Goal: Task Accomplishment & Management: Use online tool/utility

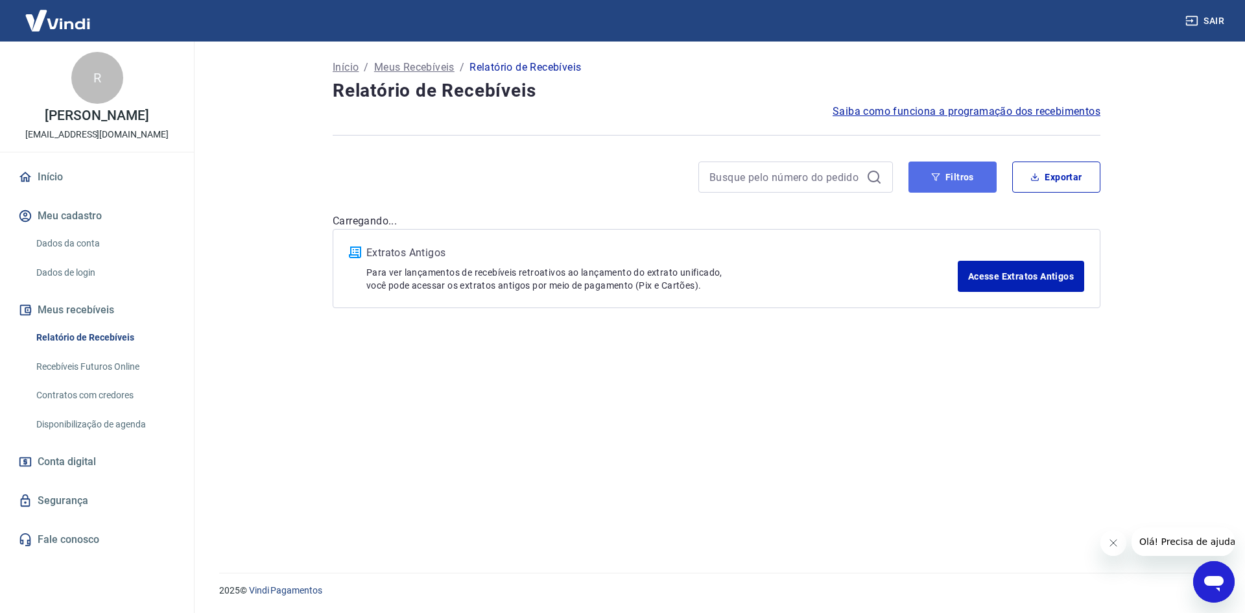
click at [979, 180] on button "Filtros" at bounding box center [953, 176] width 88 height 31
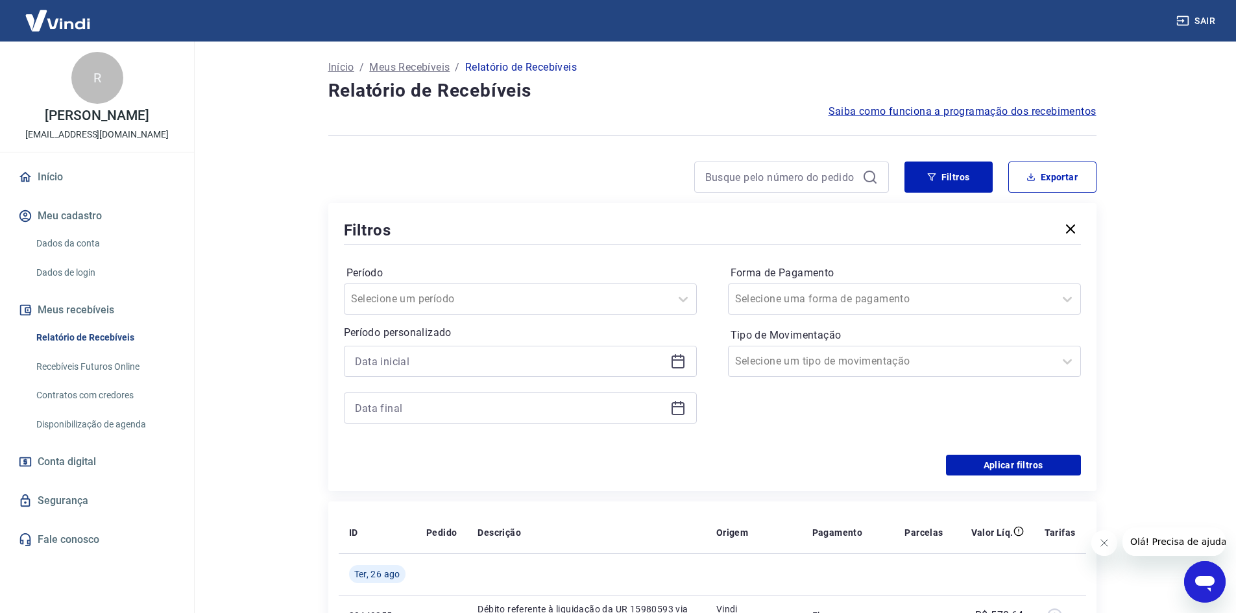
click at [680, 361] on icon at bounding box center [677, 359] width 13 height 1
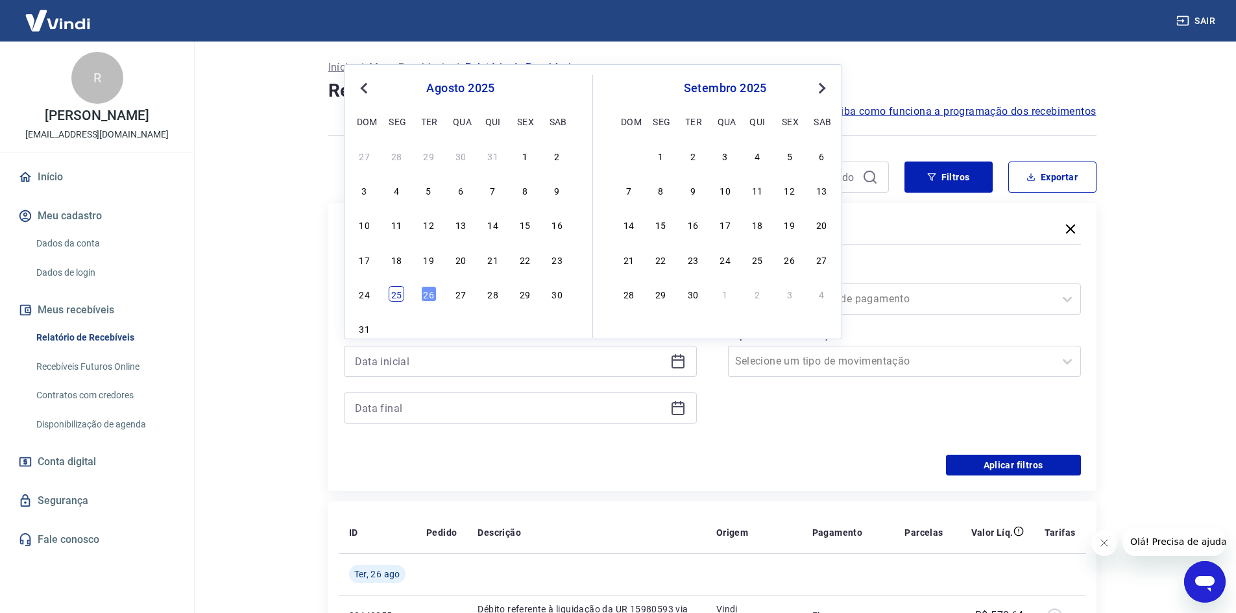
click at [396, 300] on div "25" at bounding box center [396, 294] width 16 height 16
type input "[DATE]"
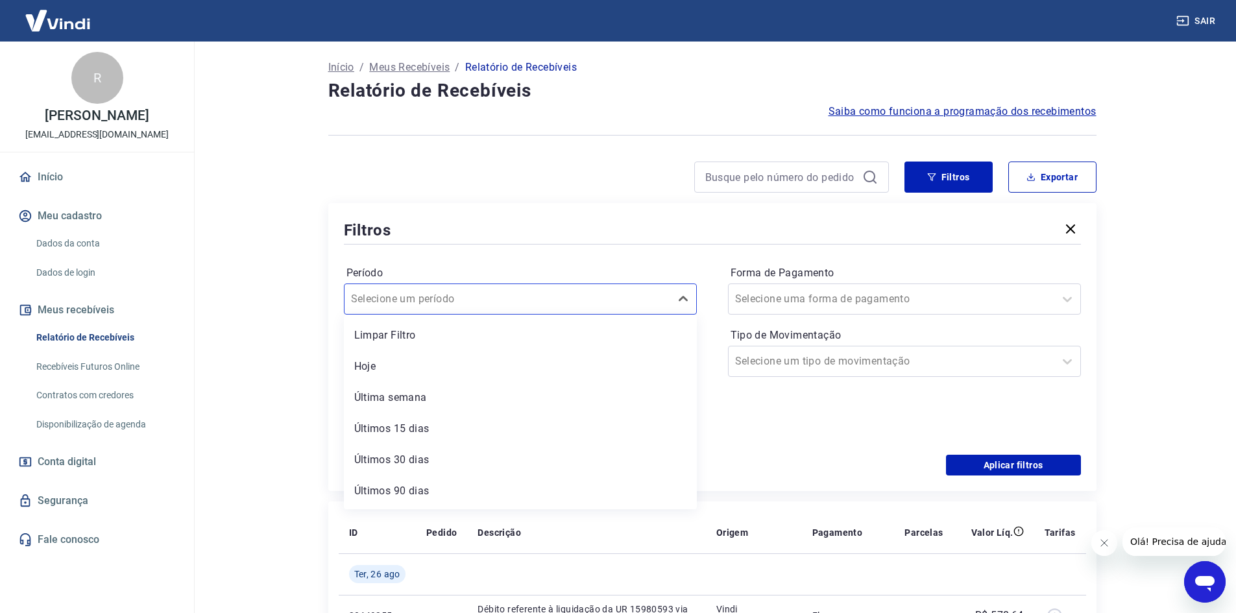
click at [396, 300] on input "Período" at bounding box center [416, 299] width 131 height 16
click at [422, 245] on div at bounding box center [712, 244] width 737 height 6
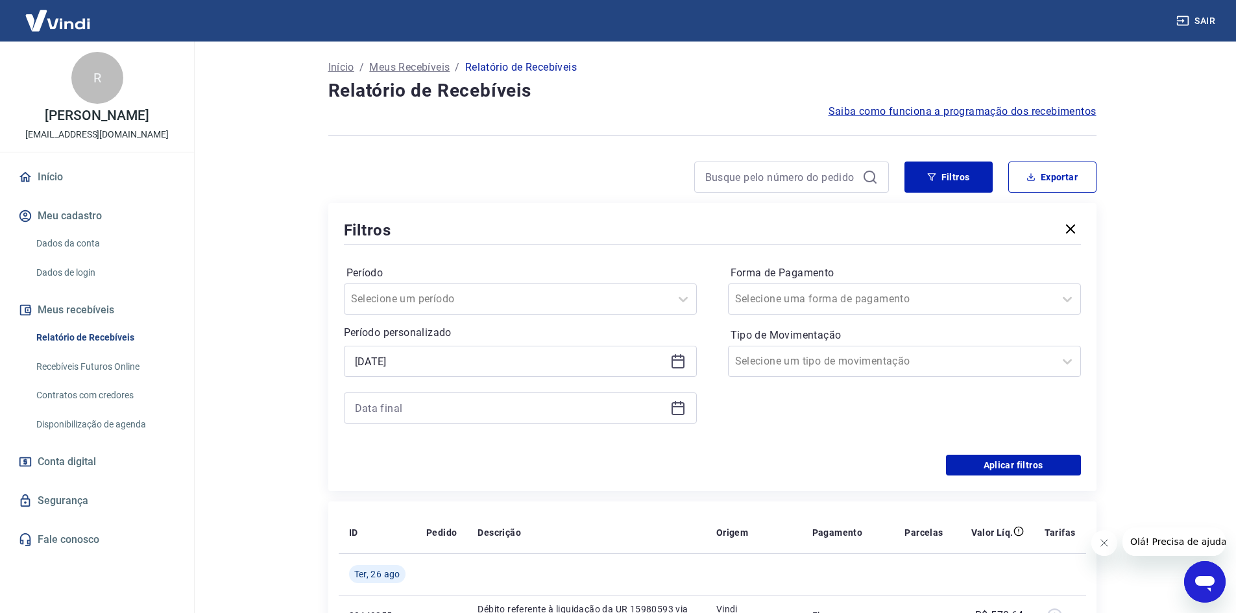
click at [681, 412] on icon at bounding box center [678, 408] width 16 height 16
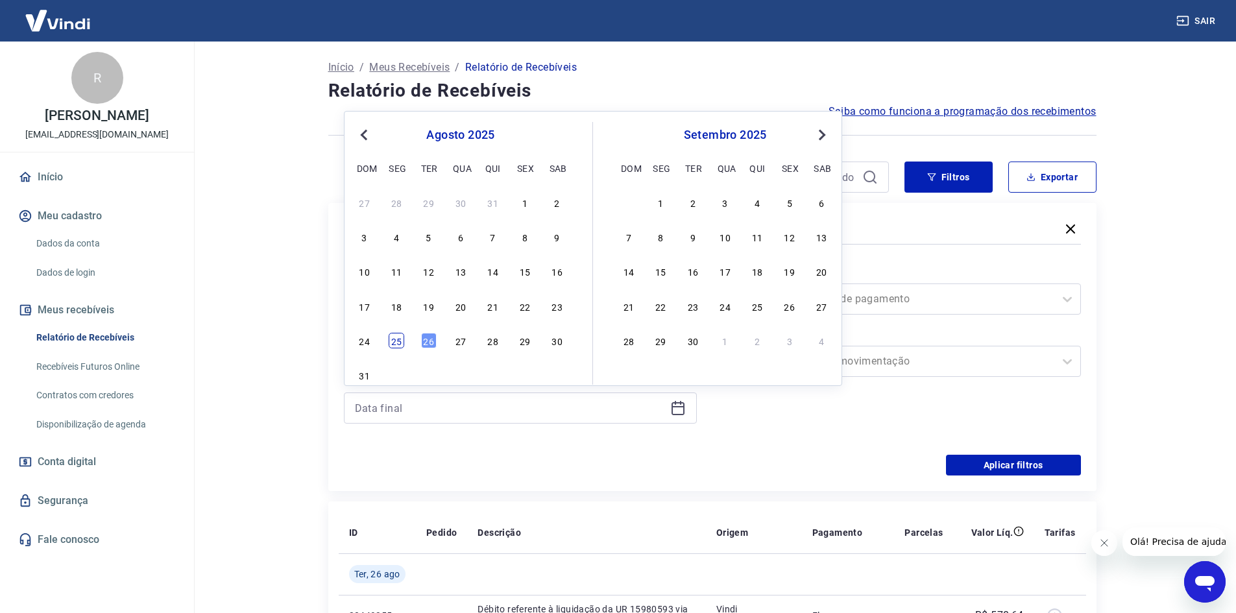
click at [396, 341] on div "25" at bounding box center [396, 341] width 16 height 16
type input "[DATE]"
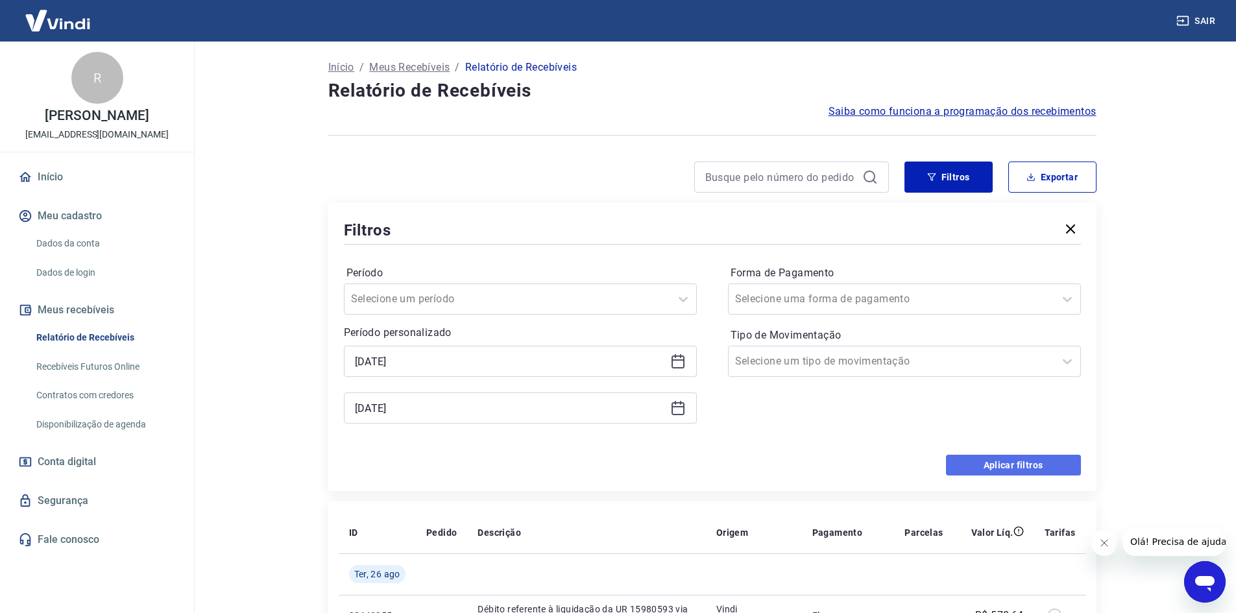
click at [968, 456] on button "Aplicar filtros" at bounding box center [1013, 465] width 135 height 21
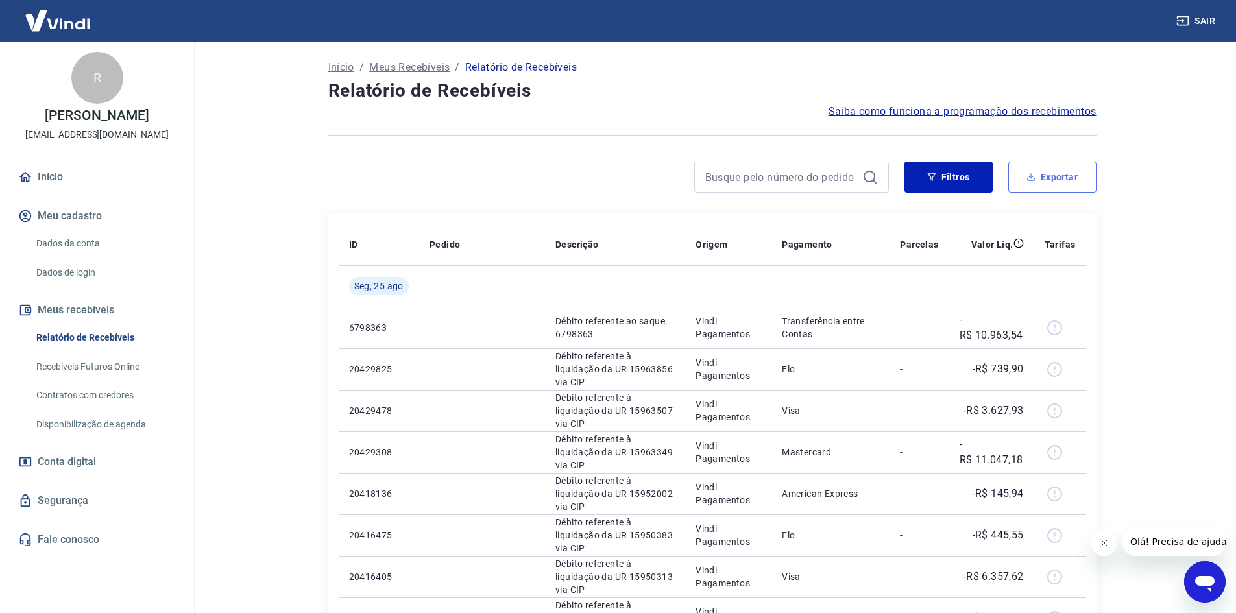
click at [1056, 184] on button "Exportar" at bounding box center [1052, 176] width 88 height 31
type input "[DATE]"
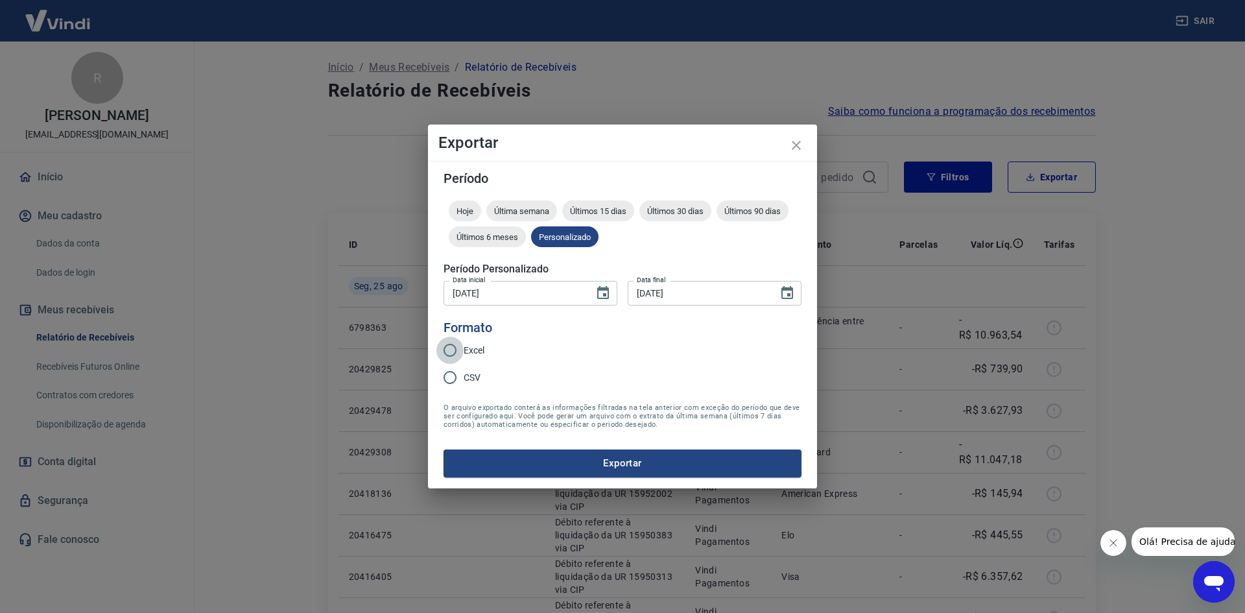
drag, startPoint x: 453, startPoint y: 348, endPoint x: 500, endPoint y: 387, distance: 61.2
click at [453, 348] on input "Excel" at bounding box center [449, 350] width 27 height 27
radio input "true"
click at [604, 465] on button "Exportar" at bounding box center [623, 462] width 358 height 27
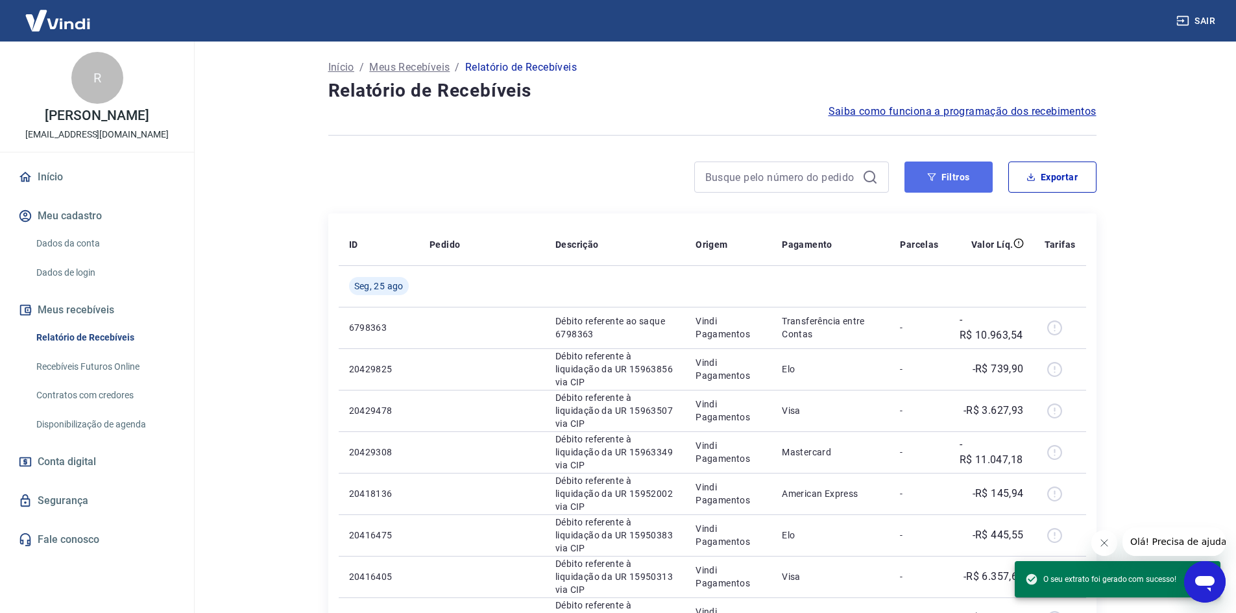
click at [962, 180] on button "Filtros" at bounding box center [948, 176] width 88 height 31
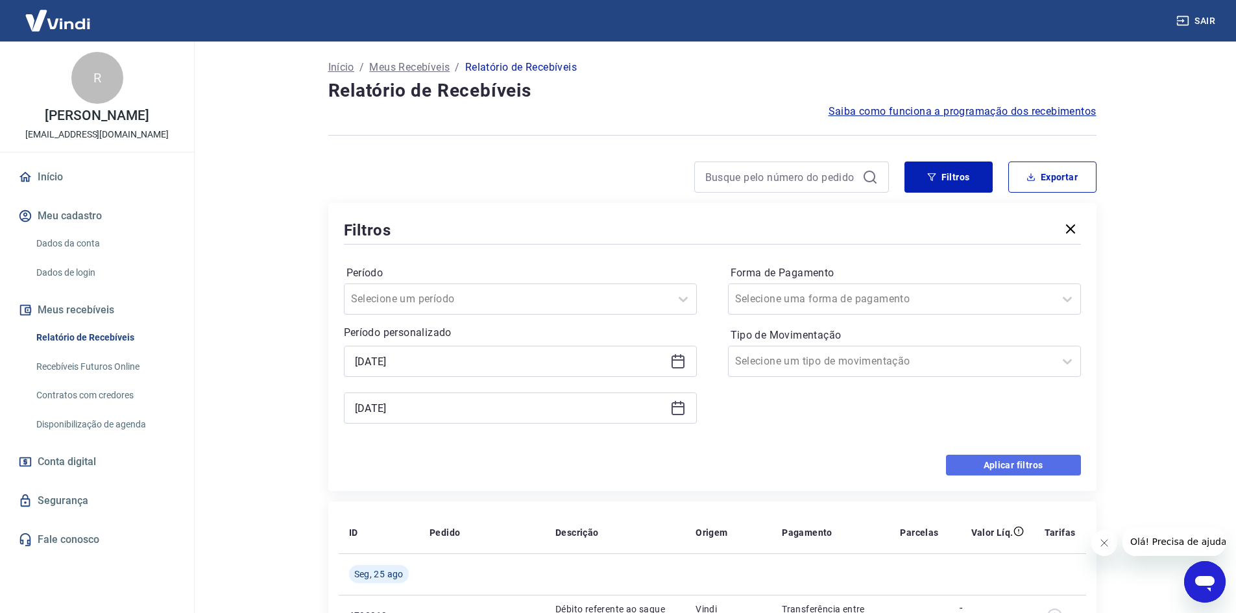
click at [987, 464] on button "Aplicar filtros" at bounding box center [1013, 465] width 135 height 21
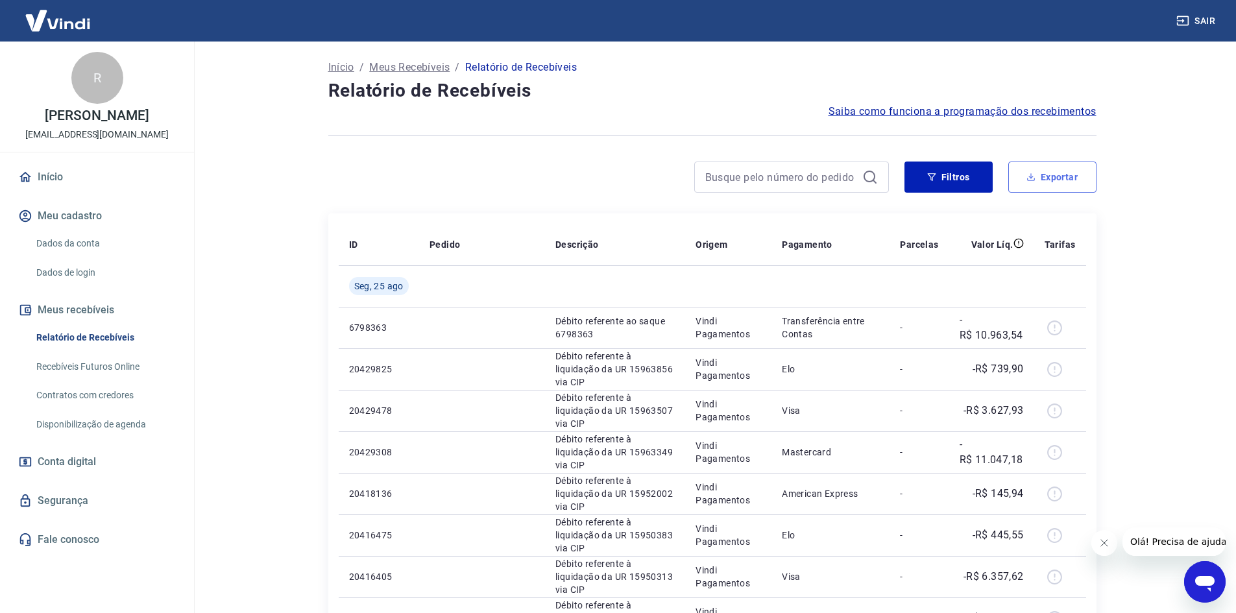
click at [1046, 176] on button "Exportar" at bounding box center [1052, 176] width 88 height 31
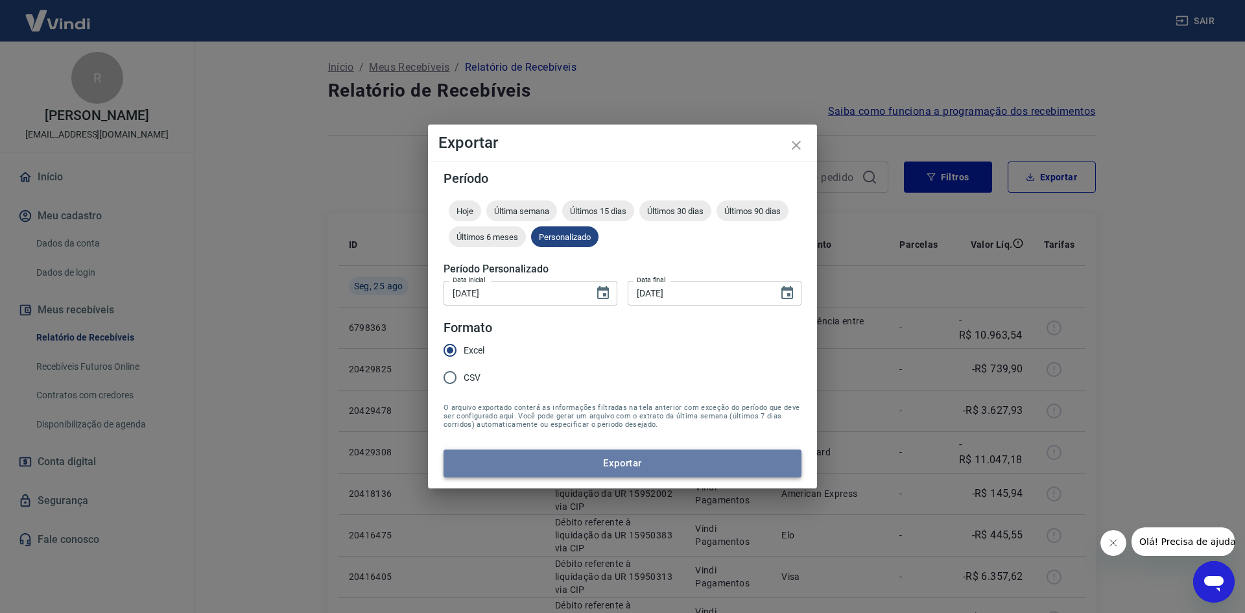
click at [659, 470] on button "Exportar" at bounding box center [623, 462] width 358 height 27
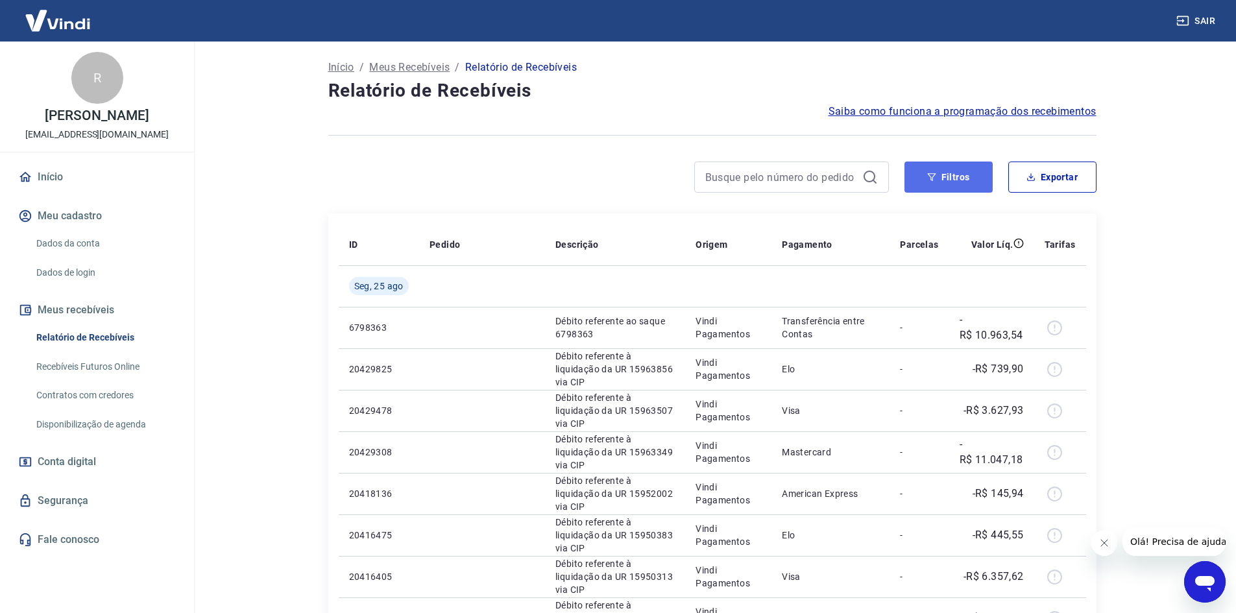
click at [962, 186] on button "Filtros" at bounding box center [948, 176] width 88 height 31
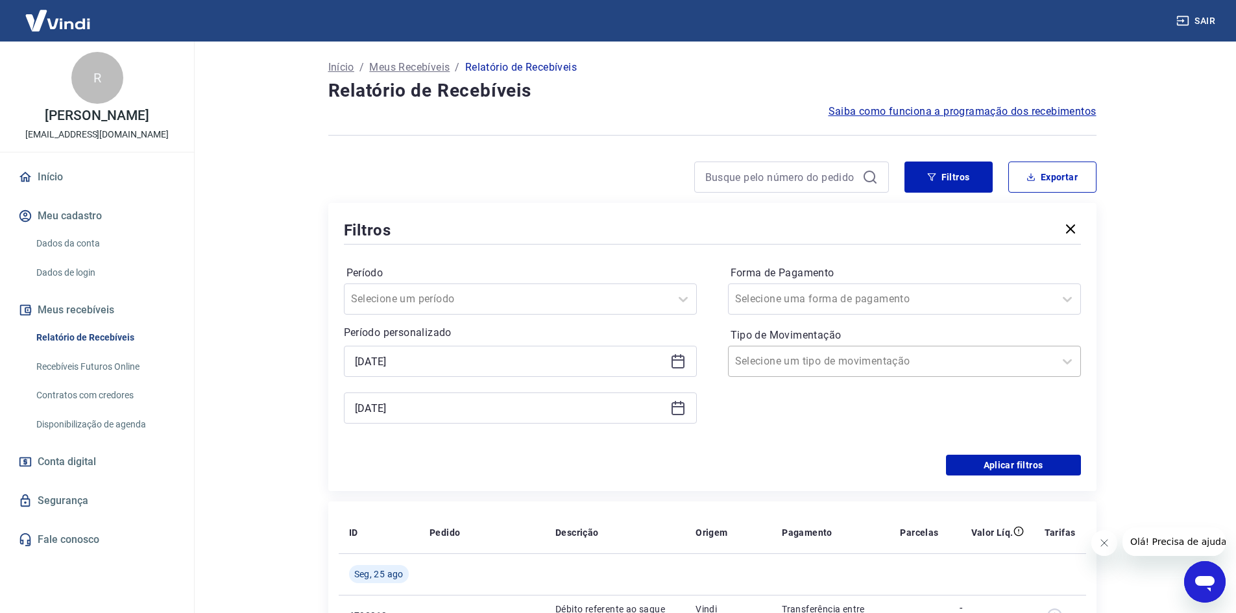
click at [902, 361] on div at bounding box center [891, 361] width 313 height 18
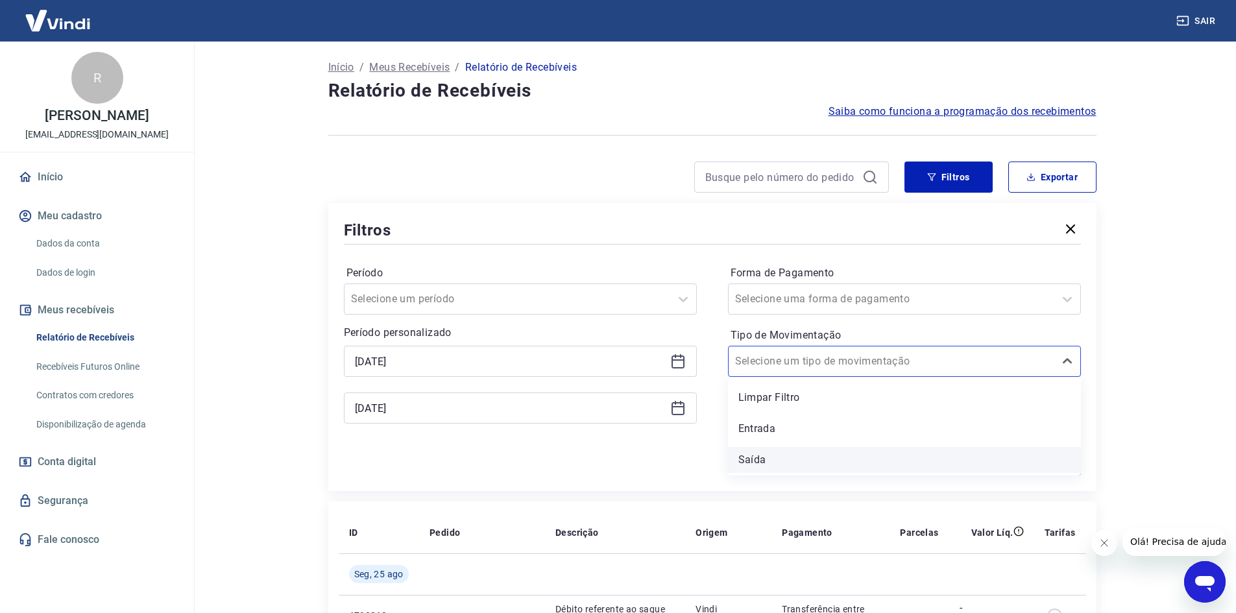
click at [763, 462] on div "Saída" at bounding box center [904, 460] width 353 height 26
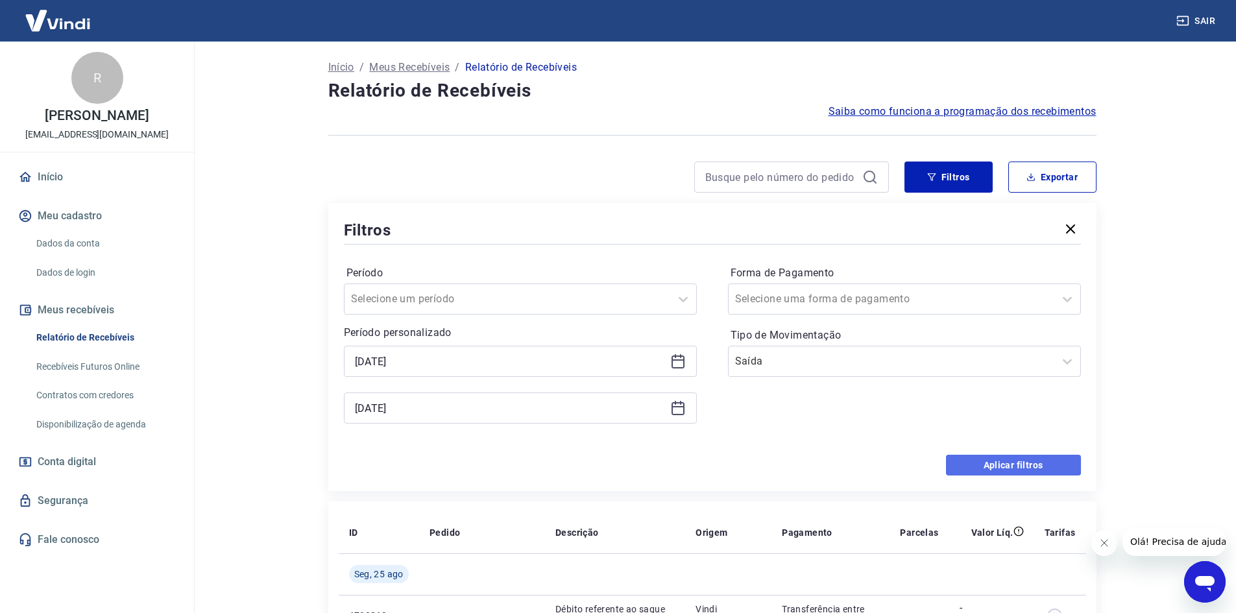
click at [987, 462] on button "Aplicar filtros" at bounding box center [1013, 465] width 135 height 21
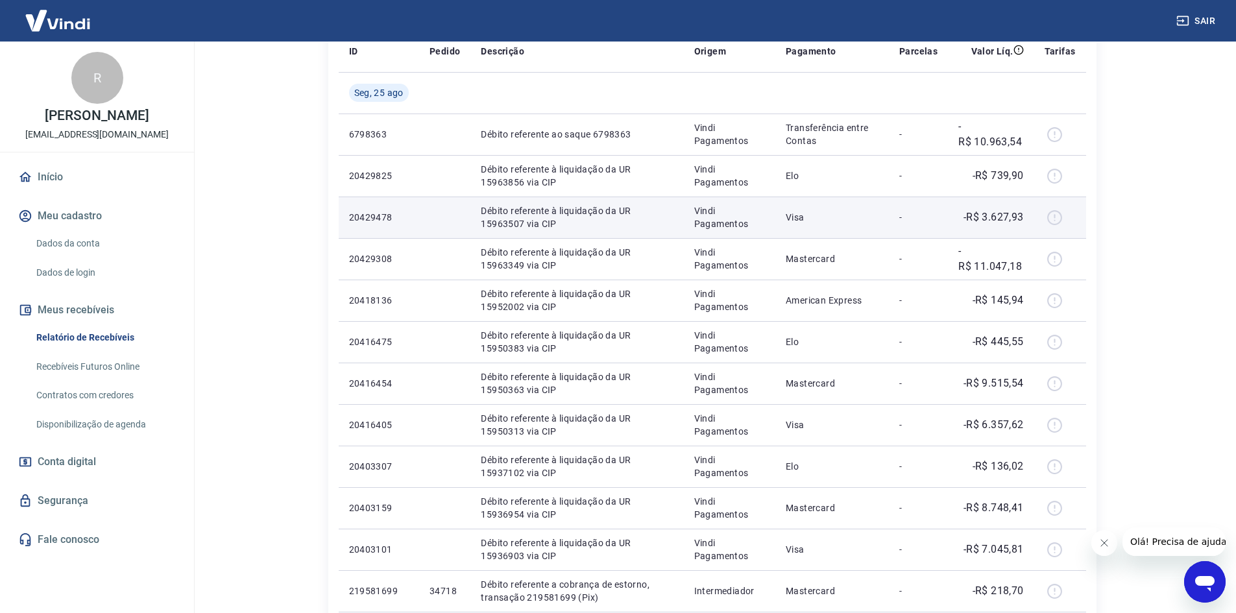
scroll to position [195, 0]
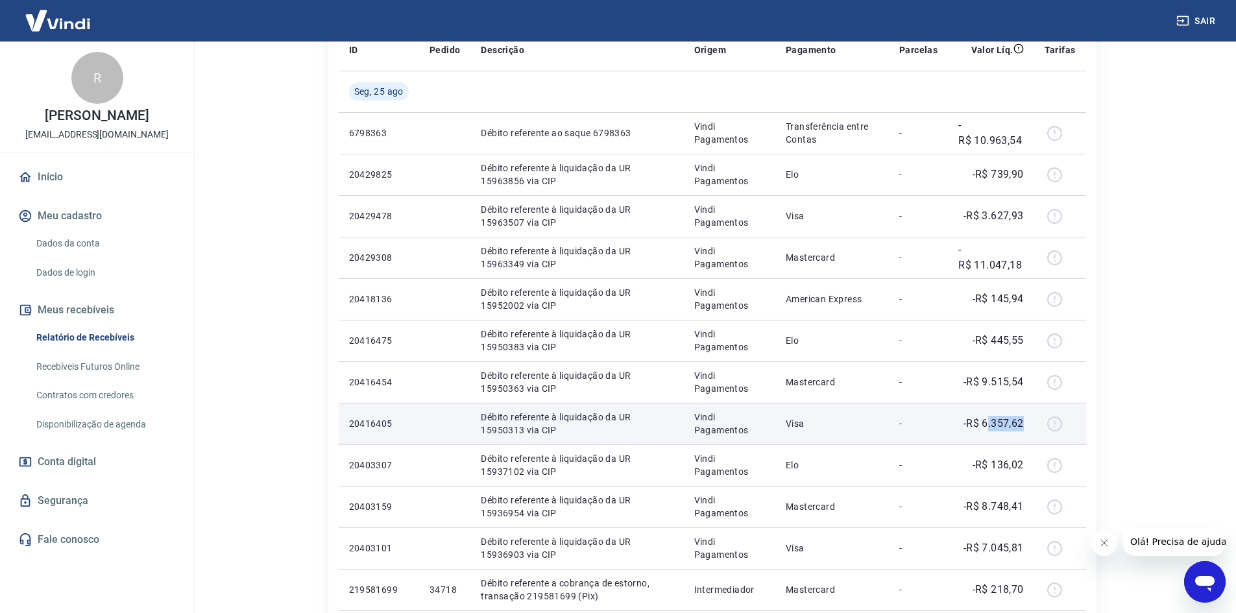
drag, startPoint x: 986, startPoint y: 417, endPoint x: 1064, endPoint y: 412, distance: 78.6
click at [1031, 428] on td "-R$ 6.357,62" at bounding box center [991, 424] width 86 height 42
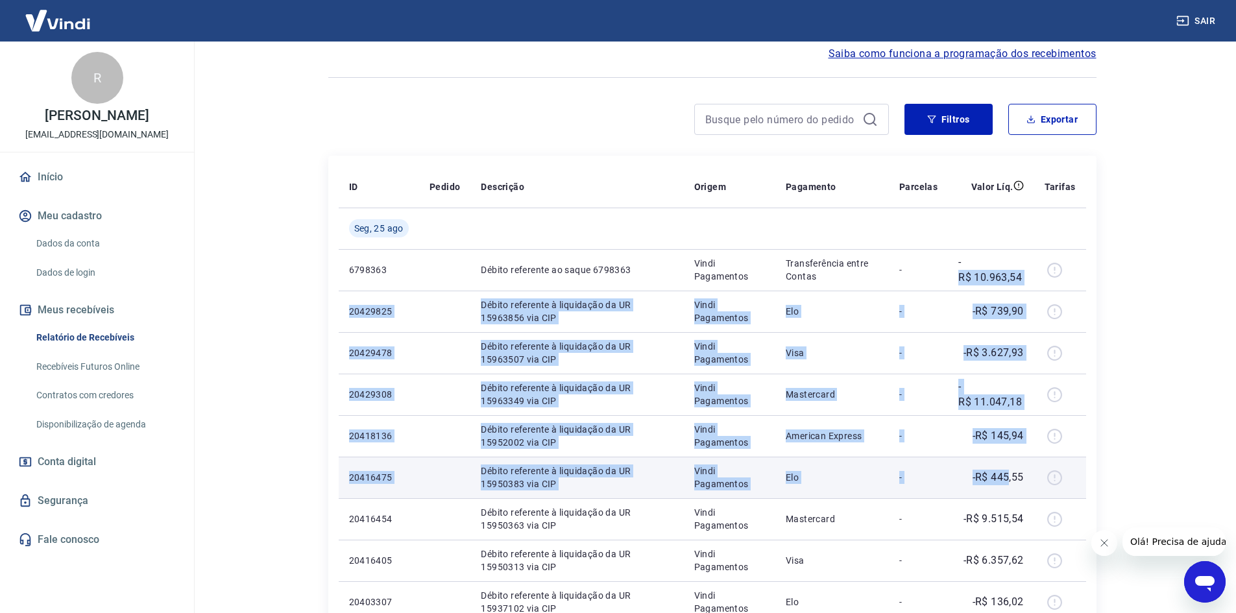
scroll to position [123, 0]
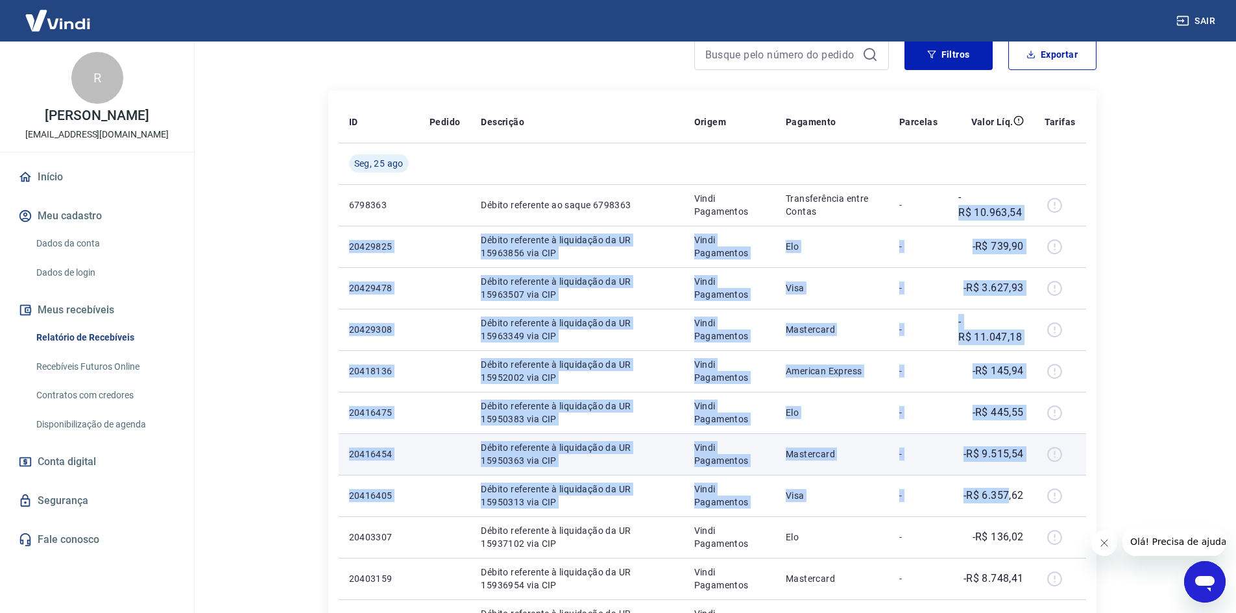
drag, startPoint x: 951, startPoint y: 270, endPoint x: 962, endPoint y: 451, distance: 181.9
click at [1006, 473] on tbody "[DATE] 6798363 Débito referente ao saque 6798363 Vindi Pagamentos Transferência…" at bounding box center [712, 433] width 747 height 581
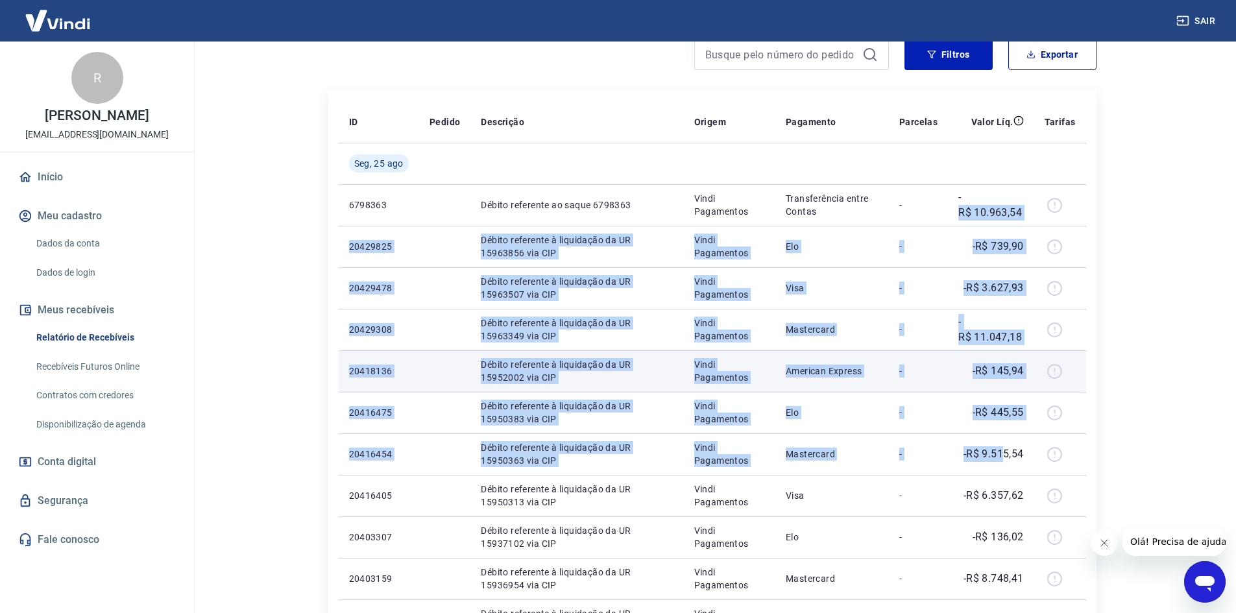
drag, startPoint x: 878, startPoint y: 386, endPoint x: 904, endPoint y: 278, distance: 111.5
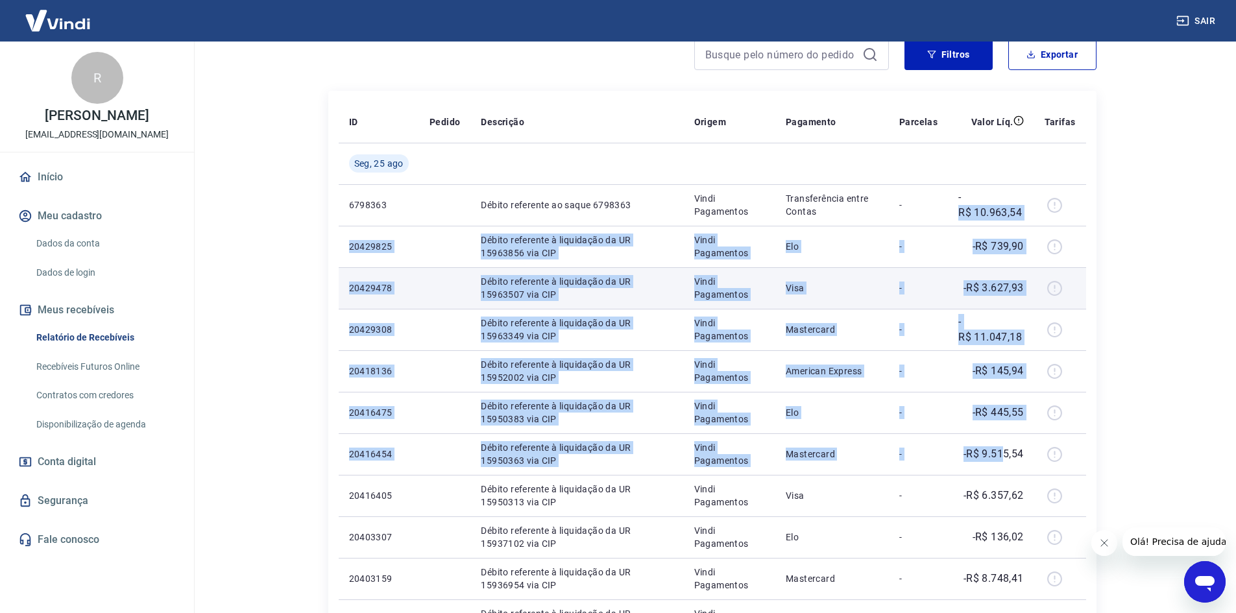
click at [878, 385] on td "American Express" at bounding box center [832, 371] width 114 height 42
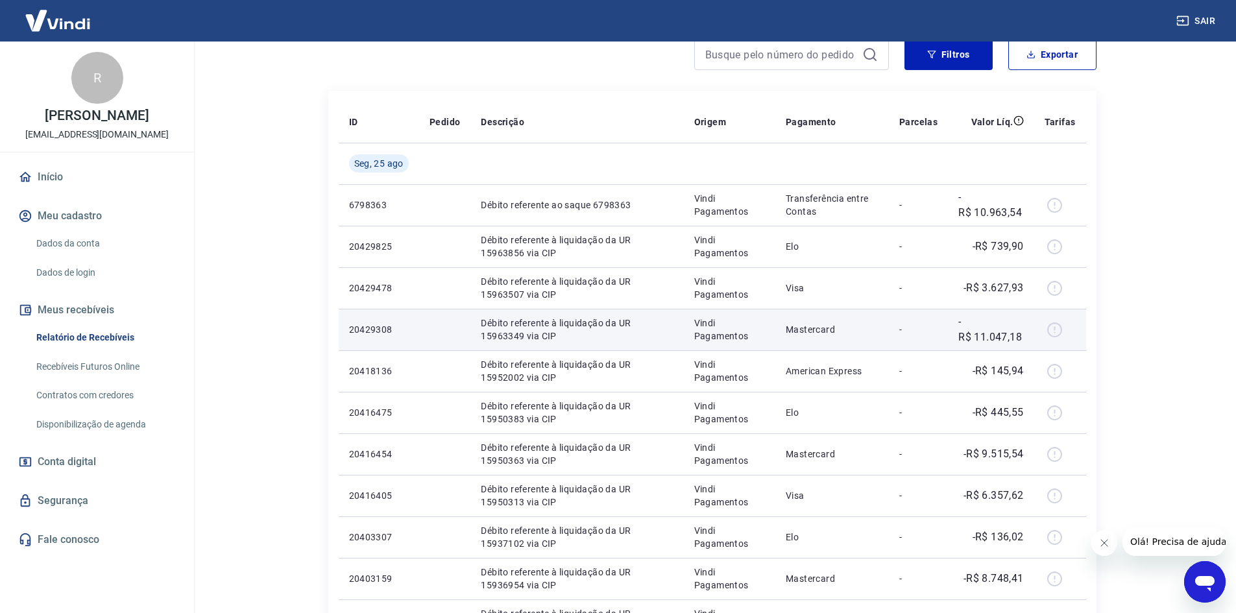
drag, startPoint x: 1121, startPoint y: 250, endPoint x: 1046, endPoint y: 329, distance: 109.2
click at [1120, 256] on div "Início / Meus Recebíveis / Relatório de Recebíveis Relatório de Recebíveis Saib…" at bounding box center [712, 400] width 830 height 962
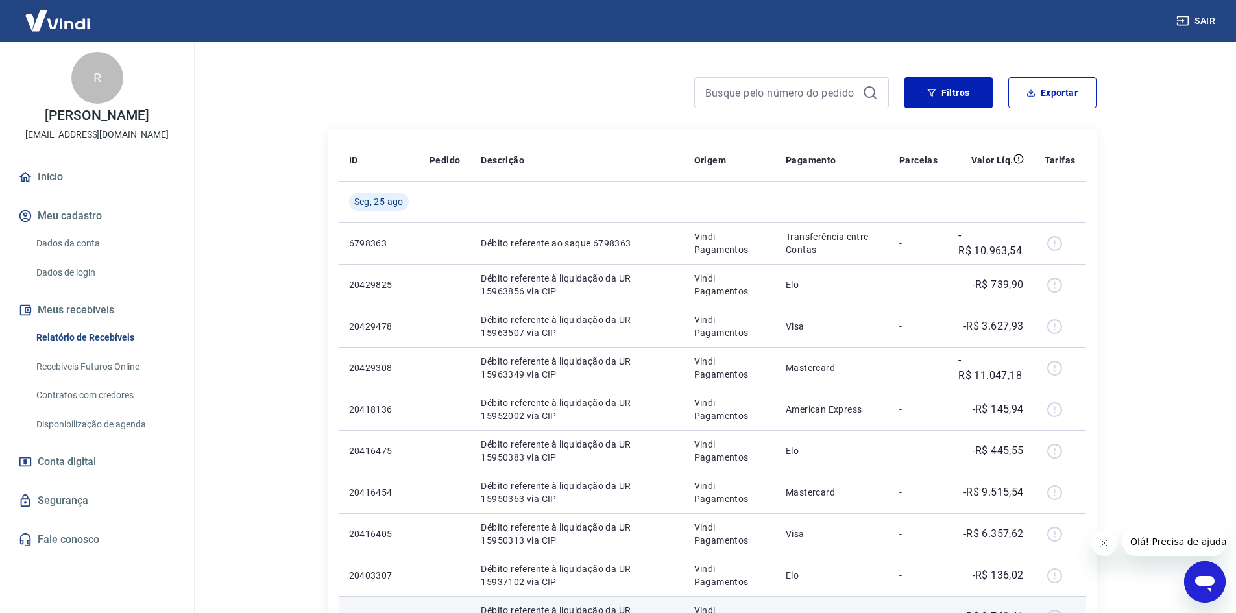
scroll to position [0, 0]
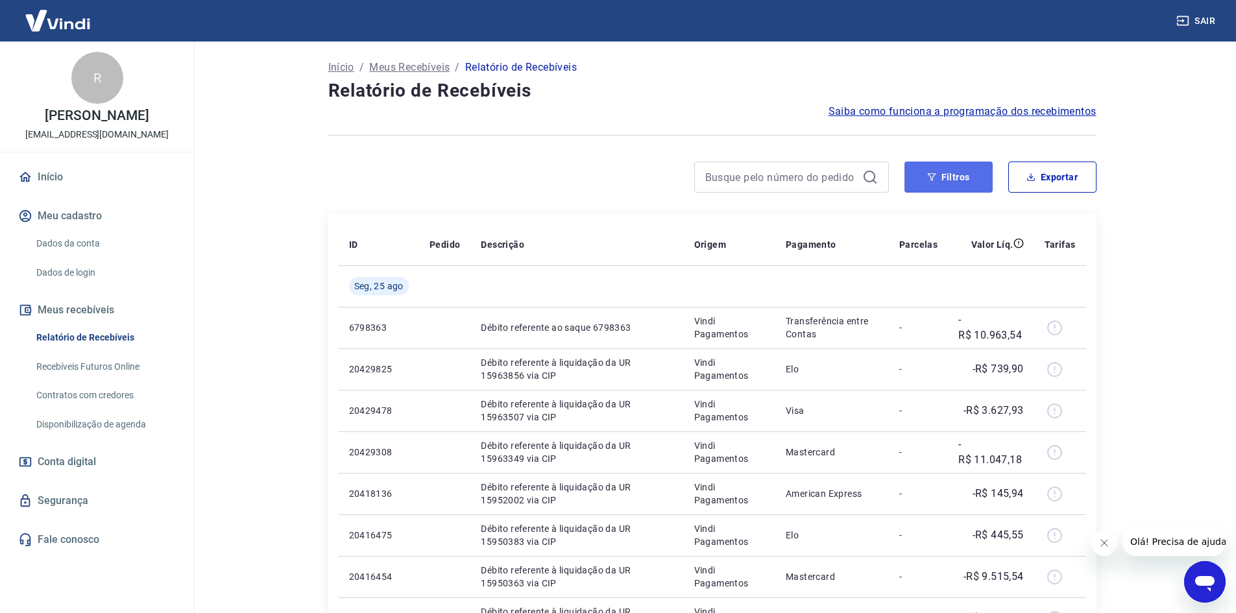
click at [986, 174] on button "Filtros" at bounding box center [948, 176] width 88 height 31
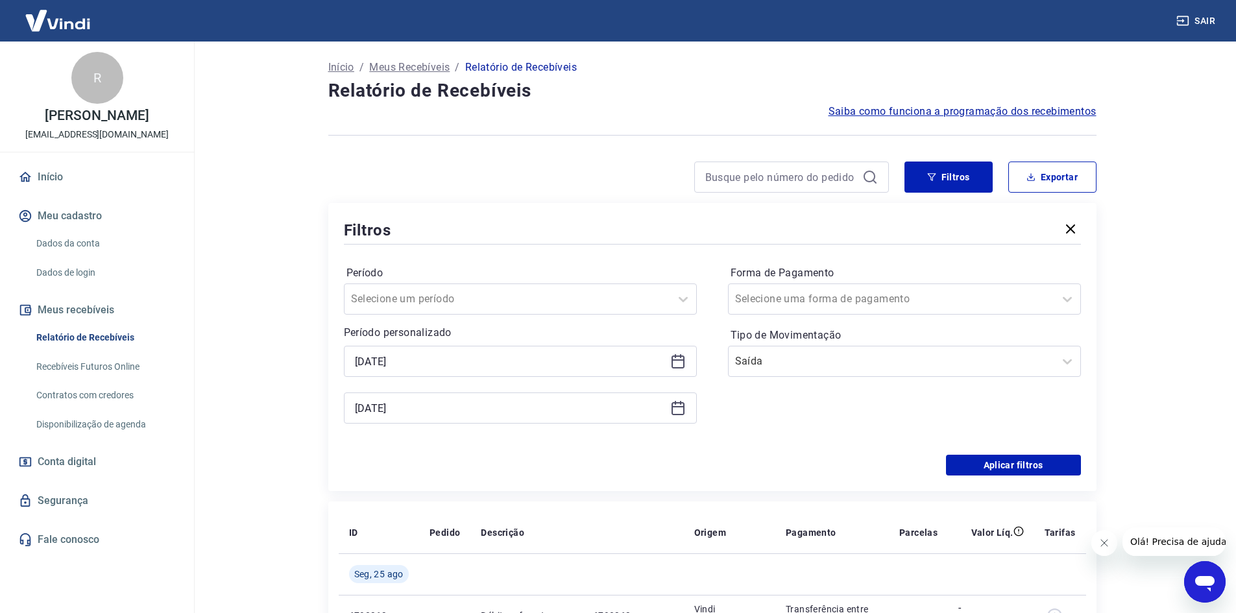
click at [670, 361] on icon at bounding box center [678, 361] width 16 height 16
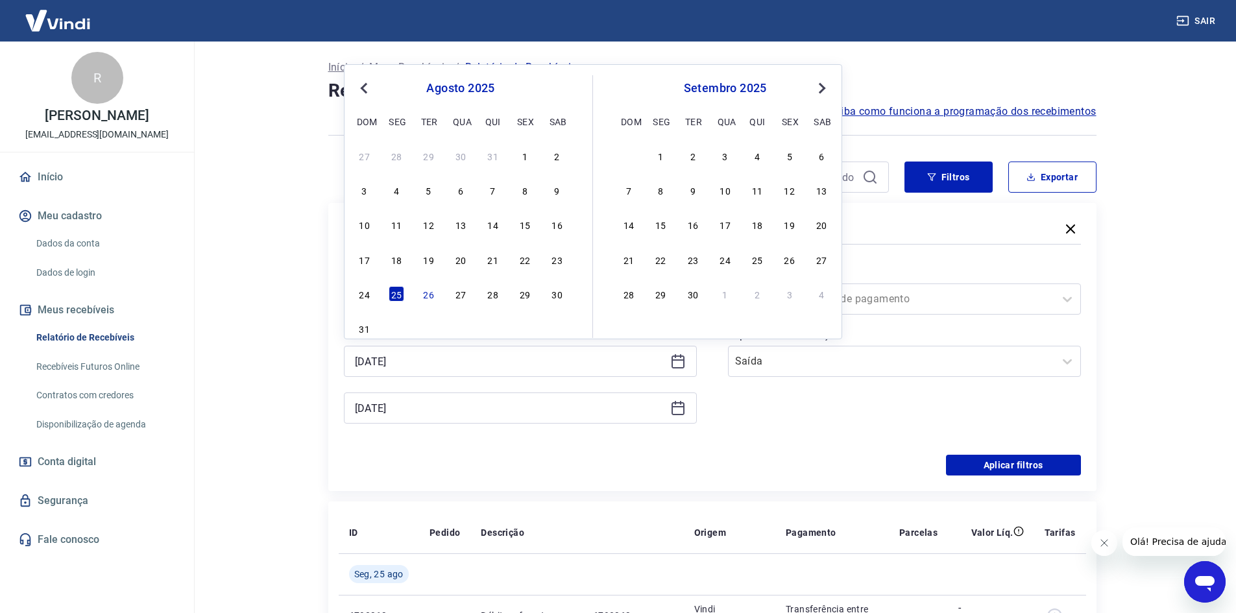
click at [422, 294] on div "26" at bounding box center [429, 294] width 16 height 16
type input "[DATE]"
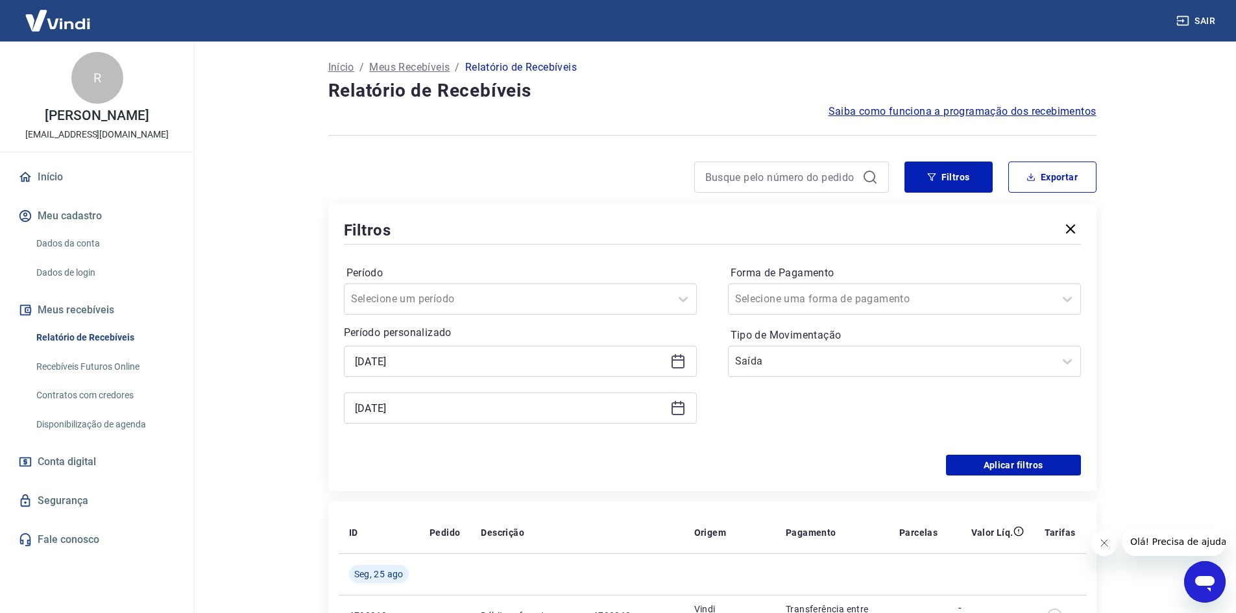
click at [678, 416] on div "[DATE]" at bounding box center [520, 407] width 353 height 31
click at [678, 410] on icon at bounding box center [678, 408] width 16 height 16
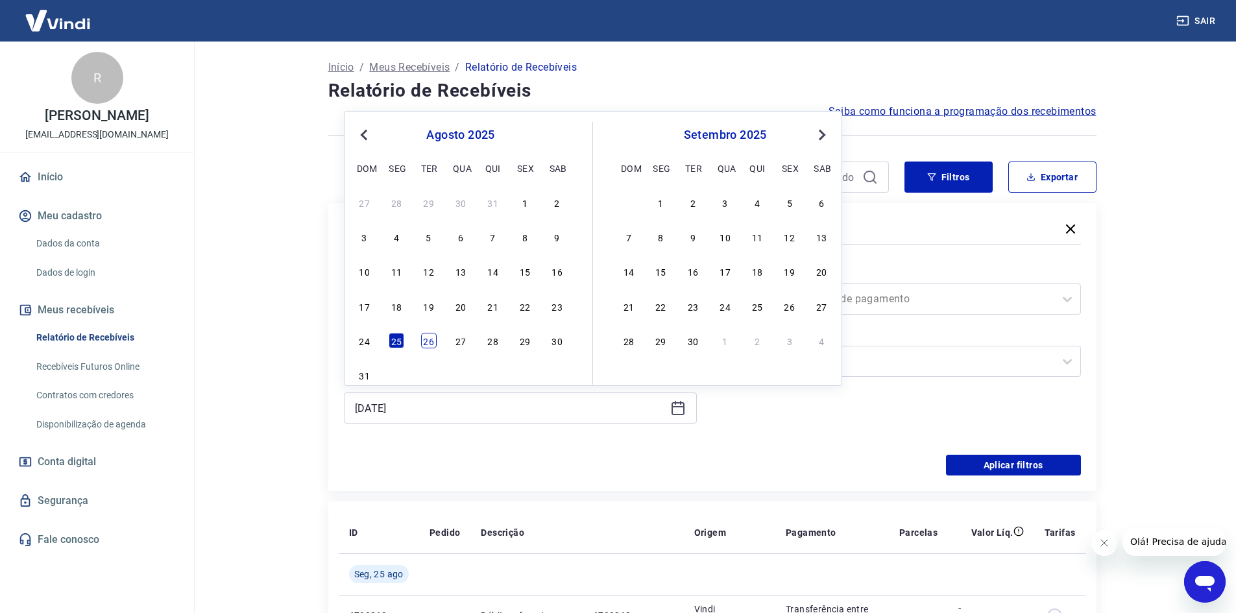
click at [433, 336] on div "26" at bounding box center [429, 341] width 16 height 16
type input "[DATE]"
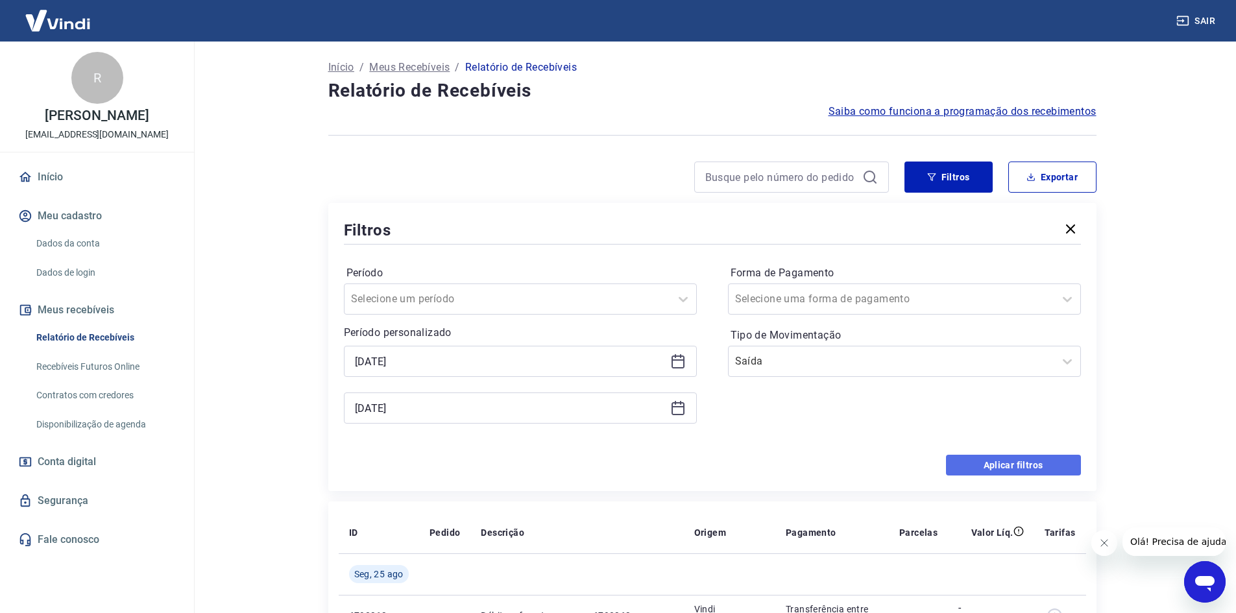
click at [1023, 466] on button "Aplicar filtros" at bounding box center [1013, 465] width 135 height 21
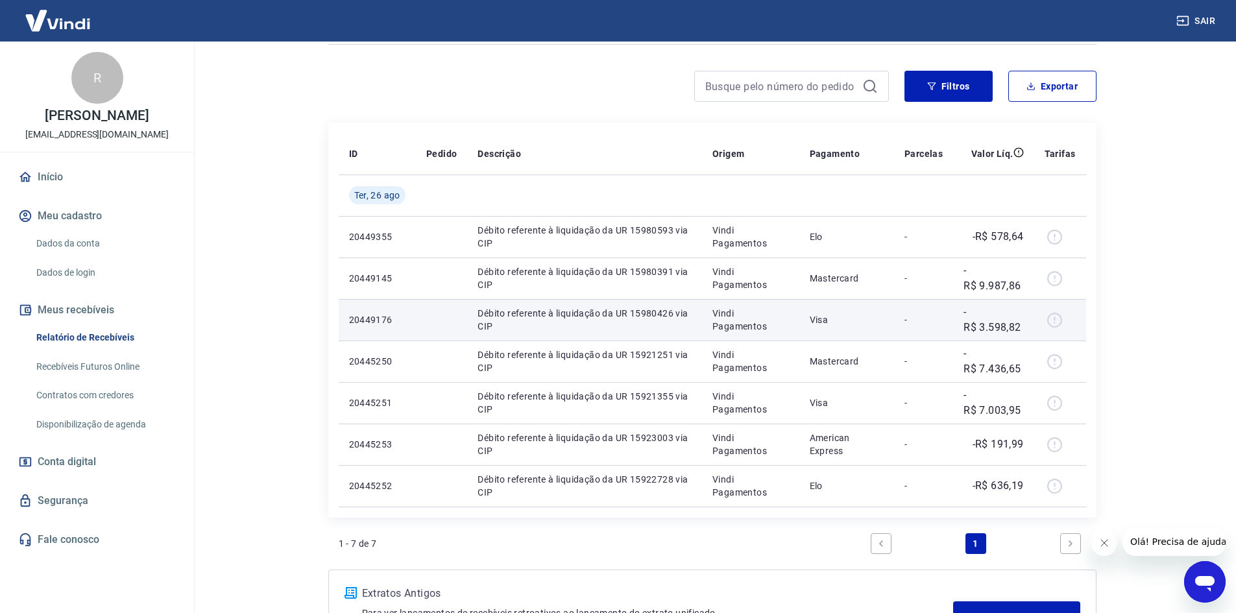
scroll to position [68, 0]
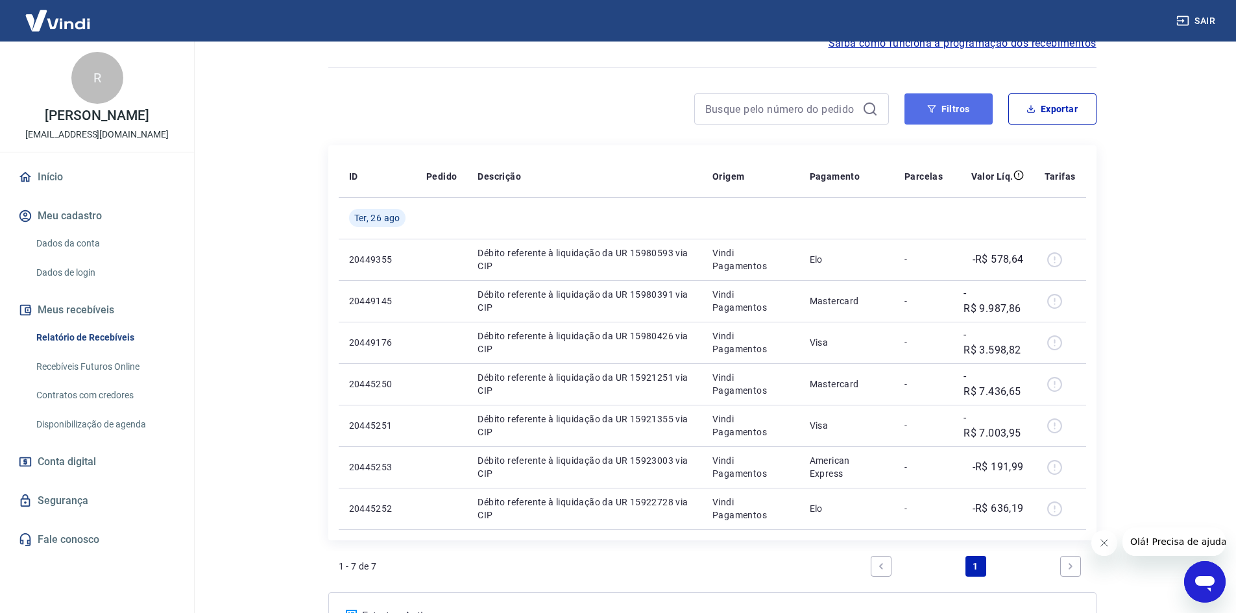
click at [953, 112] on button "Filtros" at bounding box center [948, 108] width 88 height 31
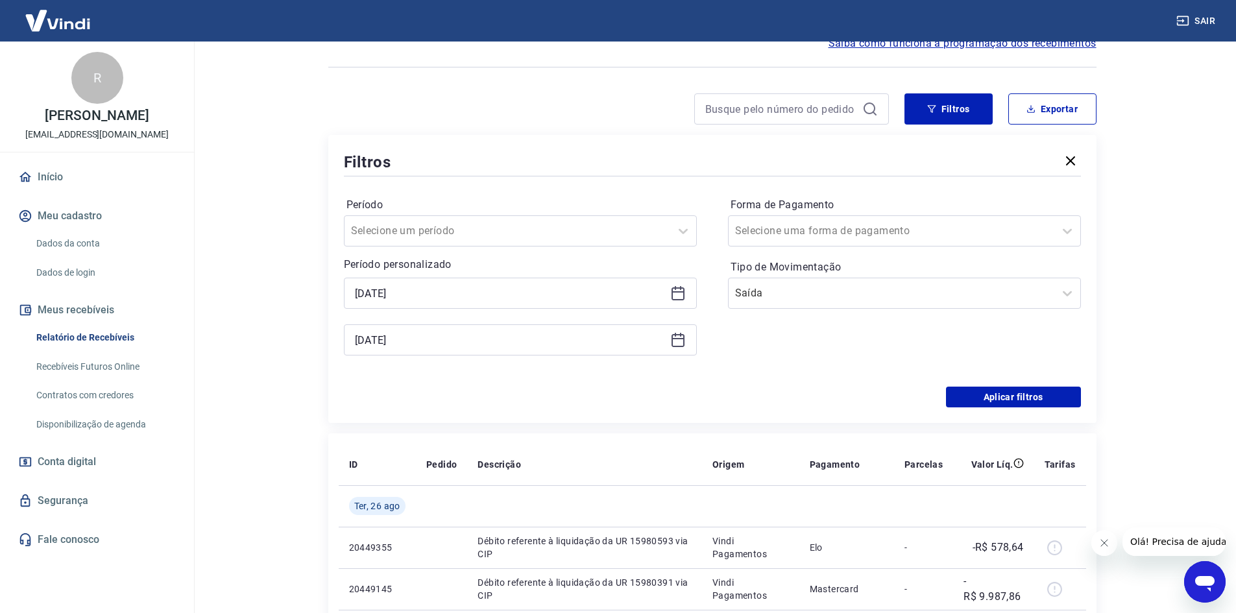
click at [680, 281] on div "[DATE]" at bounding box center [520, 293] width 353 height 31
click at [680, 289] on icon at bounding box center [680, 288] width 1 height 4
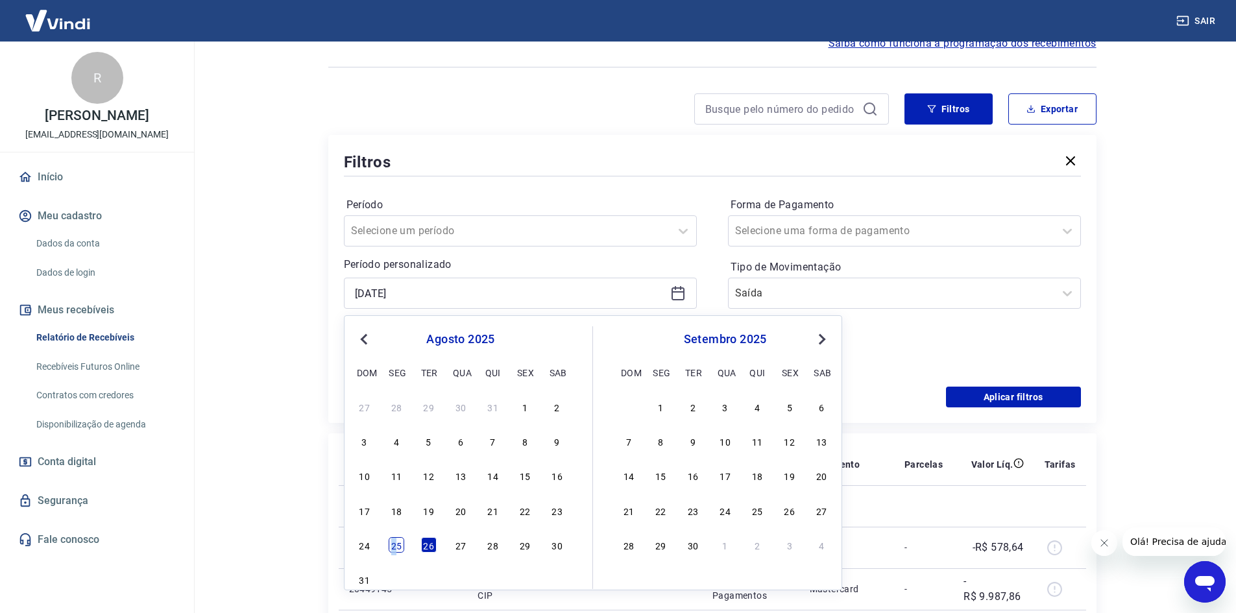
click at [394, 546] on div "25" at bounding box center [396, 545] width 16 height 16
type input "[DATE]"
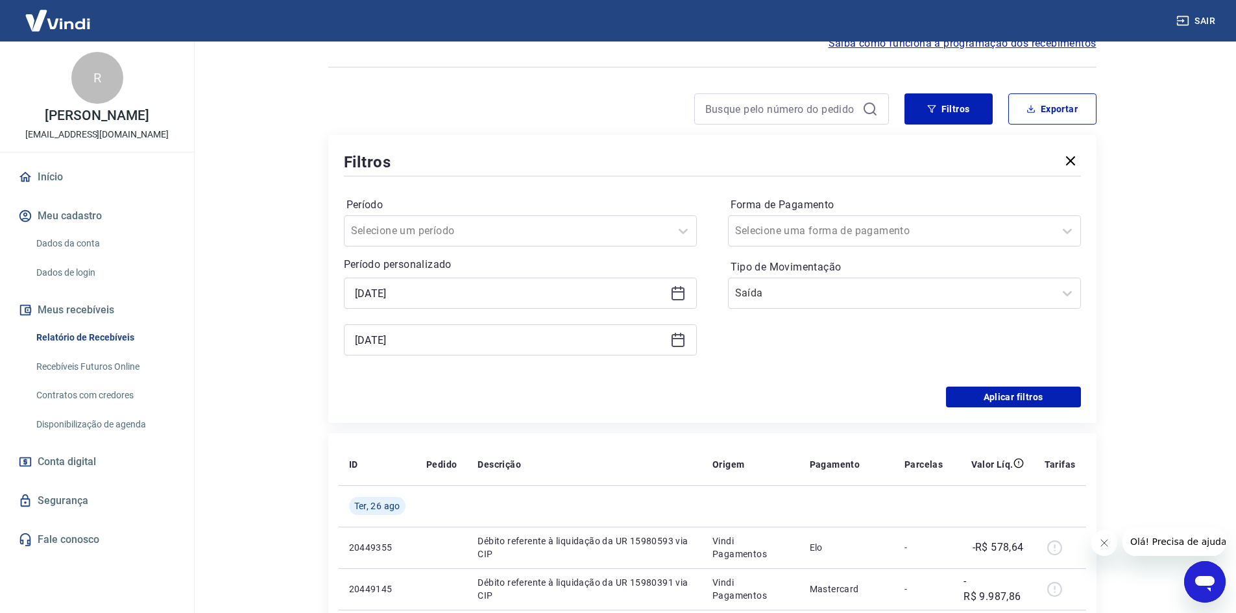
click at [671, 349] on div "[DATE]" at bounding box center [520, 339] width 353 height 31
click at [673, 349] on div "[DATE]" at bounding box center [520, 339] width 353 height 31
click at [675, 344] on icon at bounding box center [678, 340] width 16 height 16
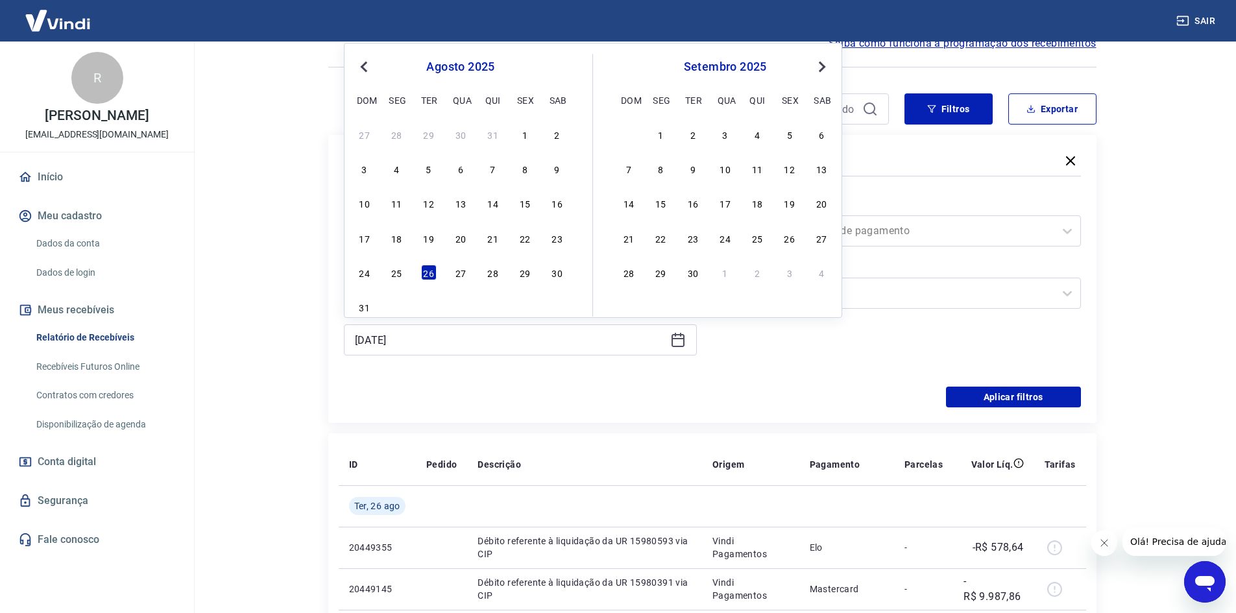
click at [395, 263] on div "24 25 26 27 28 29 30" at bounding box center [460, 272] width 211 height 19
click at [399, 273] on div "25" at bounding box center [396, 273] width 16 height 16
type input "[DATE]"
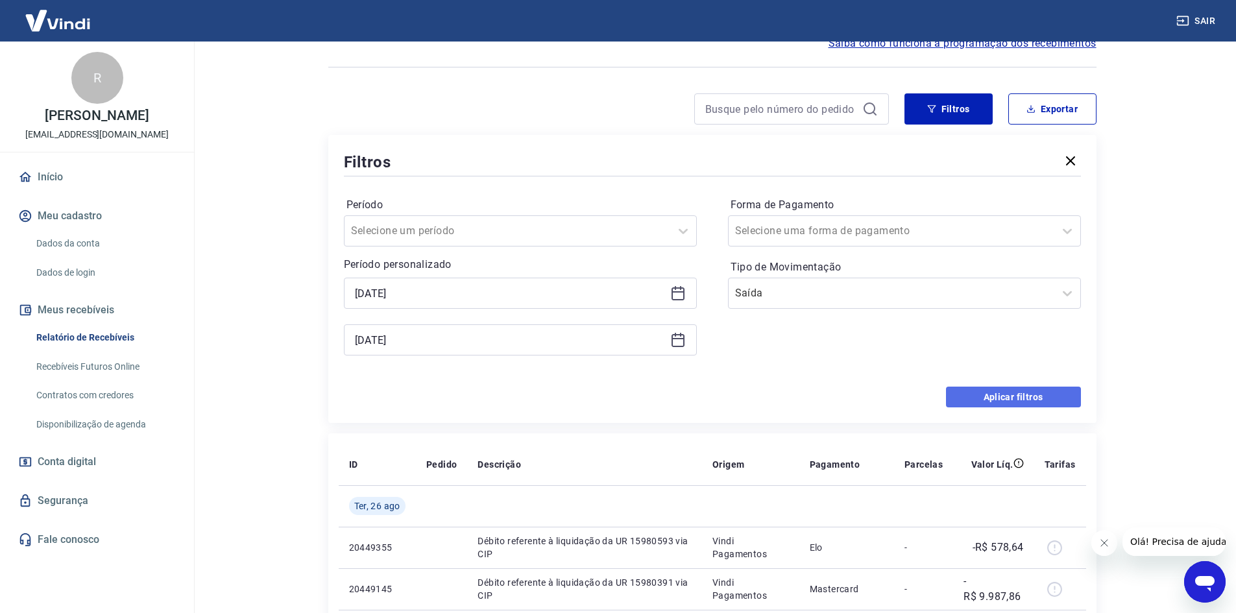
click at [1029, 403] on button "Aplicar filtros" at bounding box center [1013, 397] width 135 height 21
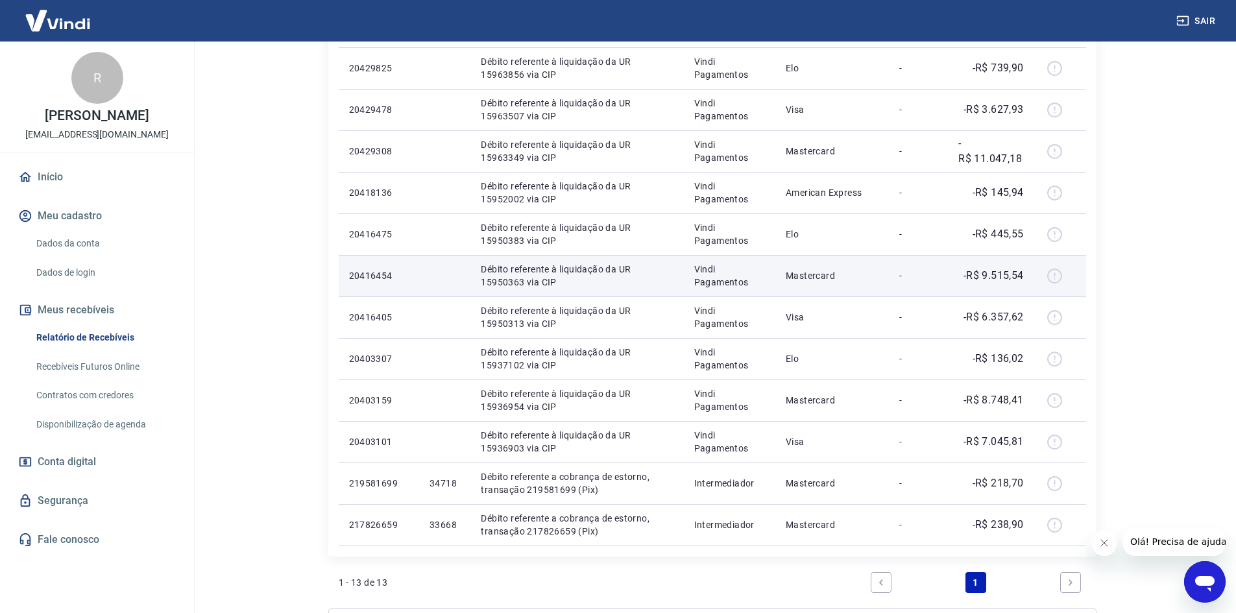
scroll to position [324, 0]
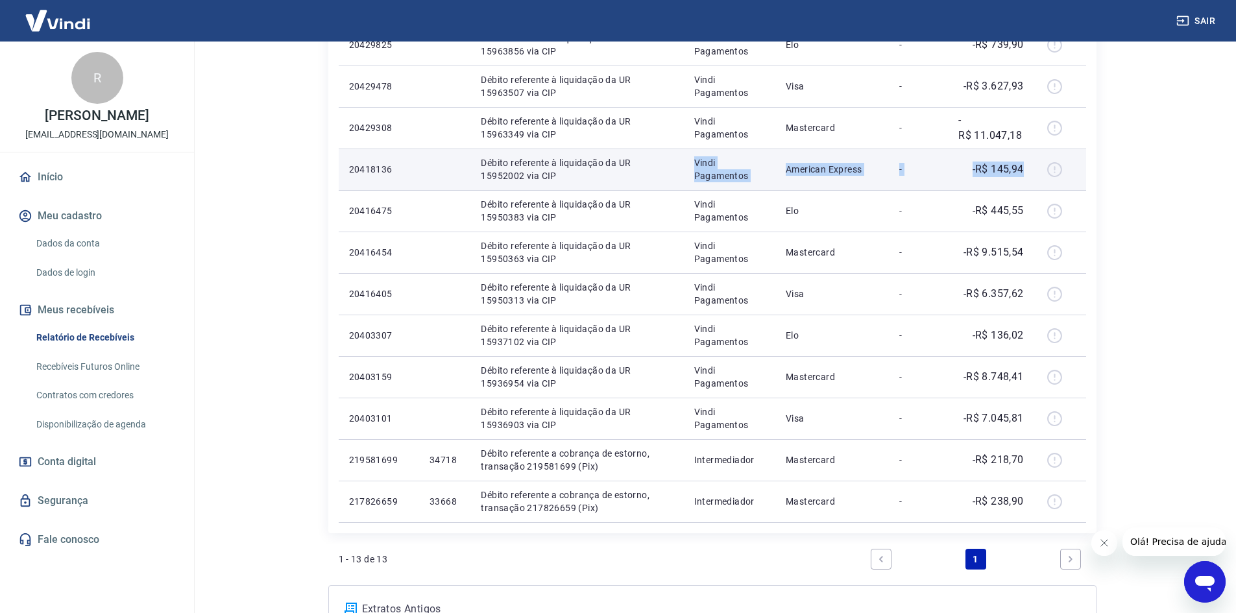
drag, startPoint x: 739, startPoint y: 173, endPoint x: 1029, endPoint y: 167, distance: 289.3
click at [1029, 167] on tr "20418136 Débito referente à liquidação da UR 15952002 via CIP Vindi Pagamentos …" at bounding box center [712, 170] width 747 height 42
drag, startPoint x: 400, startPoint y: 165, endPoint x: 1039, endPoint y: 180, distance: 639.7
click at [1039, 180] on tr "20418136 Débito referente à liquidação da UR 15952002 via CIP Vindi Pagamentos …" at bounding box center [712, 170] width 747 height 42
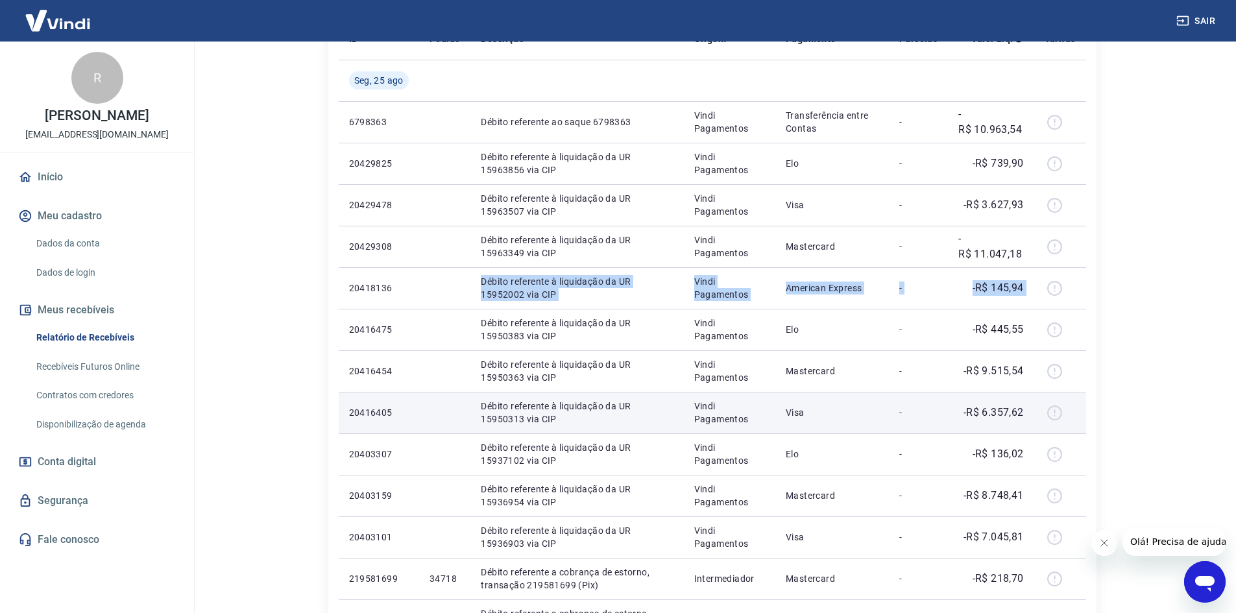
scroll to position [195, 0]
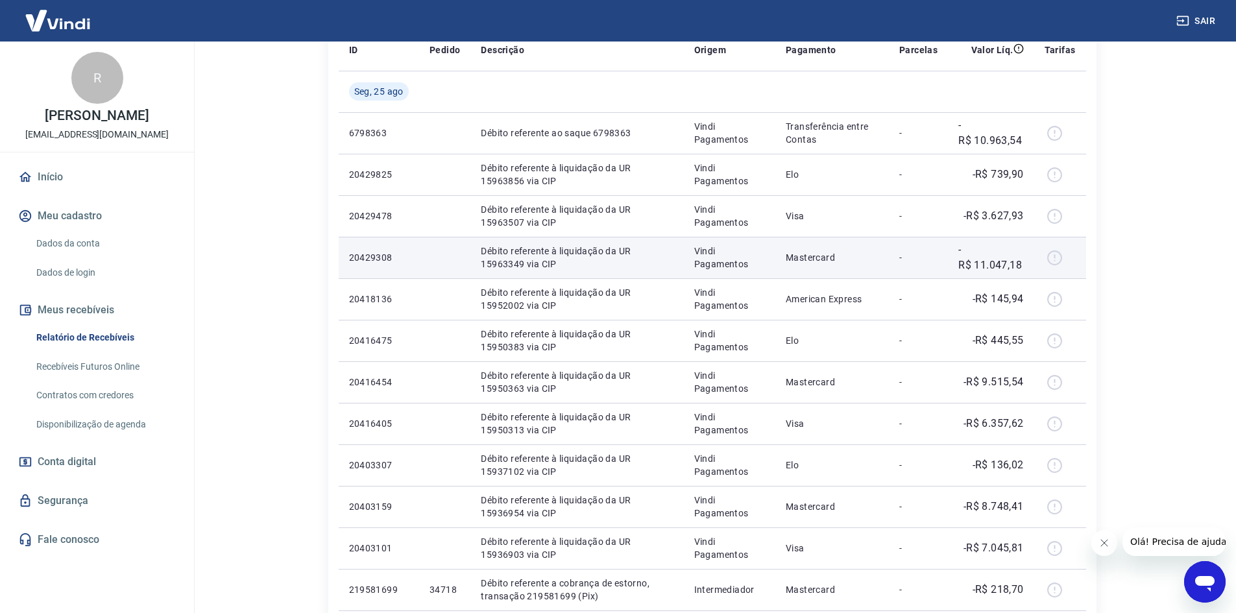
click at [932, 243] on td "-" at bounding box center [918, 258] width 59 height 42
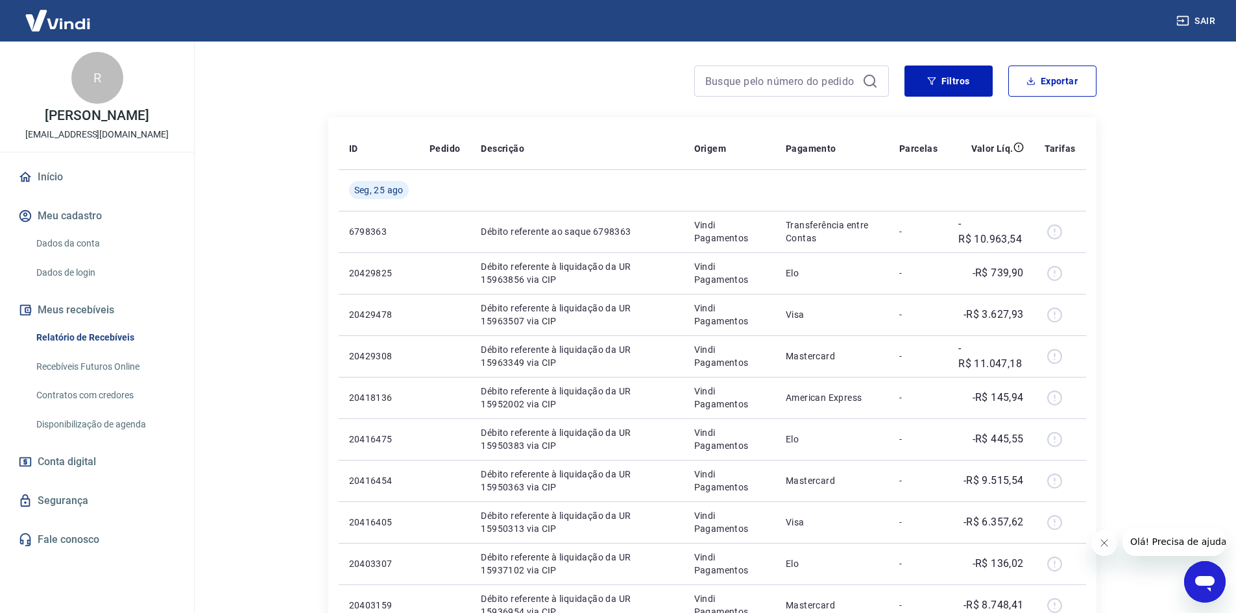
scroll to position [65, 0]
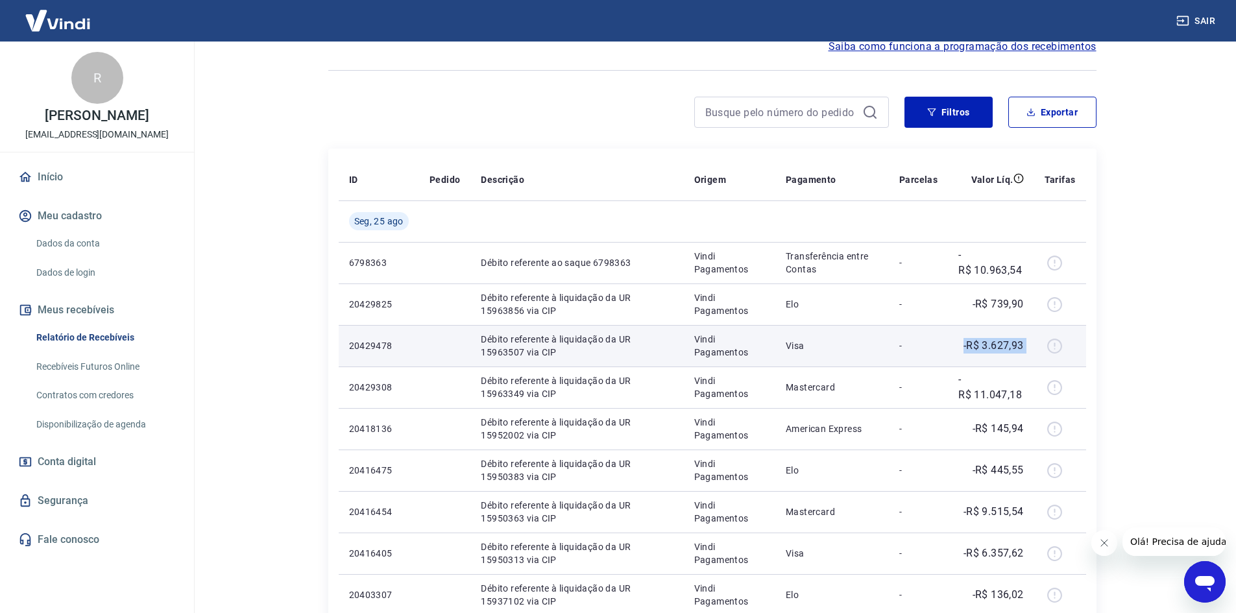
drag, startPoint x: 926, startPoint y: 356, endPoint x: 1036, endPoint y: 350, distance: 109.8
click at [1036, 350] on tr "20429478 Débito referente à liquidação da UR 15963507 via CIP Vindi Pagamentos …" at bounding box center [712, 346] width 747 height 42
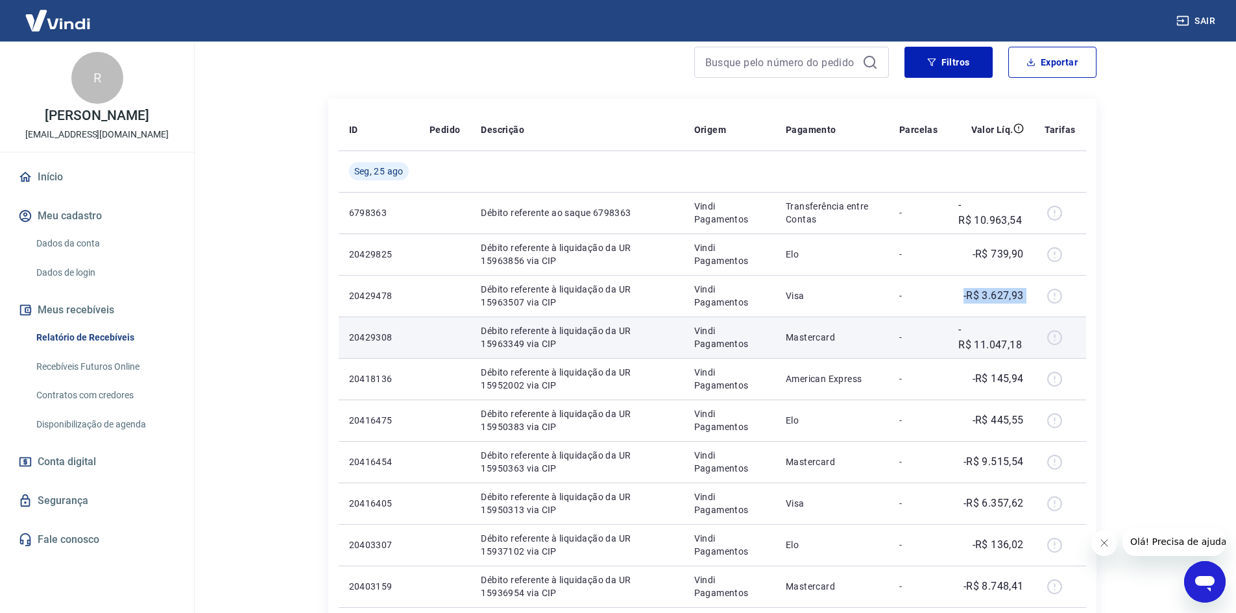
scroll to position [195, 0]
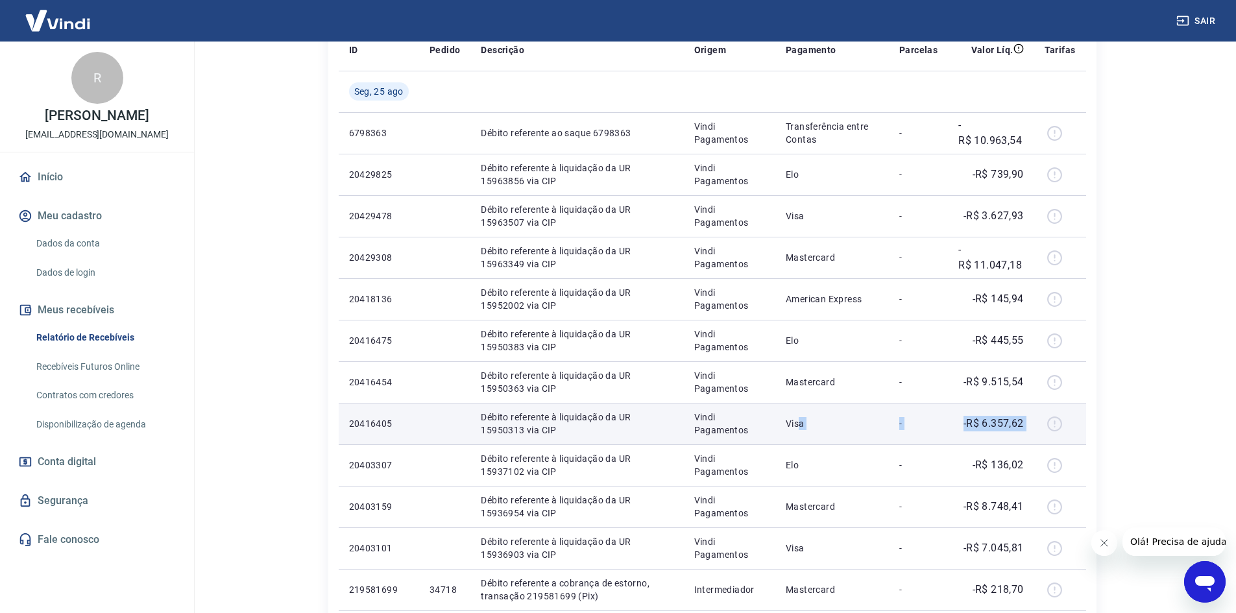
drag, startPoint x: 798, startPoint y: 430, endPoint x: 1040, endPoint y: 425, distance: 241.3
click at [1040, 425] on tr "20416405 Débito referente à liquidação da UR 15950313 via CIP Vindi Pagamentos …" at bounding box center [712, 424] width 747 height 42
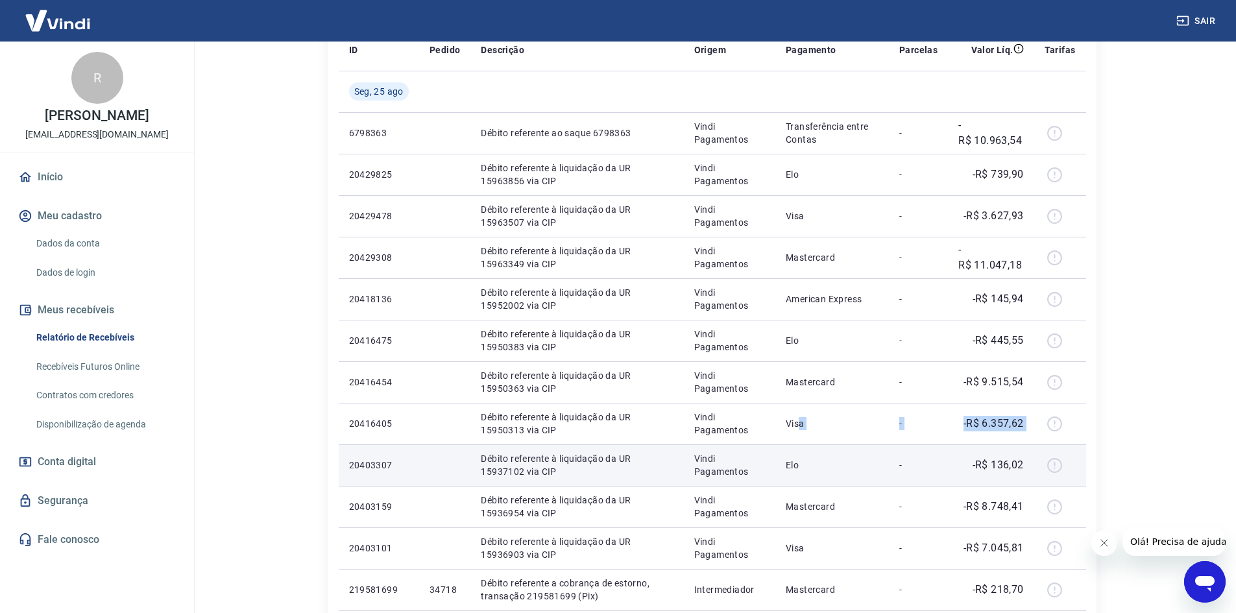
scroll to position [259, 0]
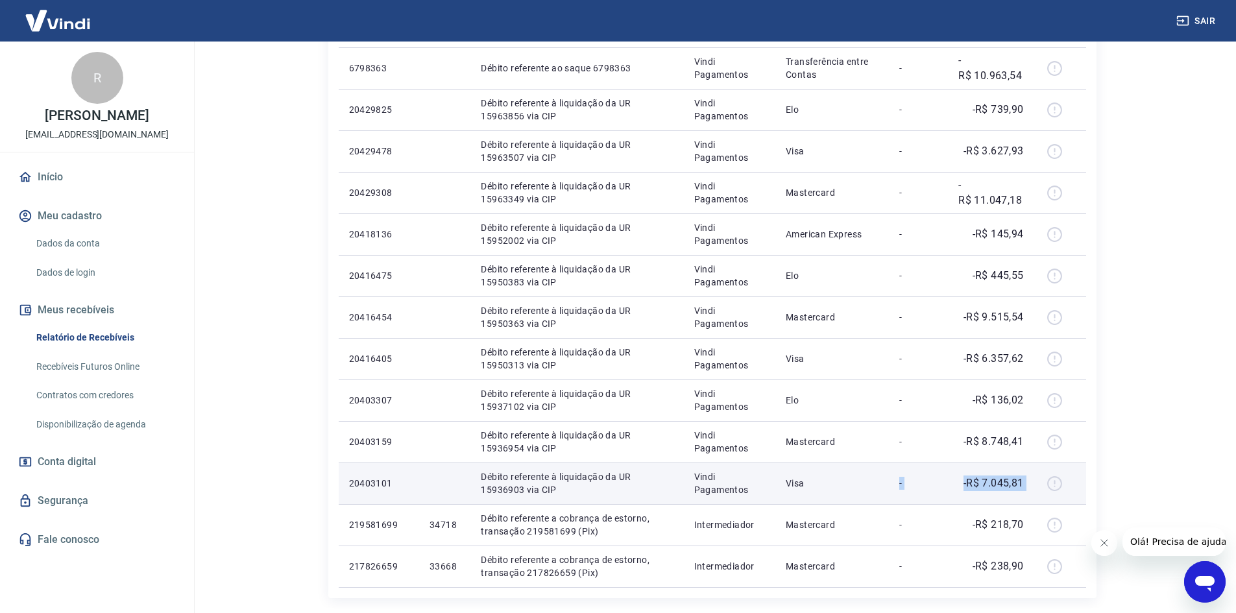
drag, startPoint x: 889, startPoint y: 491, endPoint x: 1079, endPoint y: 486, distance: 190.1
click at [1079, 486] on tr "20403101 Débito referente à liquidação da UR 15936903 via CIP Vindi Pagamentos …" at bounding box center [712, 483] width 747 height 42
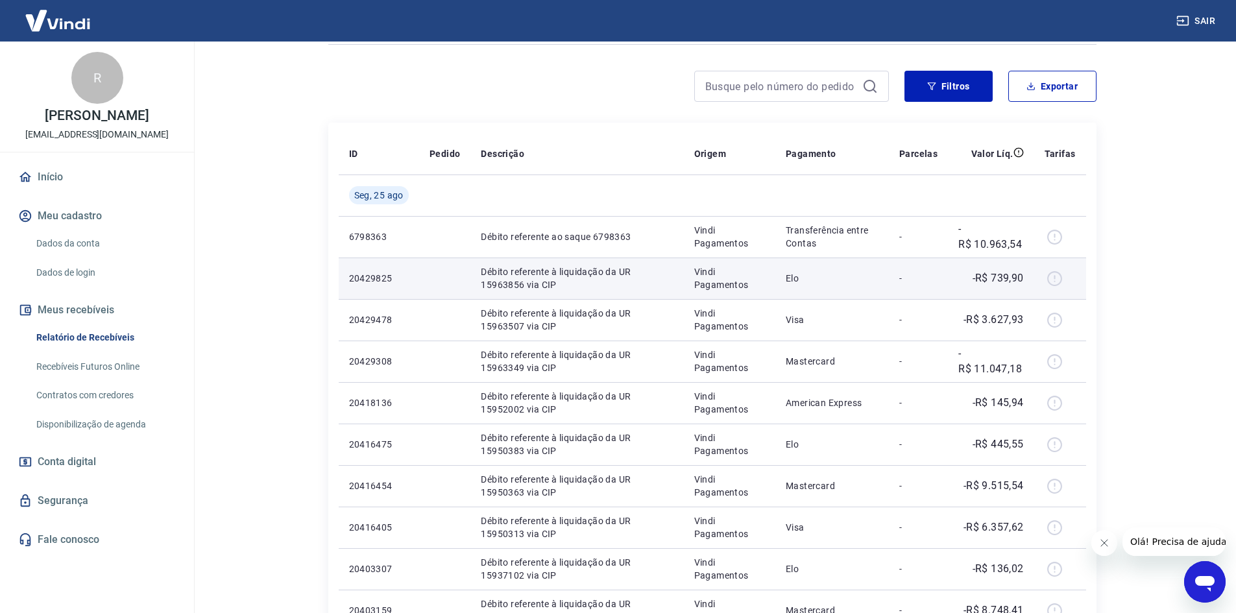
scroll to position [123, 0]
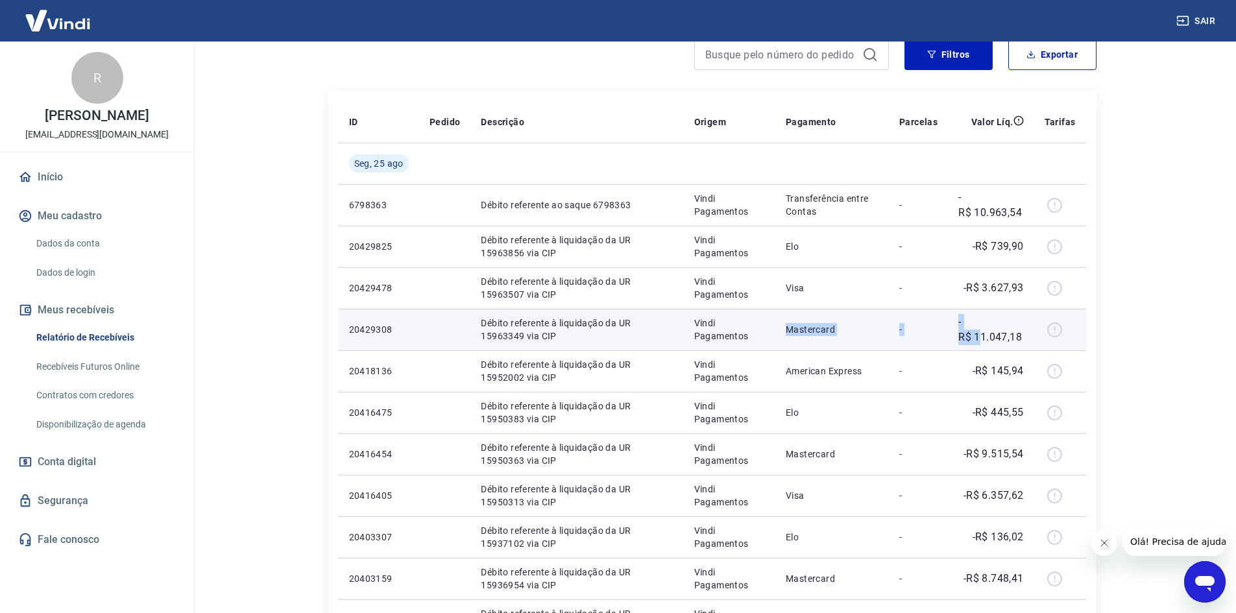
drag, startPoint x: 819, startPoint y: 337, endPoint x: 983, endPoint y: 337, distance: 164.1
click at [983, 337] on tr "20429308 Débito referente à liquidação da UR 15963349 via CIP Vindi Pagamentos …" at bounding box center [712, 330] width 747 height 42
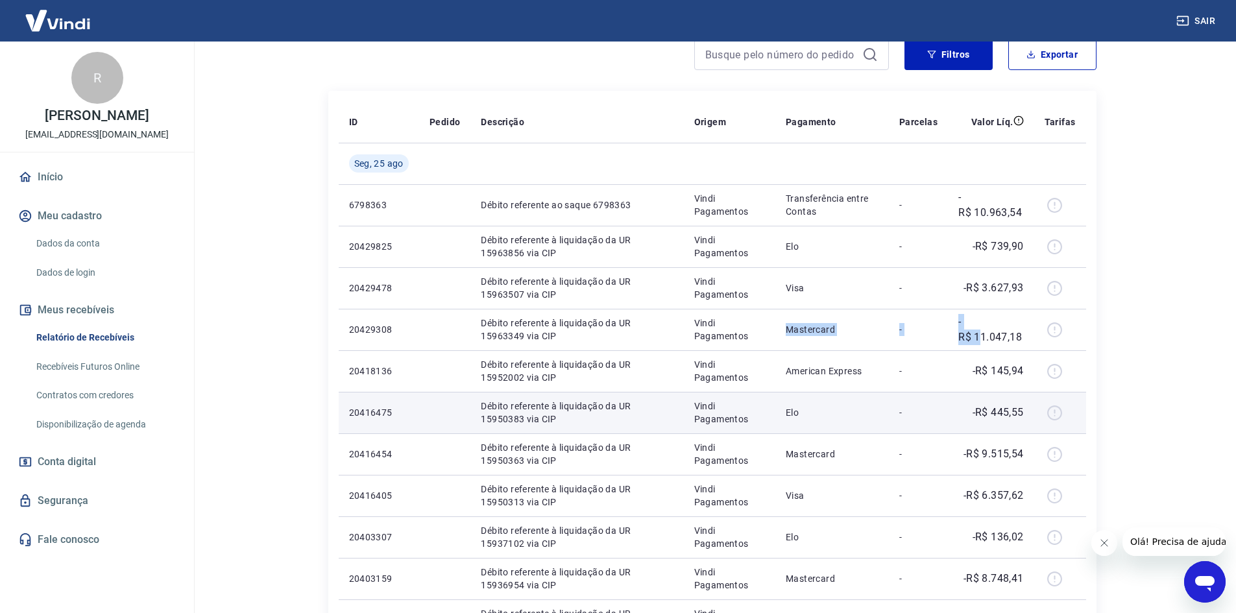
scroll to position [187, 0]
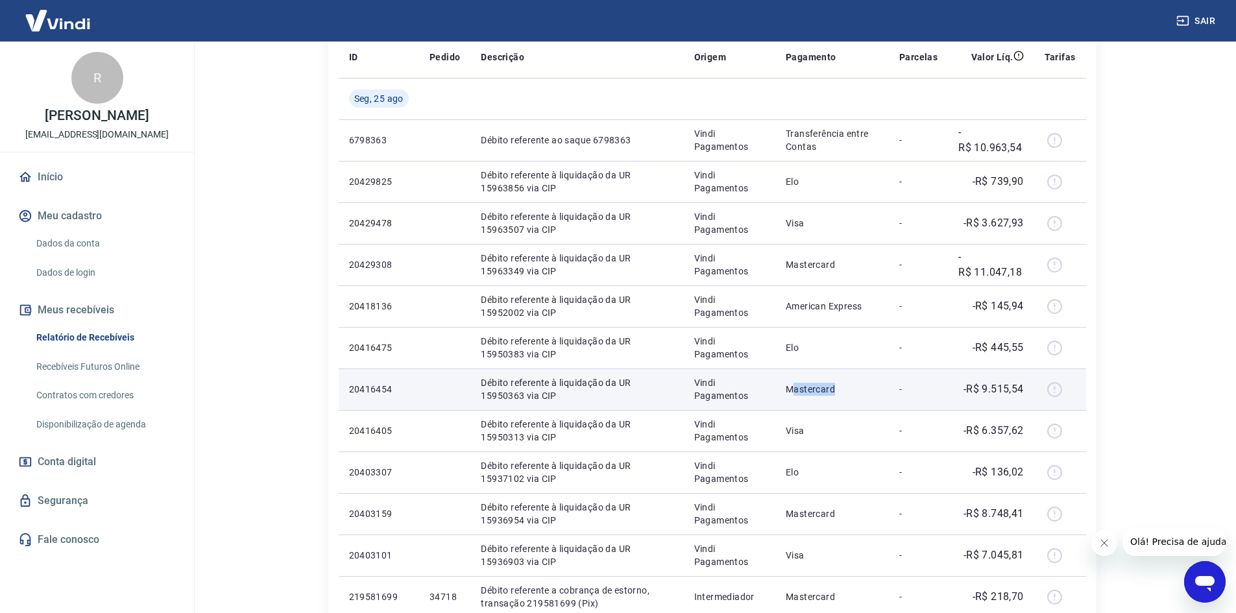
drag, startPoint x: 861, startPoint y: 389, endPoint x: 877, endPoint y: 390, distance: 16.3
click at [877, 390] on p "Mastercard" at bounding box center [831, 389] width 93 height 13
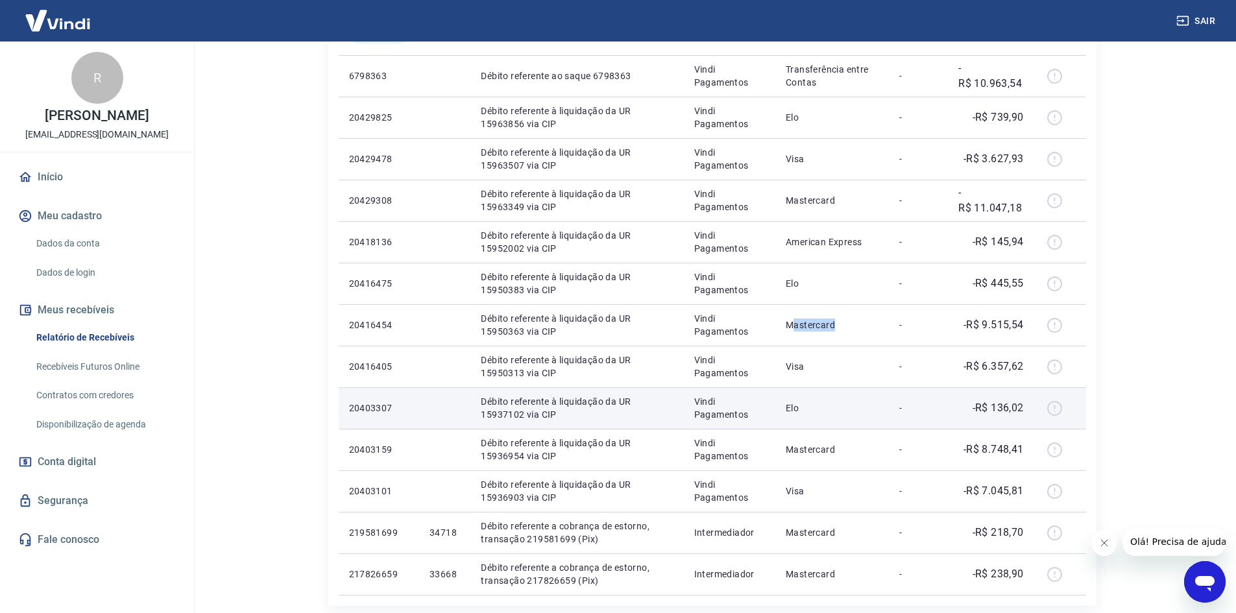
scroll to position [252, 0]
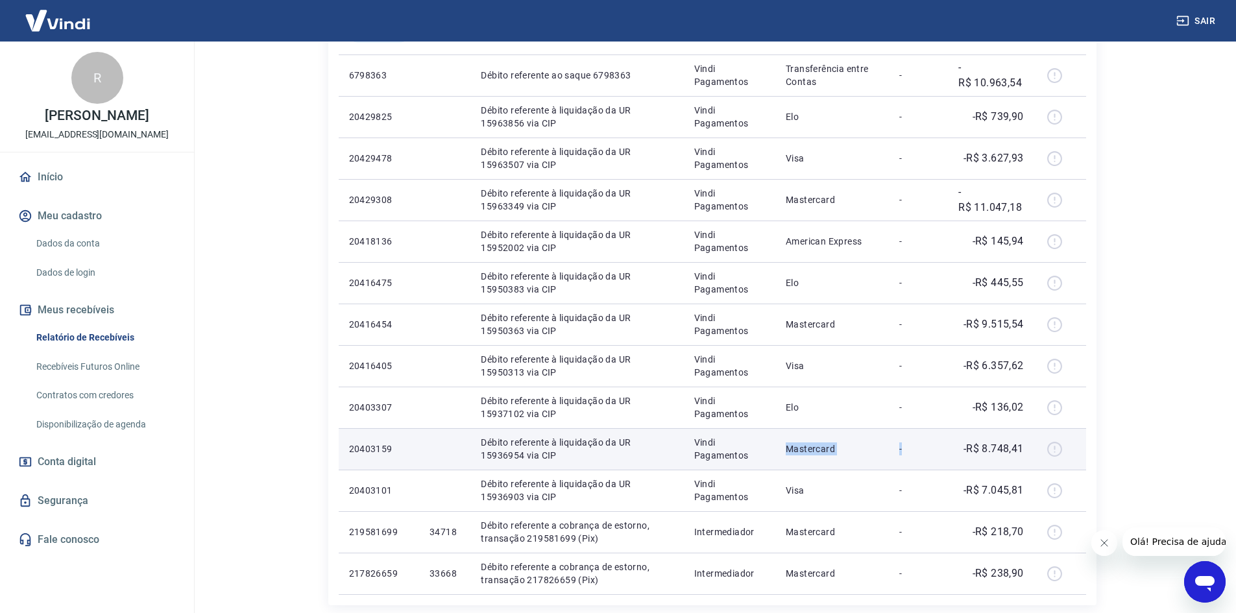
drag, startPoint x: 786, startPoint y: 449, endPoint x: 937, endPoint y: 450, distance: 151.1
click at [937, 450] on tr "20403159 Débito referente à liquidação da UR 15936954 via CIP Vindi Pagamentos …" at bounding box center [712, 449] width 747 height 42
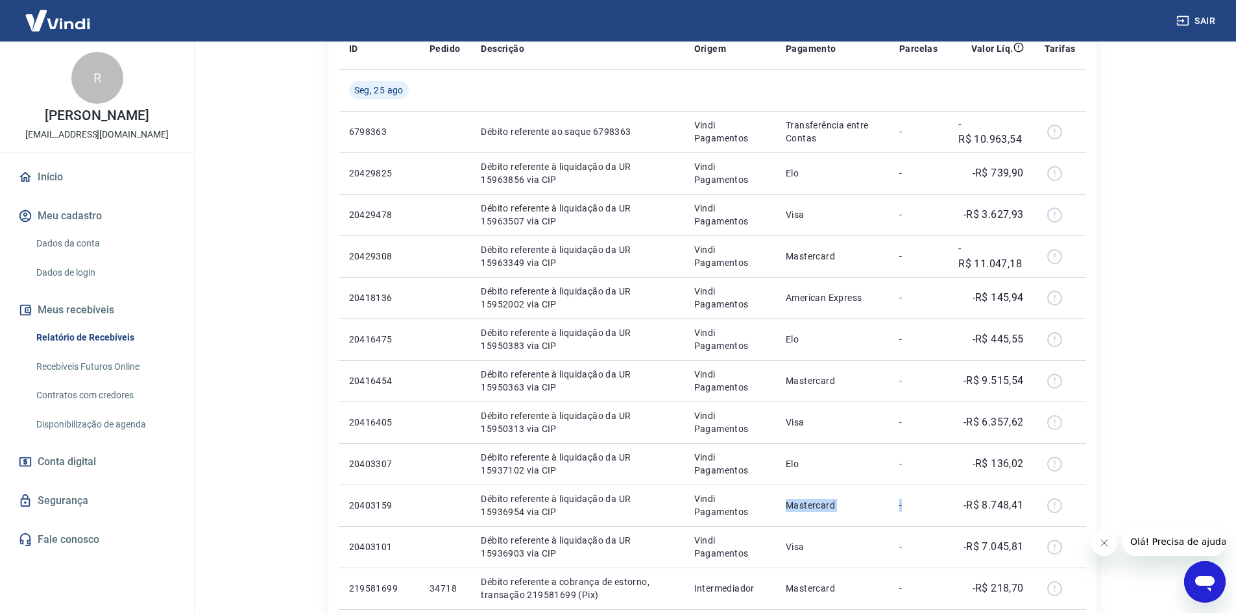
scroll to position [187, 0]
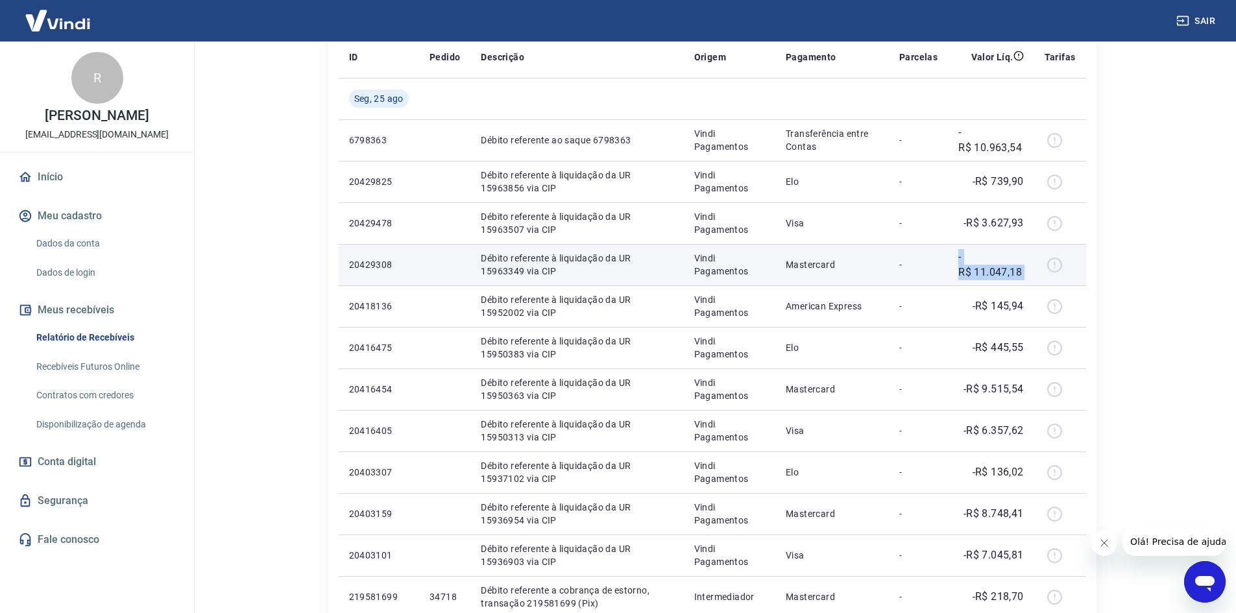
drag, startPoint x: 907, startPoint y: 276, endPoint x: 1057, endPoint y: 266, distance: 149.5
click at [1057, 266] on tr "20429308 Débito referente à liquidação da UR 15963349 via CIP Vindi Pagamentos …" at bounding box center [712, 265] width 747 height 42
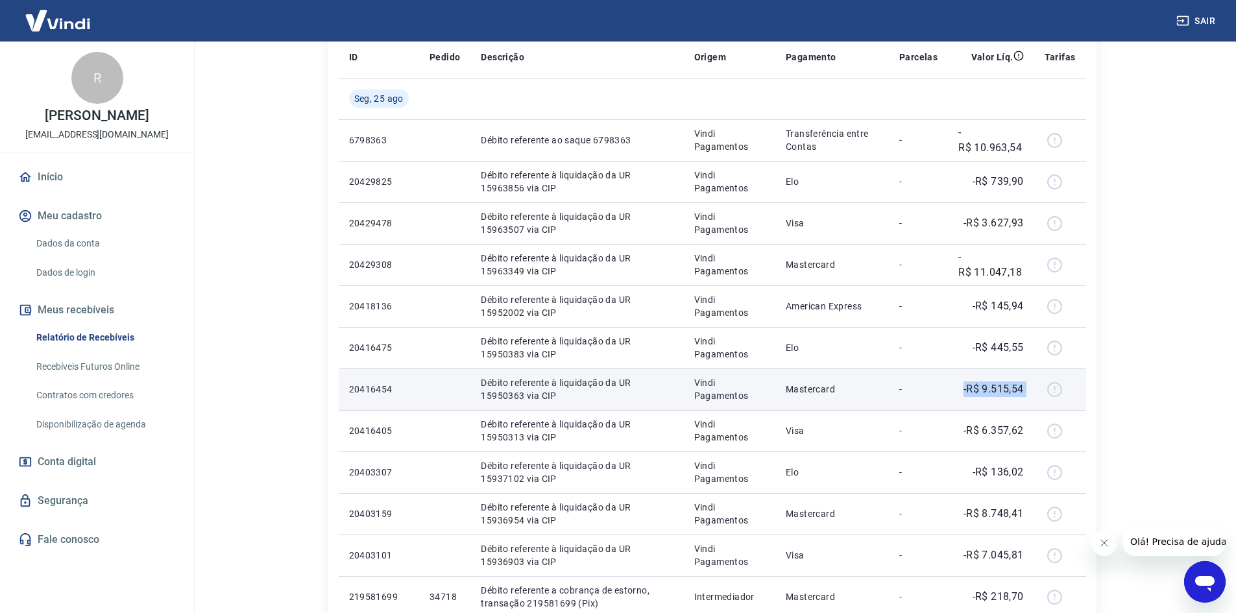
drag, startPoint x: 946, startPoint y: 386, endPoint x: 1066, endPoint y: 382, distance: 119.4
click at [1055, 385] on tr "20416454 Débito referente à liquidação da UR 15950363 via CIP Vindi Pagamentos …" at bounding box center [712, 389] width 747 height 42
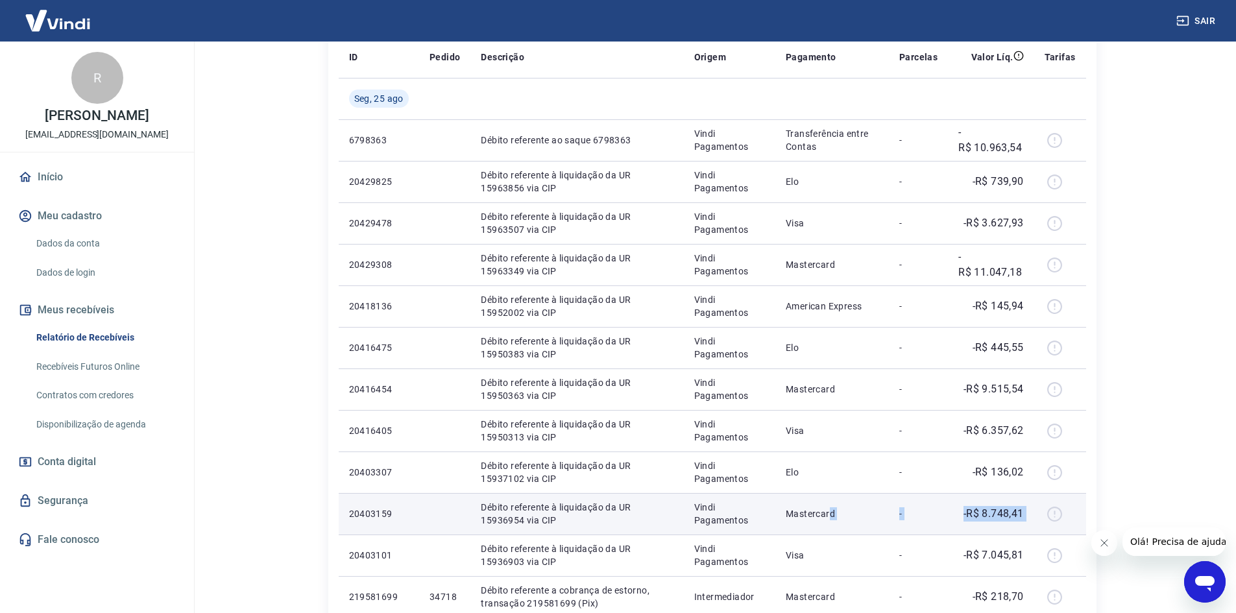
drag, startPoint x: 937, startPoint y: 511, endPoint x: 1051, endPoint y: 512, distance: 114.2
click at [1051, 512] on tr "20403159 Débito referente à liquidação da UR 15936954 via CIP Vindi Pagamentos …" at bounding box center [712, 514] width 747 height 42
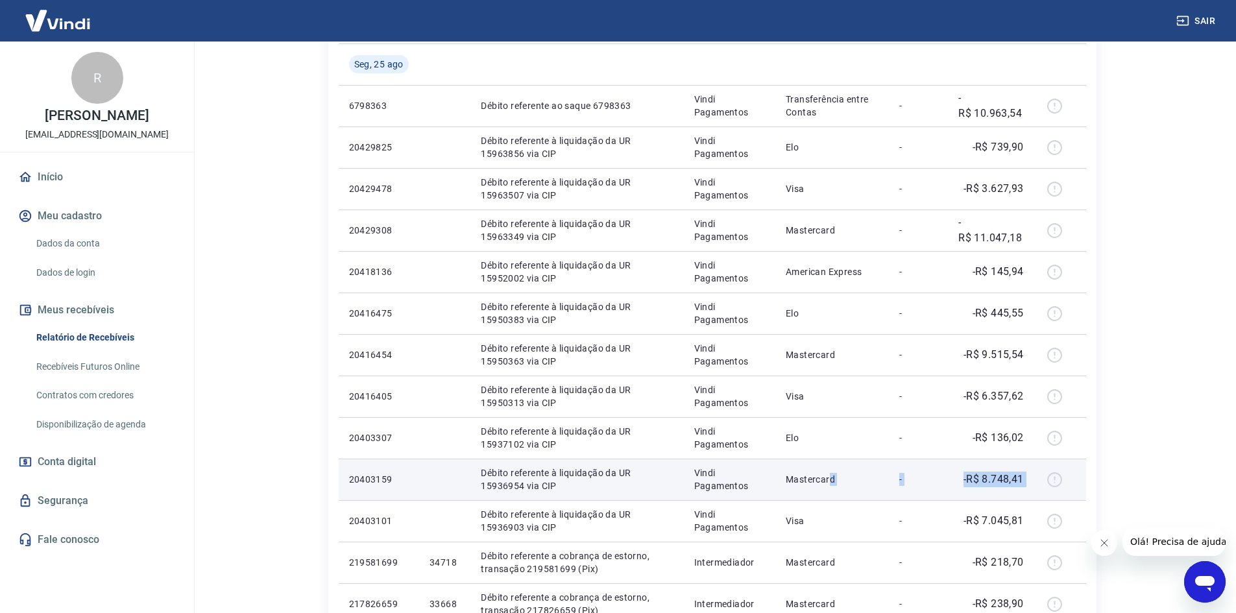
scroll to position [252, 0]
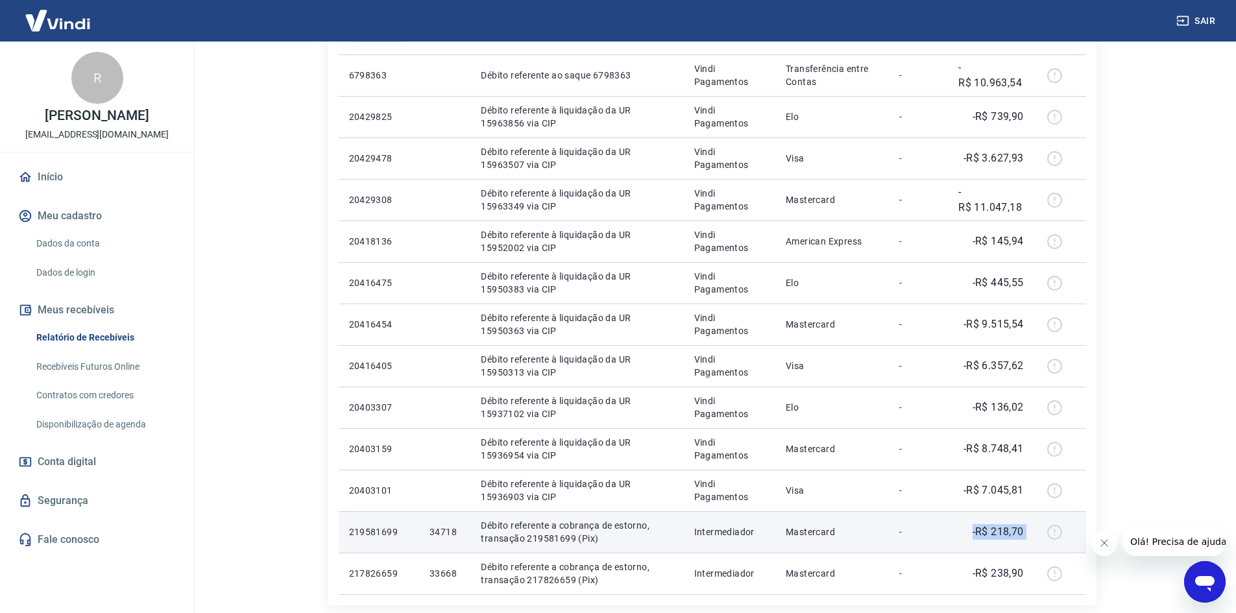
drag, startPoint x: 967, startPoint y: 534, endPoint x: 1075, endPoint y: 531, distance: 108.4
click at [1075, 531] on tr "219581699 34718 Débito referente a cobrança de estorno, transação 219581699 (Pi…" at bounding box center [712, 532] width 747 height 42
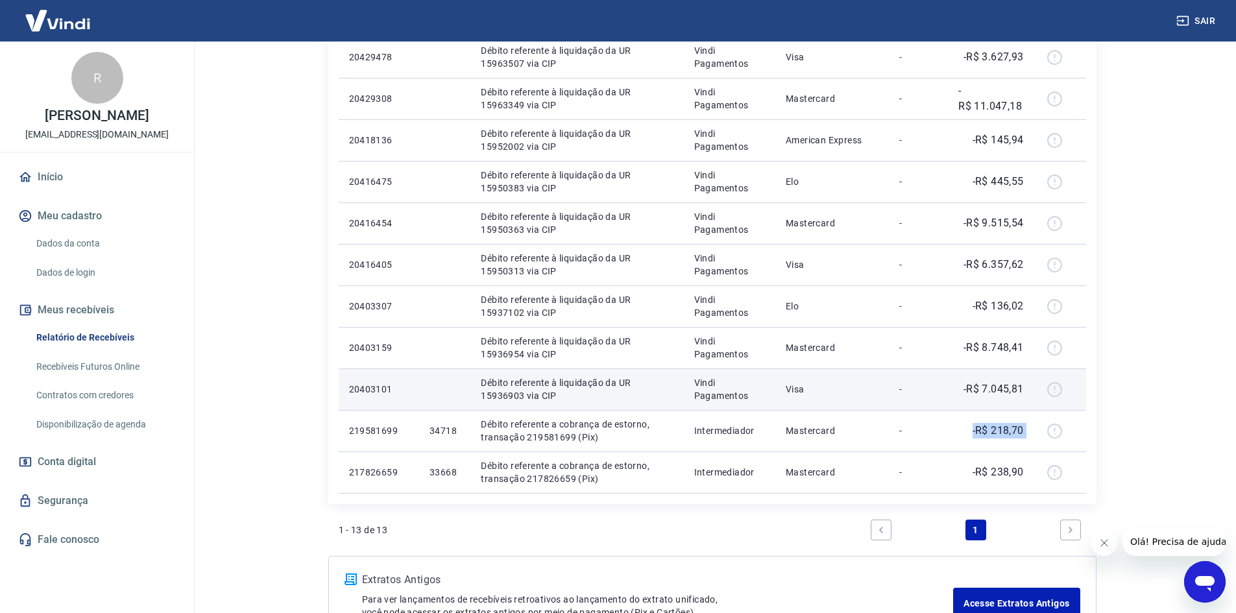
scroll to position [382, 0]
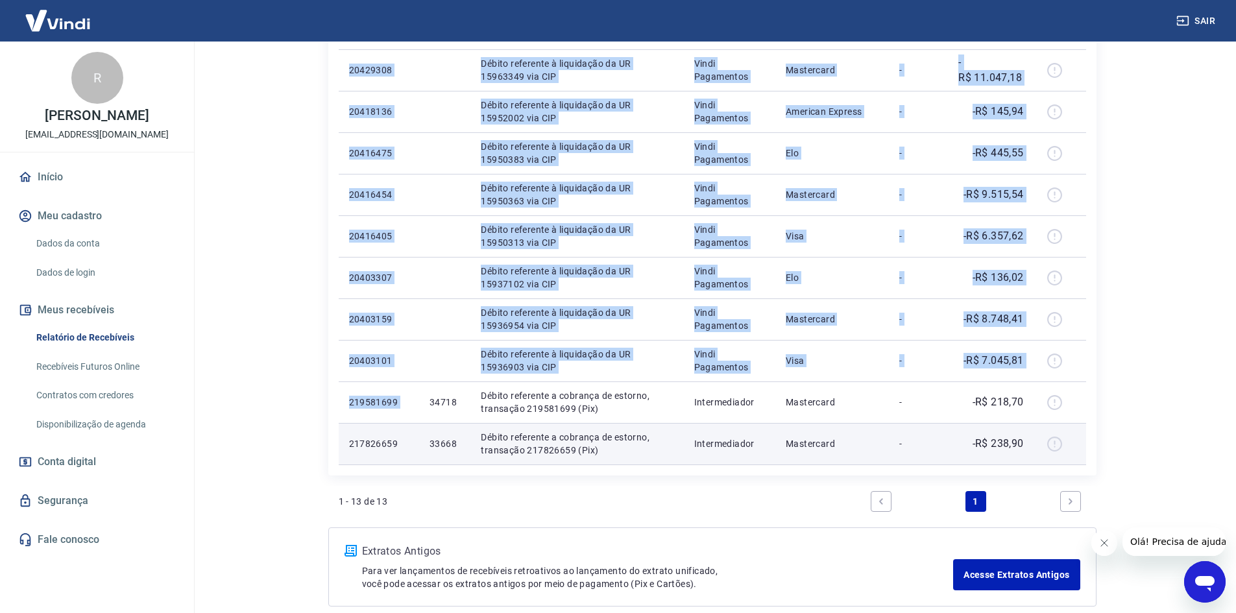
drag, startPoint x: 429, startPoint y: 403, endPoint x: 1071, endPoint y: 453, distance: 643.4
click at [1071, 453] on tbody "[DATE] 6798363 Débito referente ao saque 6798363 Vindi Pagamentos Transferência…" at bounding box center [712, 173] width 747 height 581
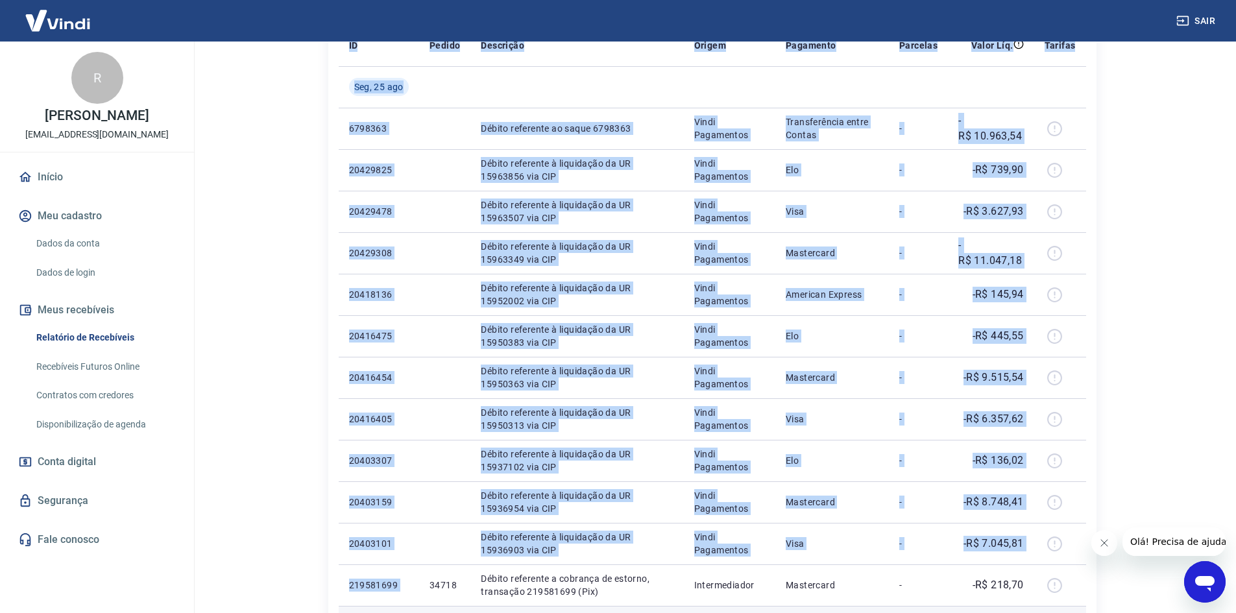
scroll to position [187, 0]
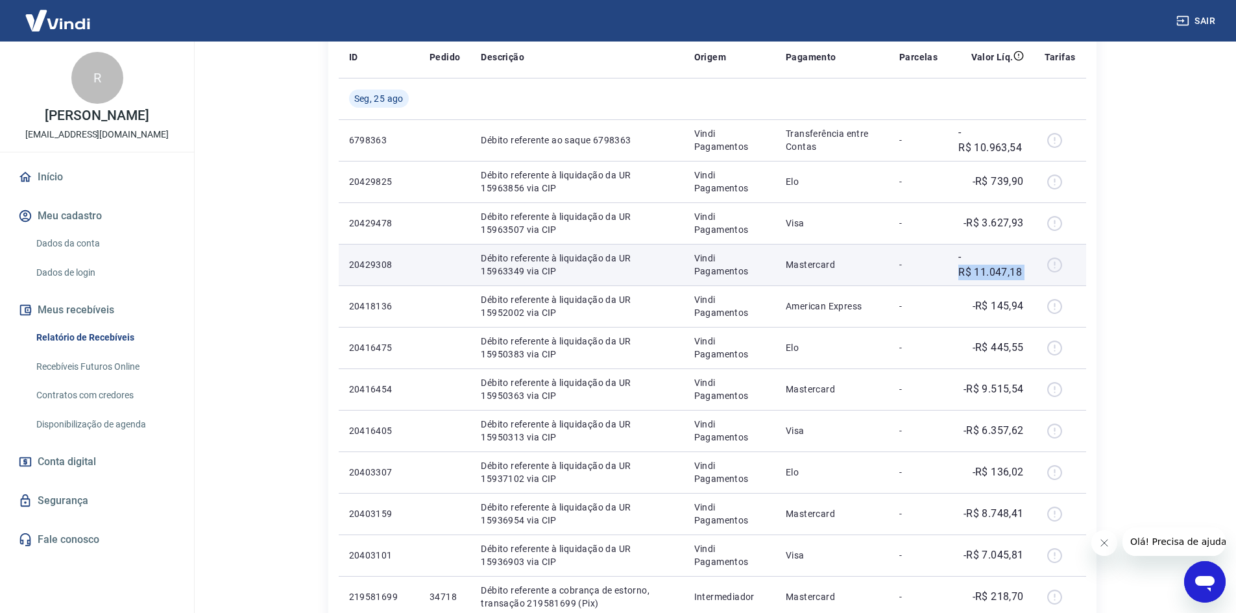
drag, startPoint x: 951, startPoint y: 266, endPoint x: 1070, endPoint y: 281, distance: 119.6
click at [1070, 281] on tr "20429308 Débito referente à liquidação da UR 15963349 via CIP Vindi Pagamentos …" at bounding box center [712, 265] width 747 height 42
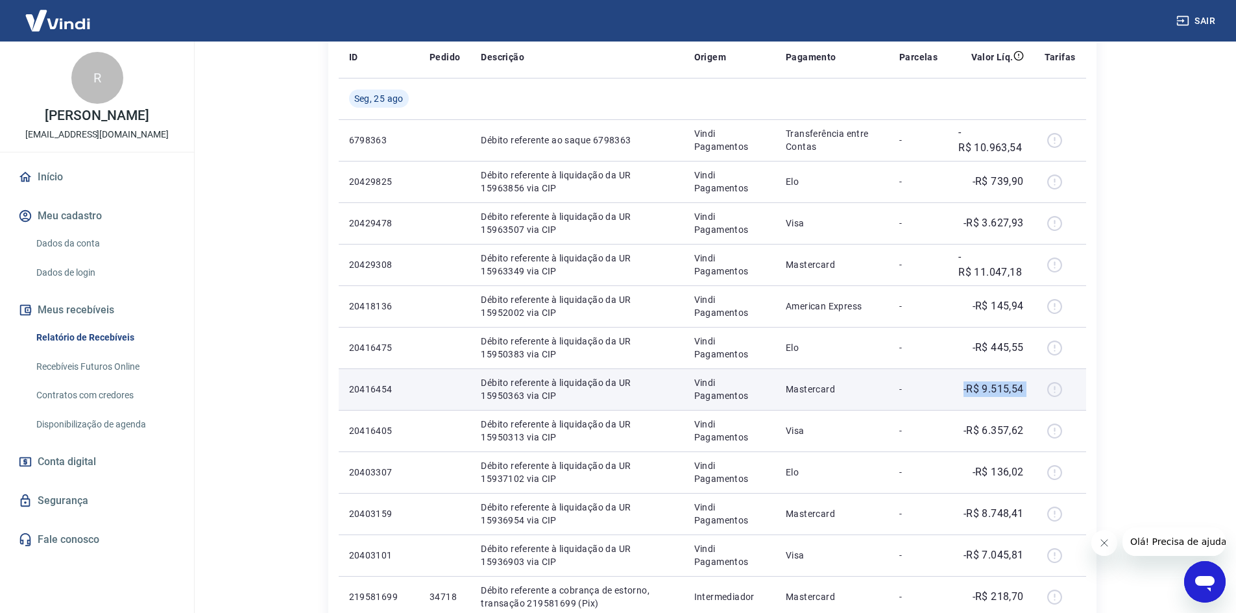
drag, startPoint x: 937, startPoint y: 394, endPoint x: 1050, endPoint y: 379, distance: 113.9
click at [1050, 379] on tr "20416454 Débito referente à liquidação da UR 15950363 via CIP Vindi Pagamentos …" at bounding box center [712, 389] width 747 height 42
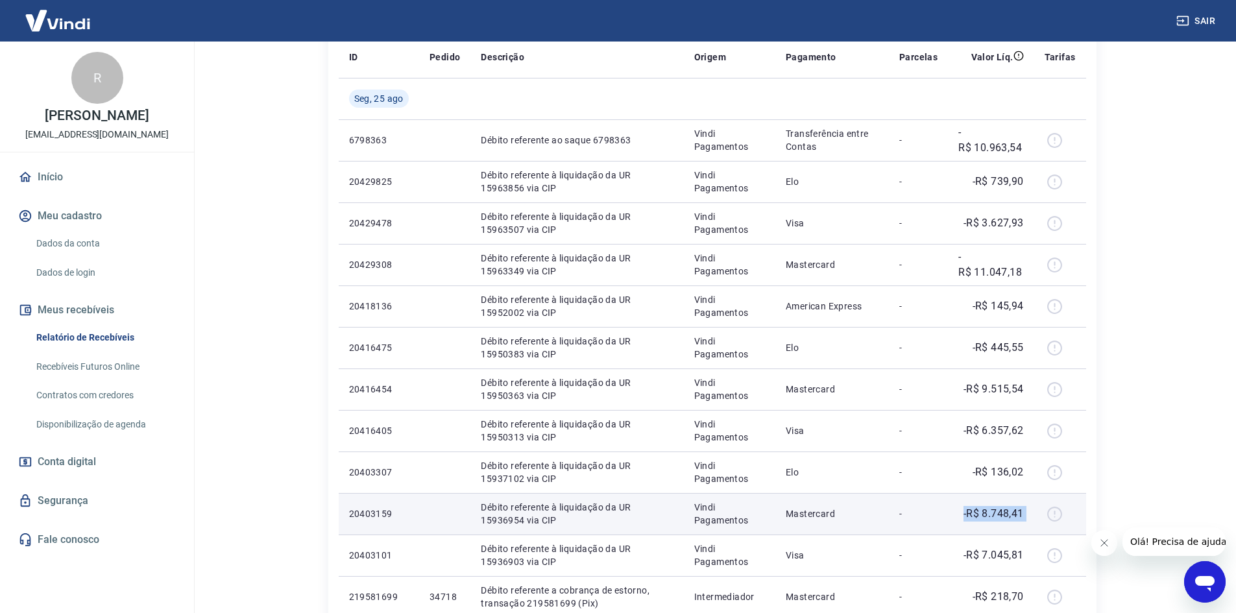
drag, startPoint x: 955, startPoint y: 527, endPoint x: 1062, endPoint y: 520, distance: 106.6
click at [1062, 520] on tr "20403159 Débito referente à liquidação da UR 15936954 via CIP Vindi Pagamentos …" at bounding box center [712, 514] width 747 height 42
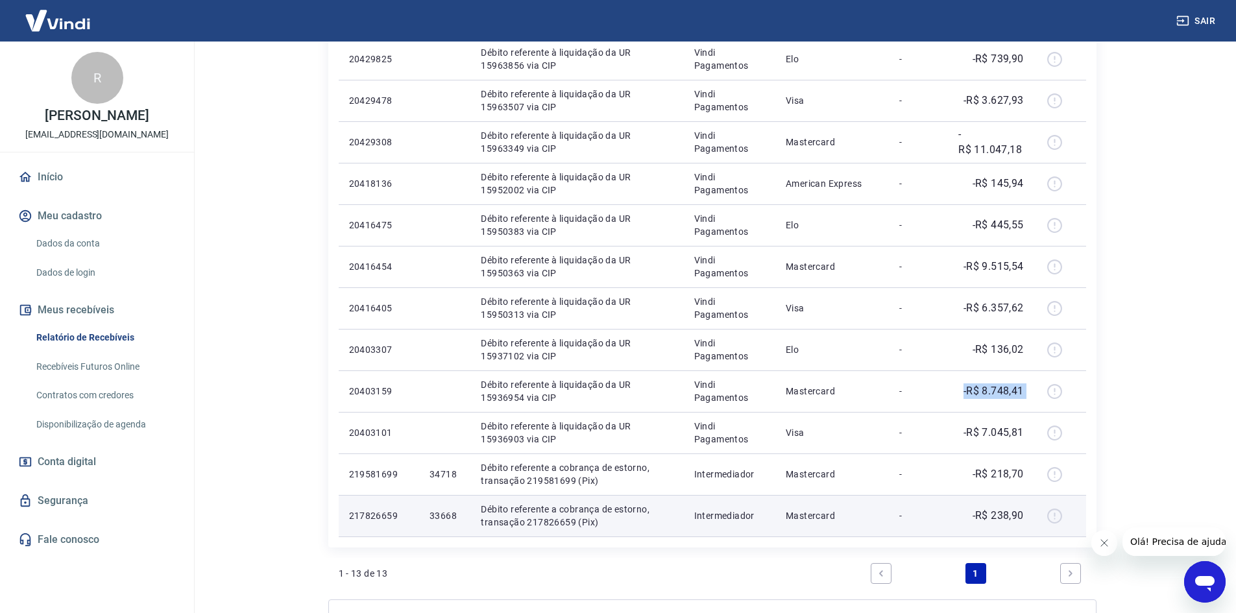
scroll to position [317, 0]
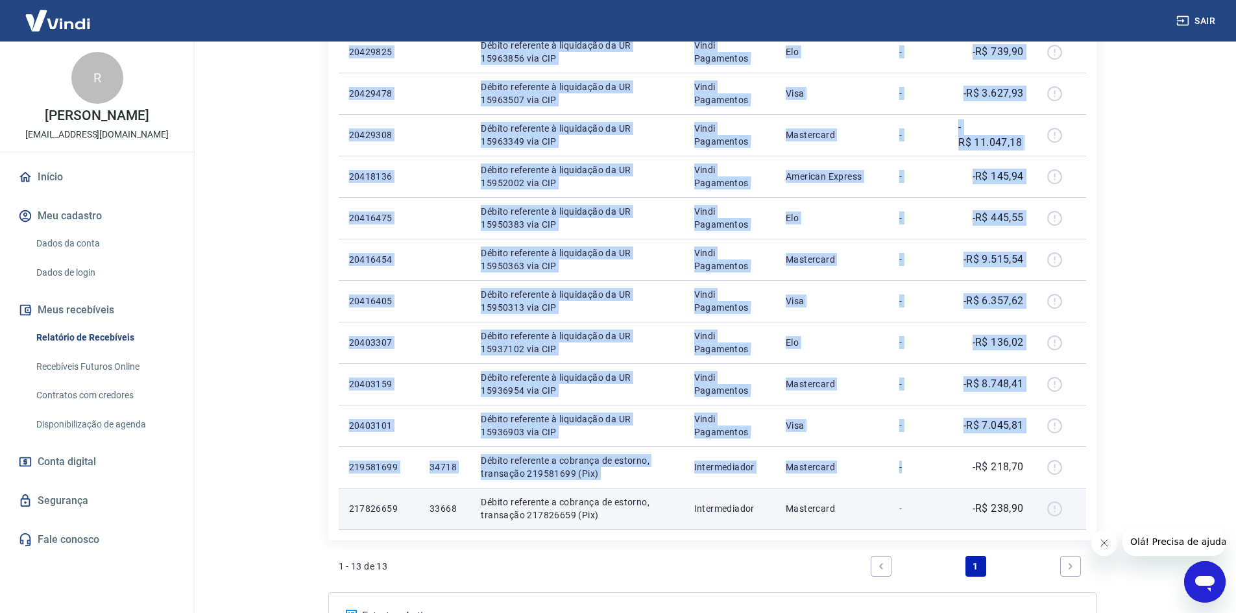
drag, startPoint x: 926, startPoint y: 466, endPoint x: 1046, endPoint y: 512, distance: 128.5
click at [1046, 512] on tbody "[DATE] 6798363 Débito referente ao saque 6798363 Vindi Pagamentos Transferência…" at bounding box center [712, 238] width 747 height 581
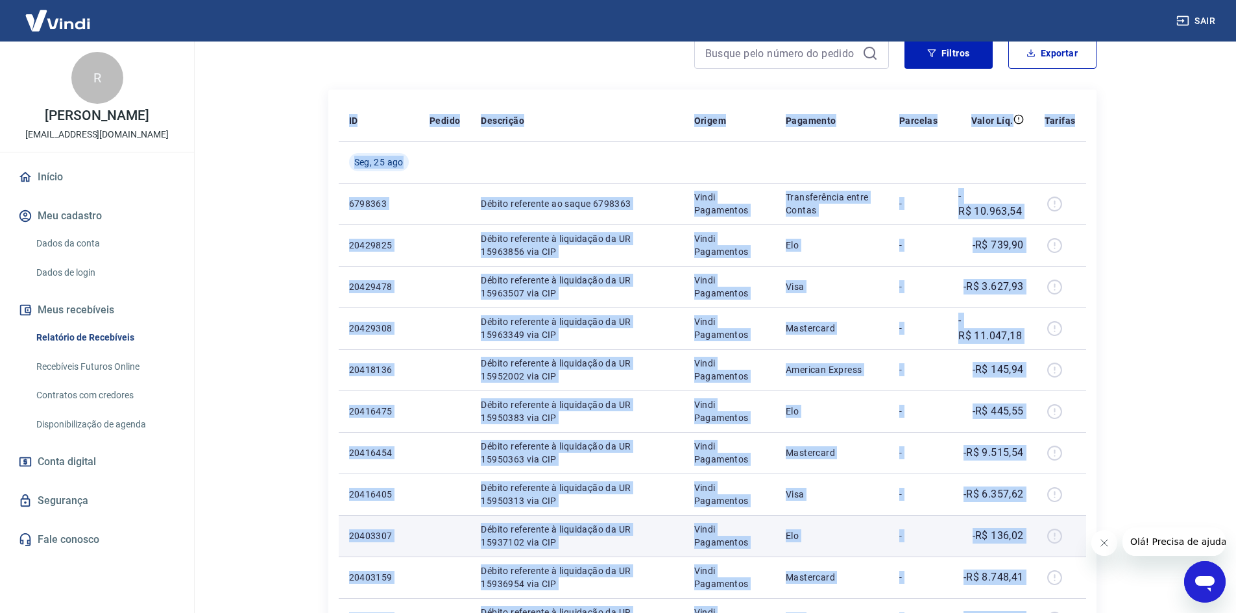
scroll to position [123, 0]
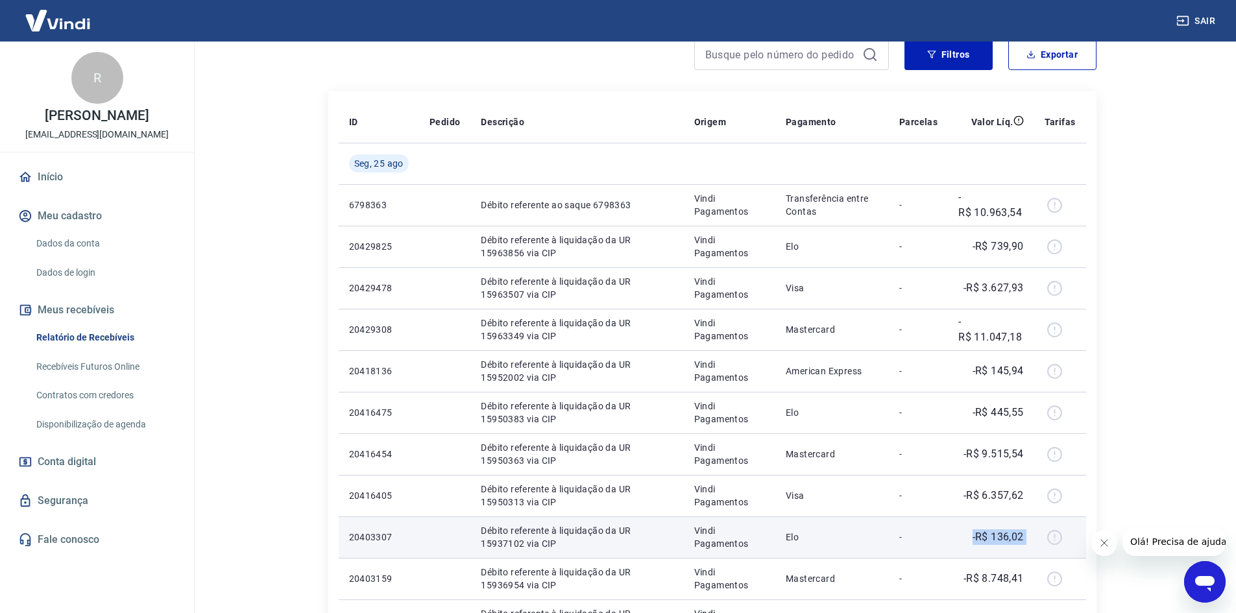
drag, startPoint x: 944, startPoint y: 532, endPoint x: 1080, endPoint y: 529, distance: 135.6
click at [1081, 532] on tr "20403307 Débito referente à liquidação da UR 15937102 via CIP Vindi Pagamentos …" at bounding box center [712, 537] width 747 height 42
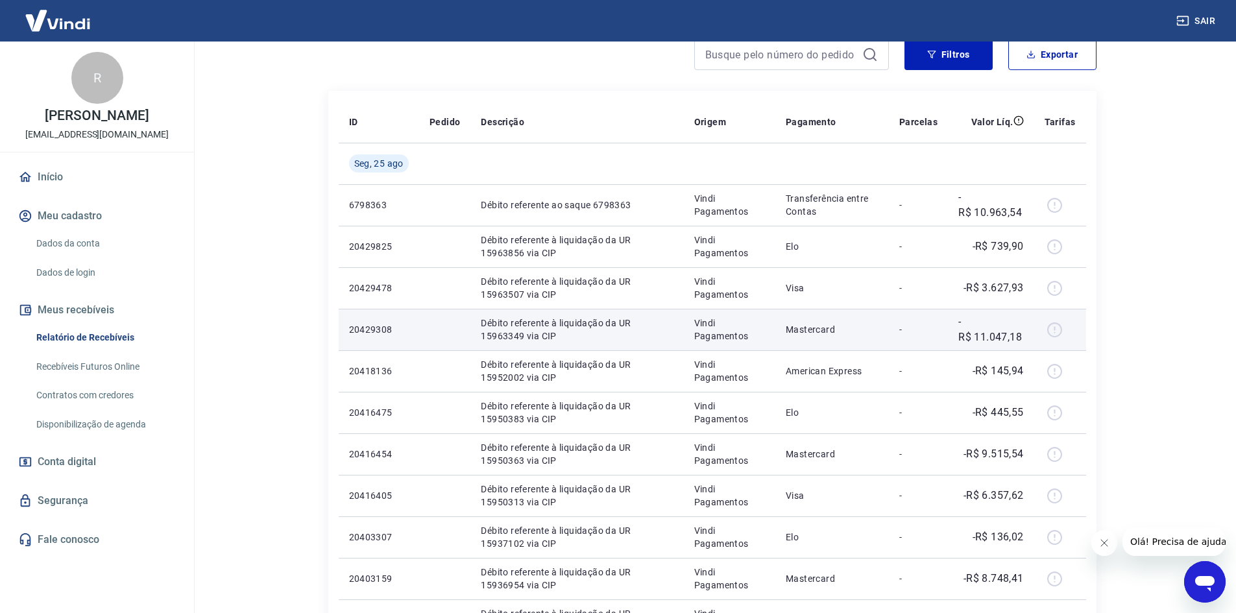
click at [731, 324] on p "Vindi Pagamentos" at bounding box center [729, 330] width 71 height 26
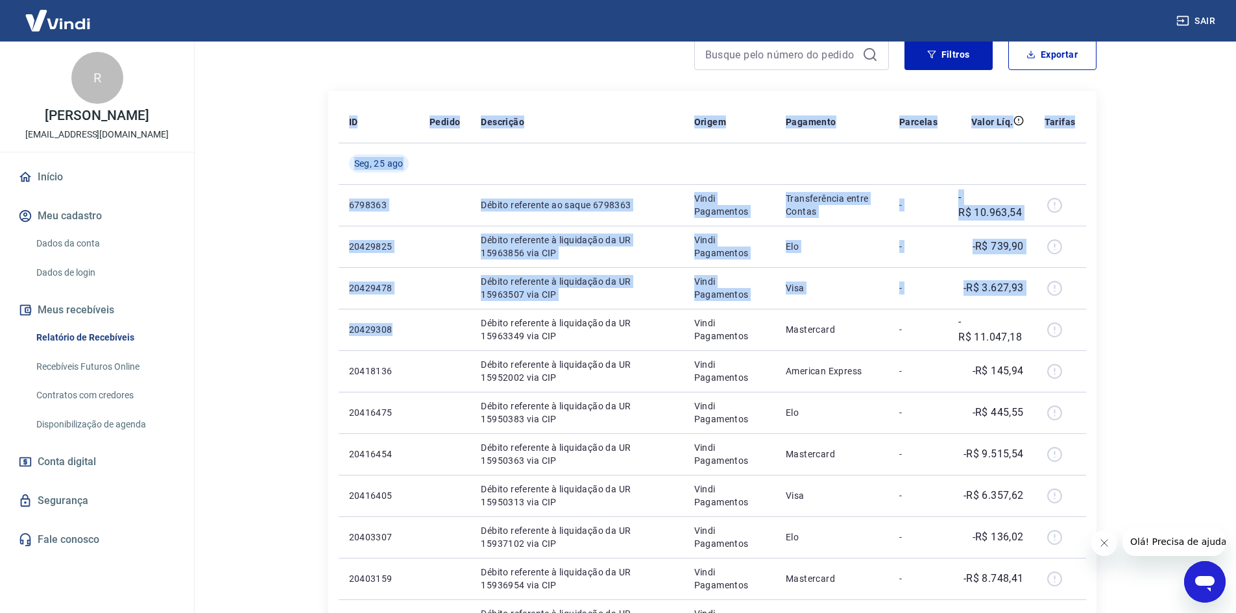
drag, startPoint x: 439, startPoint y: 324, endPoint x: 1042, endPoint y: 272, distance: 604.8
click at [1118, 335] on div "Início / Meus Recebíveis / Relatório de Recebíveis Relatório de Recebíveis Saib…" at bounding box center [712, 400] width 830 height 962
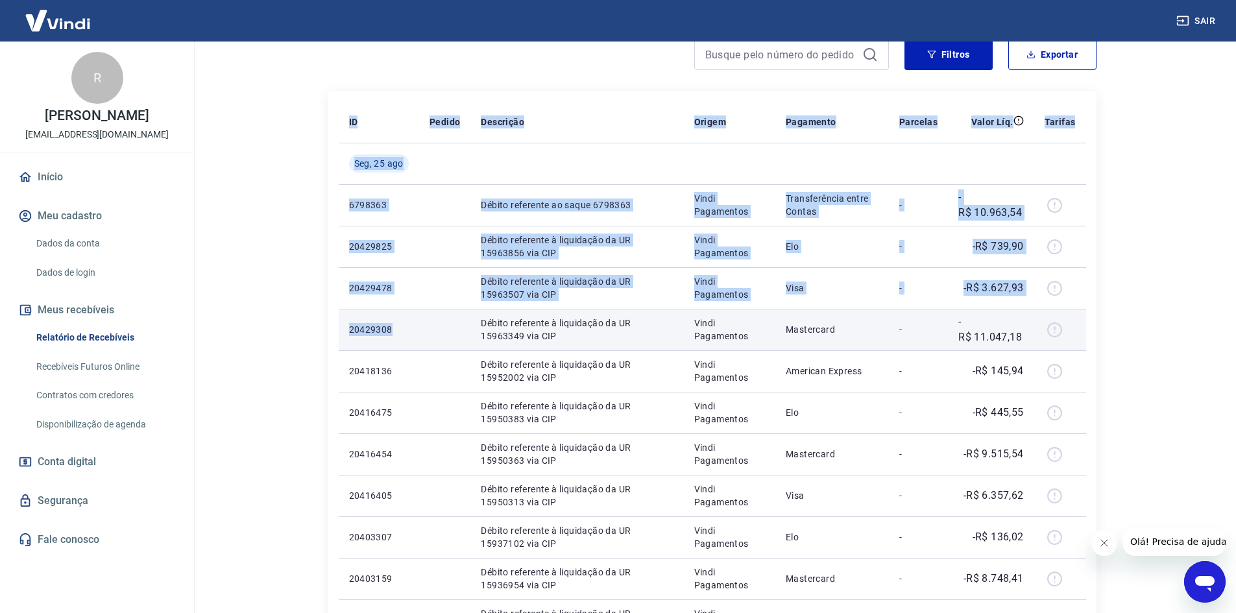
click at [1066, 345] on td at bounding box center [1060, 330] width 52 height 42
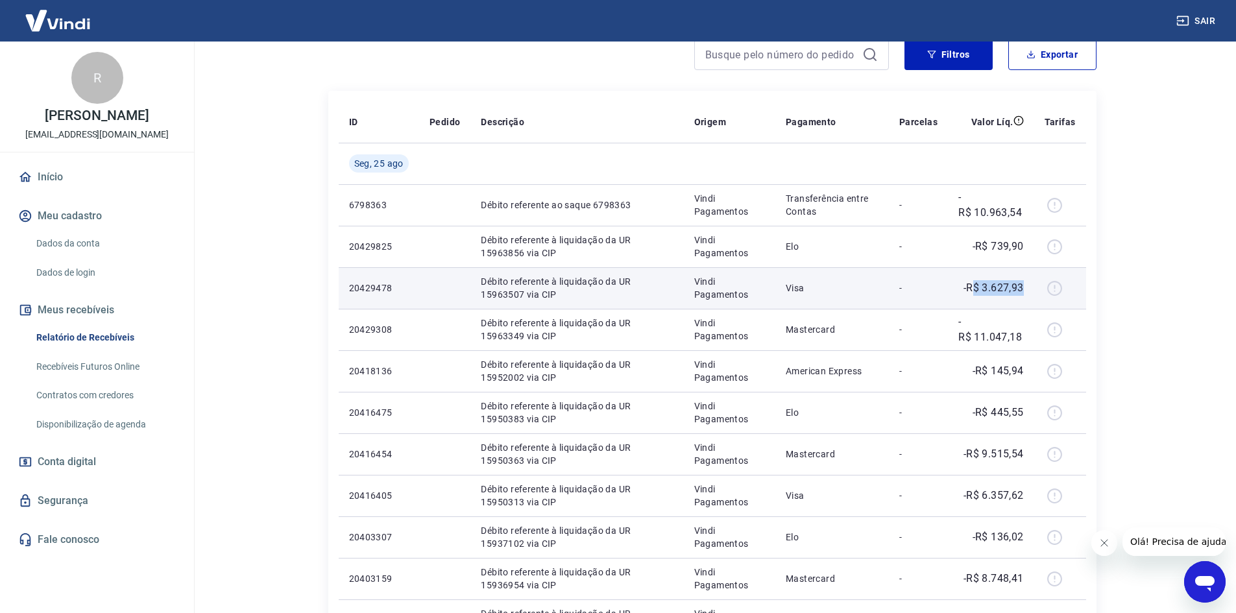
drag, startPoint x: 973, startPoint y: 287, endPoint x: 1027, endPoint y: 289, distance: 54.5
click at [1027, 289] on td "-R$ 3.627,93" at bounding box center [991, 288] width 86 height 42
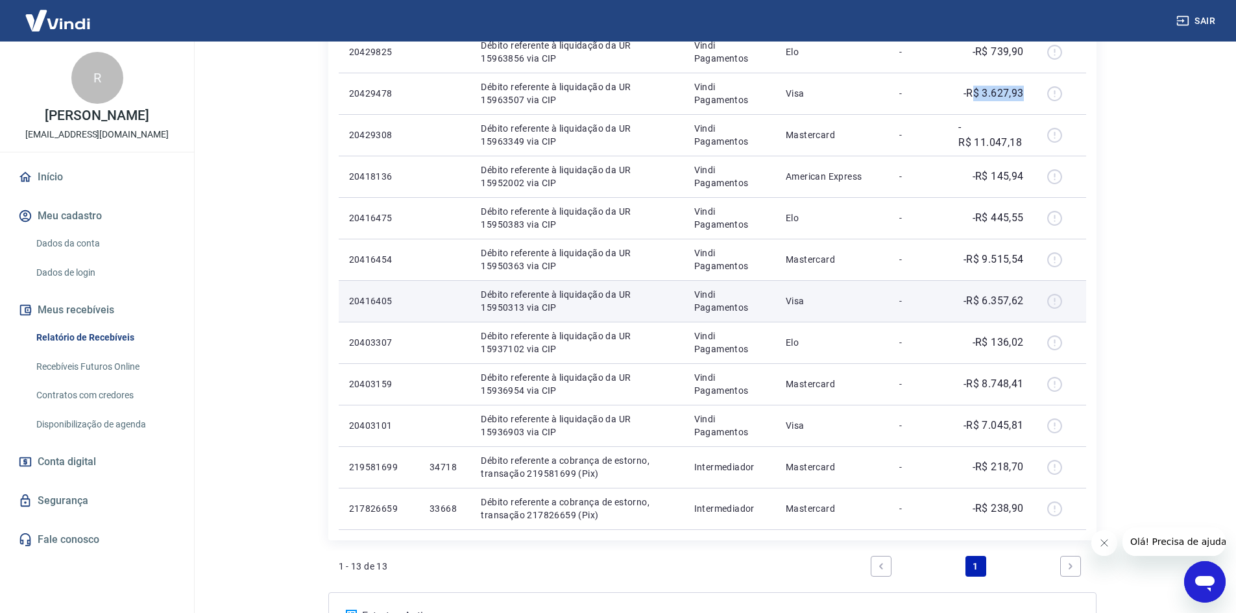
scroll to position [0, 0]
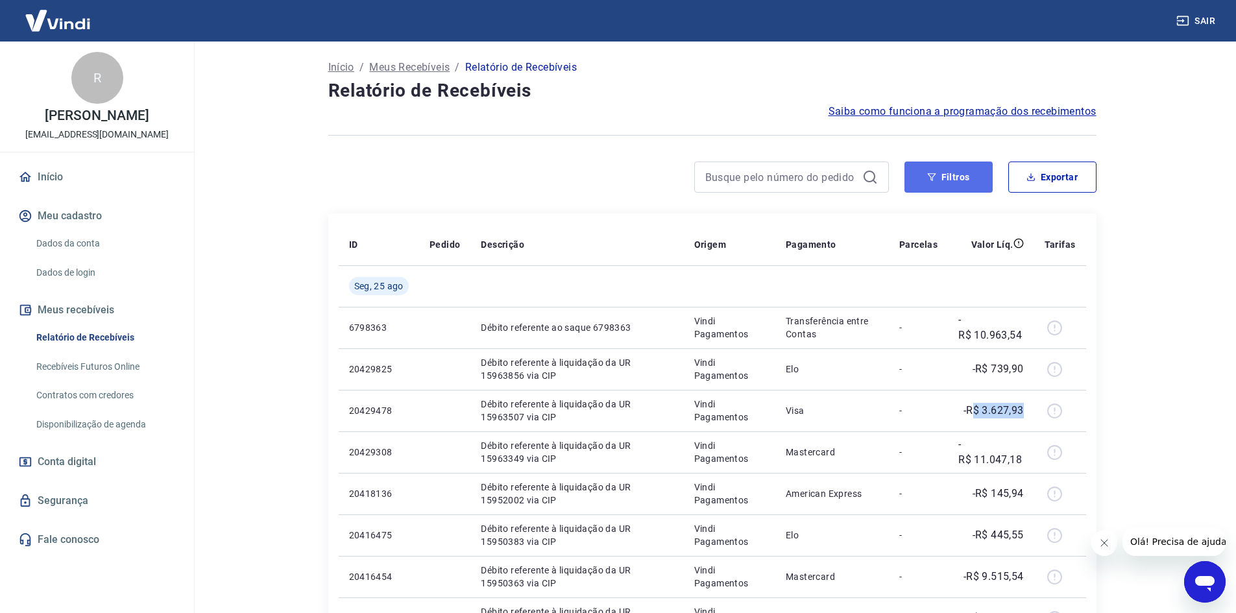
click at [975, 173] on button "Filtros" at bounding box center [948, 176] width 88 height 31
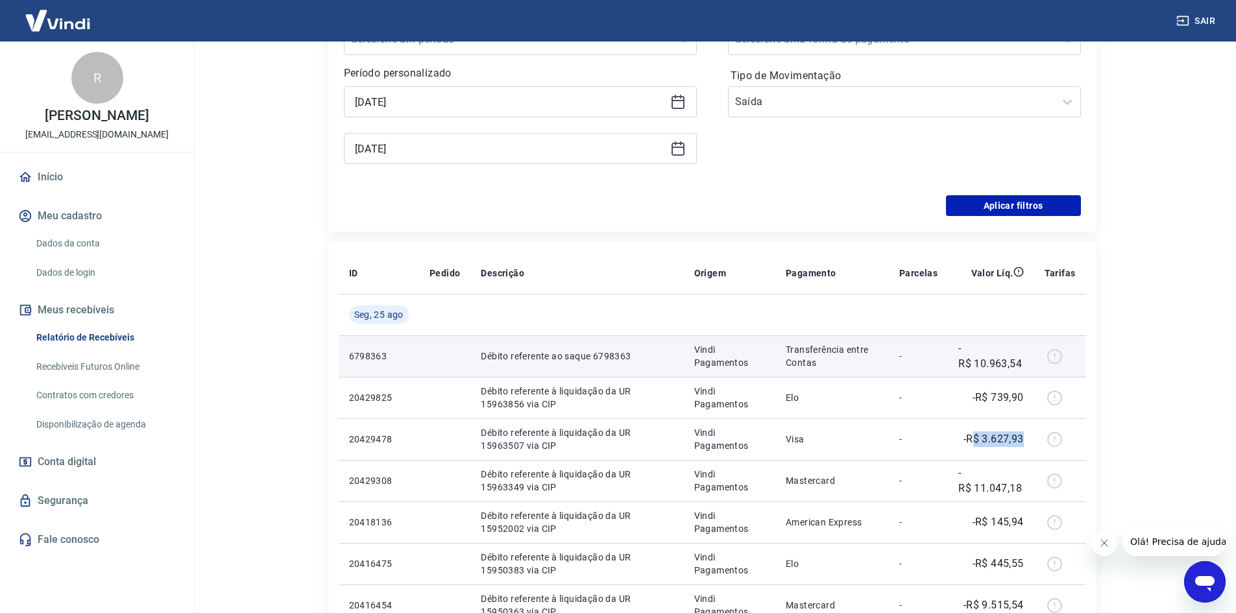
scroll to position [130, 0]
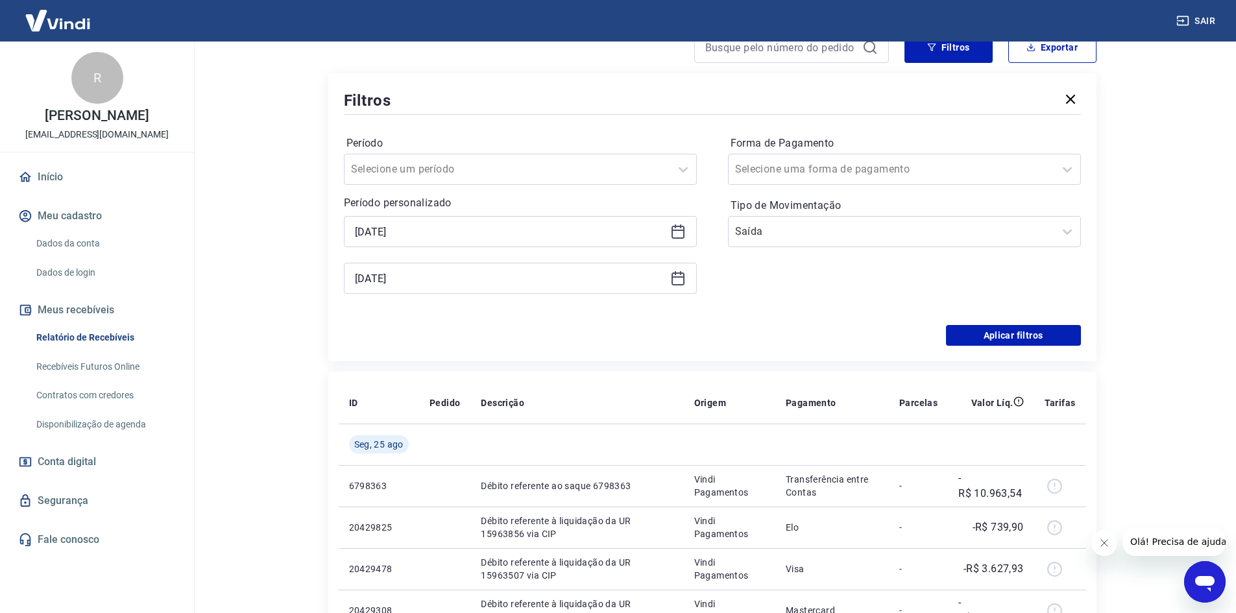
click at [675, 226] on icon at bounding box center [678, 232] width 16 height 16
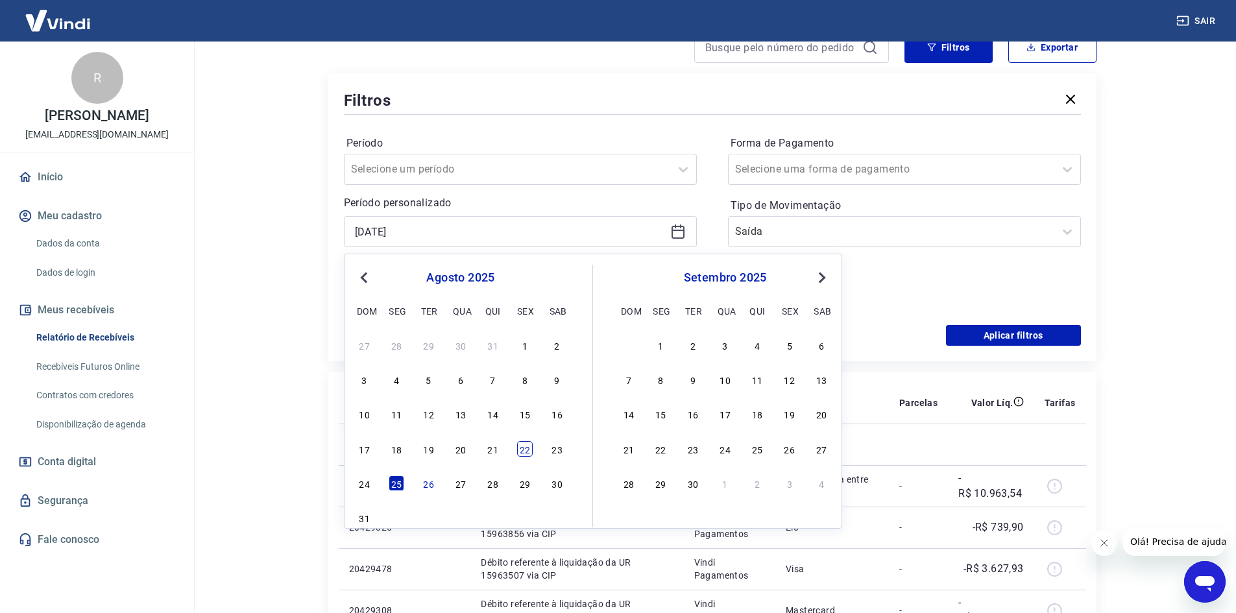
click at [523, 447] on div "22" at bounding box center [525, 449] width 16 height 16
type input "[DATE]"
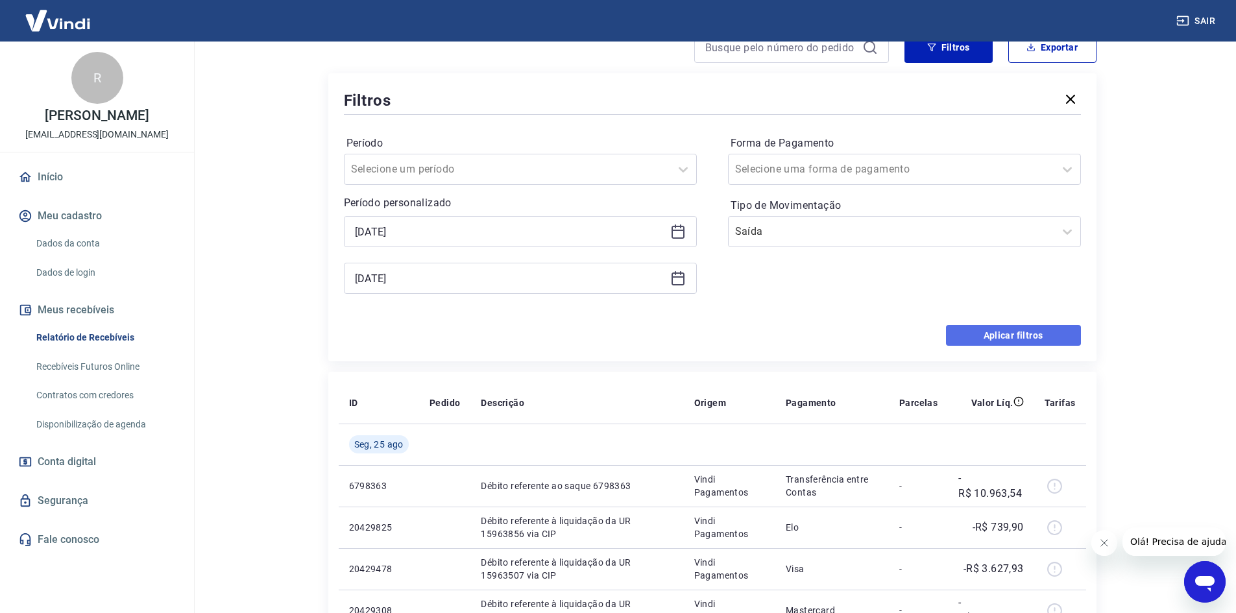
click at [950, 333] on button "Aplicar filtros" at bounding box center [1013, 335] width 135 height 21
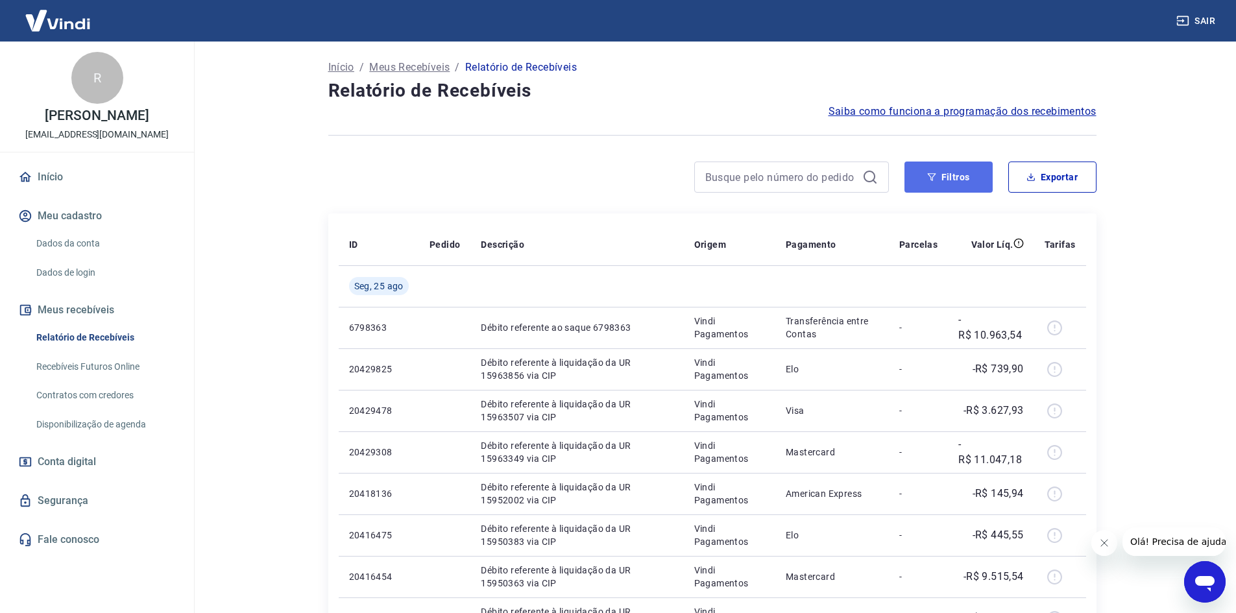
click at [961, 191] on button "Filtros" at bounding box center [948, 176] width 88 height 31
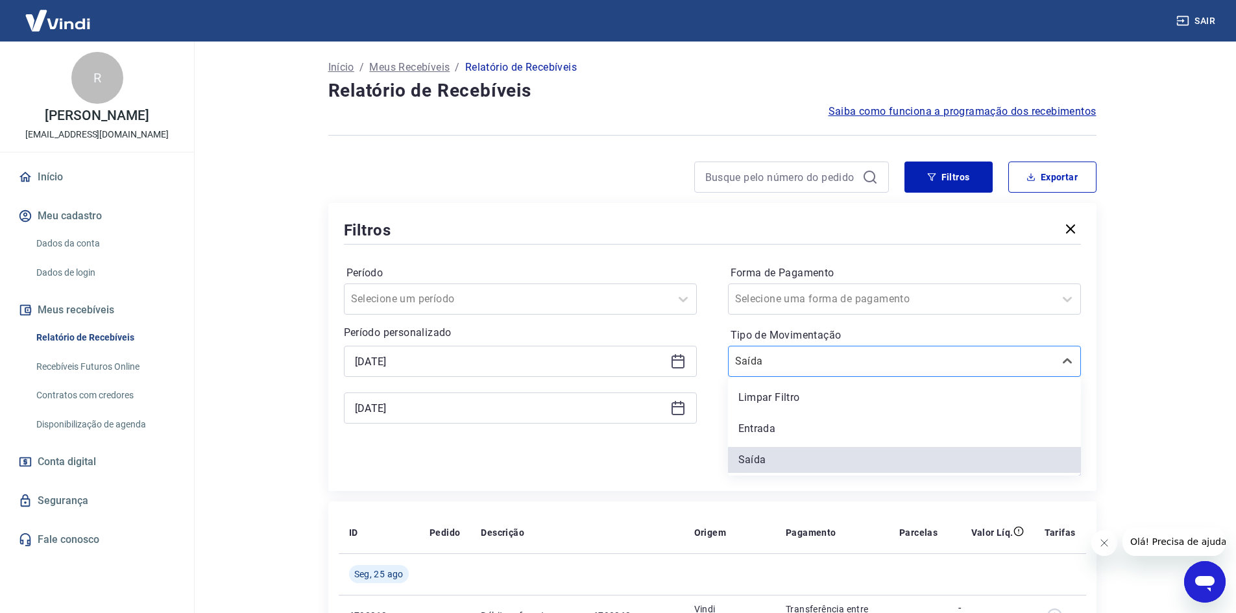
click at [802, 364] on input "Tipo de Movimentação" at bounding box center [800, 361] width 131 height 16
click at [776, 394] on div "Limpar Filtro" at bounding box center [904, 398] width 353 height 26
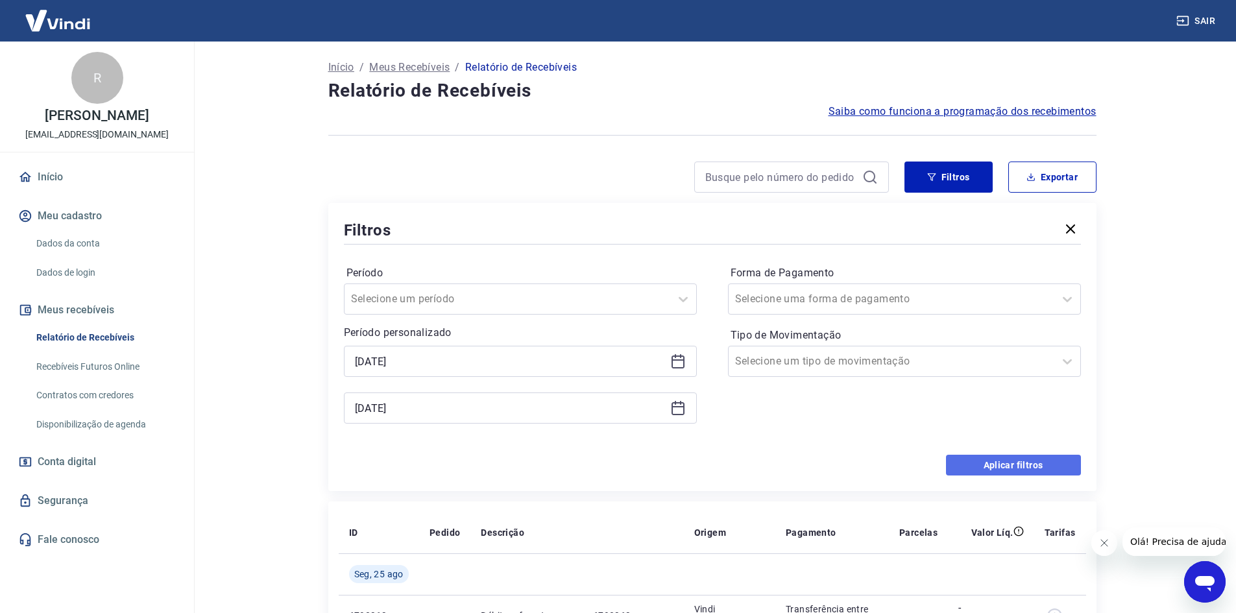
click at [1003, 461] on button "Aplicar filtros" at bounding box center [1013, 465] width 135 height 21
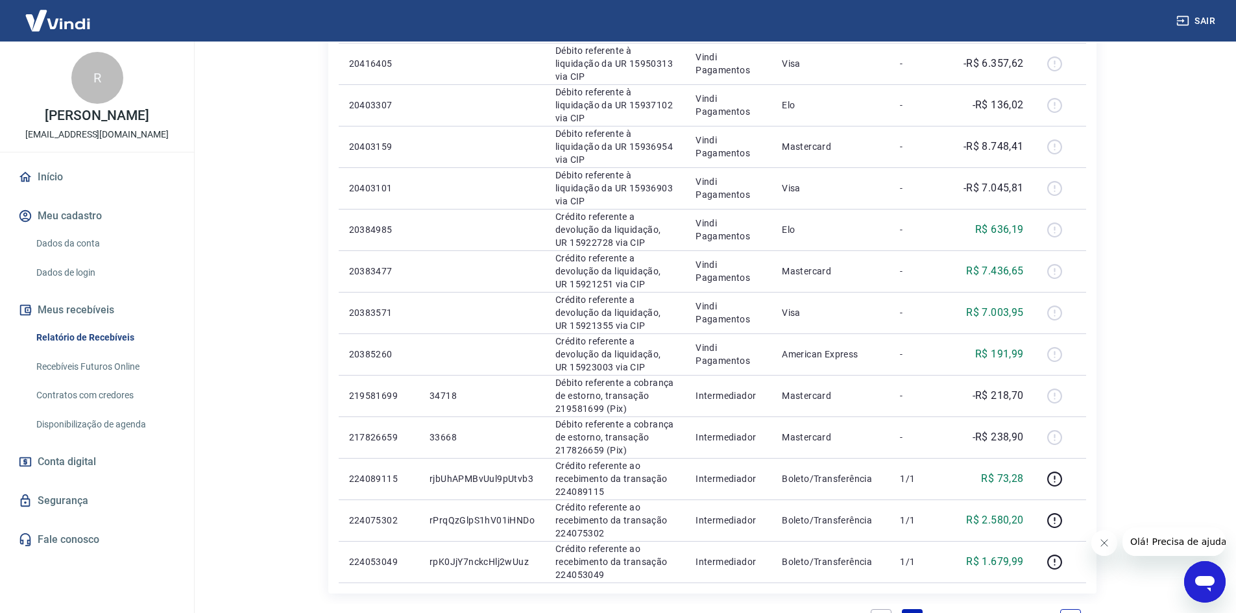
scroll to position [584, 0]
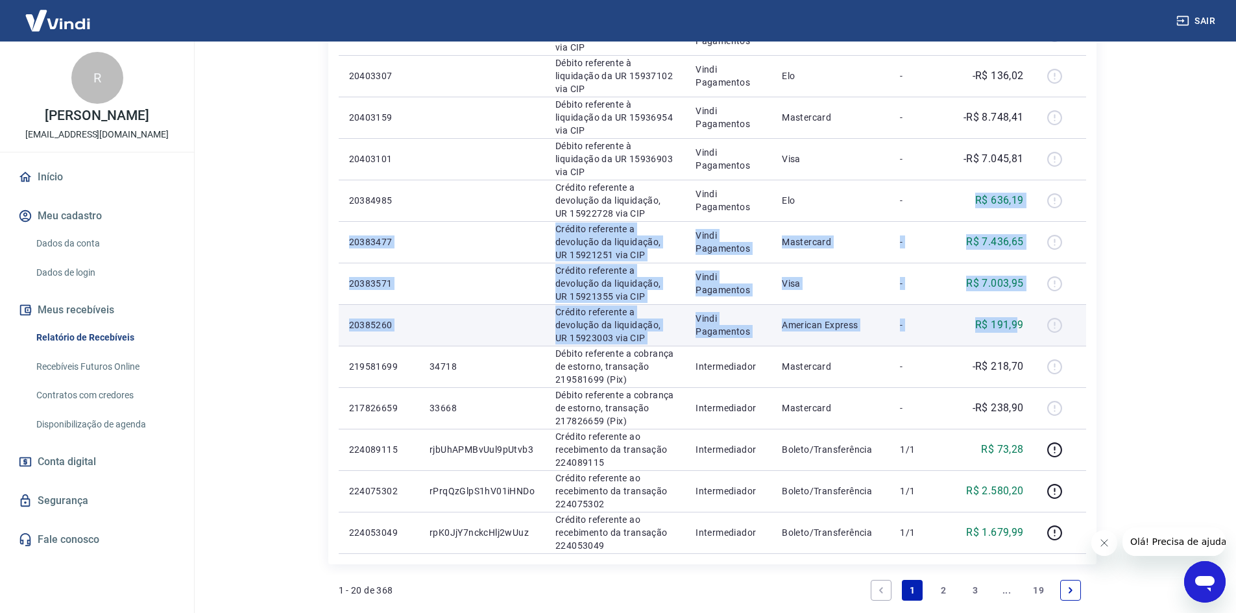
drag, startPoint x: 961, startPoint y: 200, endPoint x: 1021, endPoint y: 328, distance: 141.0
click at [1021, 328] on tbody "[DATE] 6798363 Débito referente ao saque 6798363 Vindi Pagamentos Transferência…" at bounding box center [712, 118] width 747 height 872
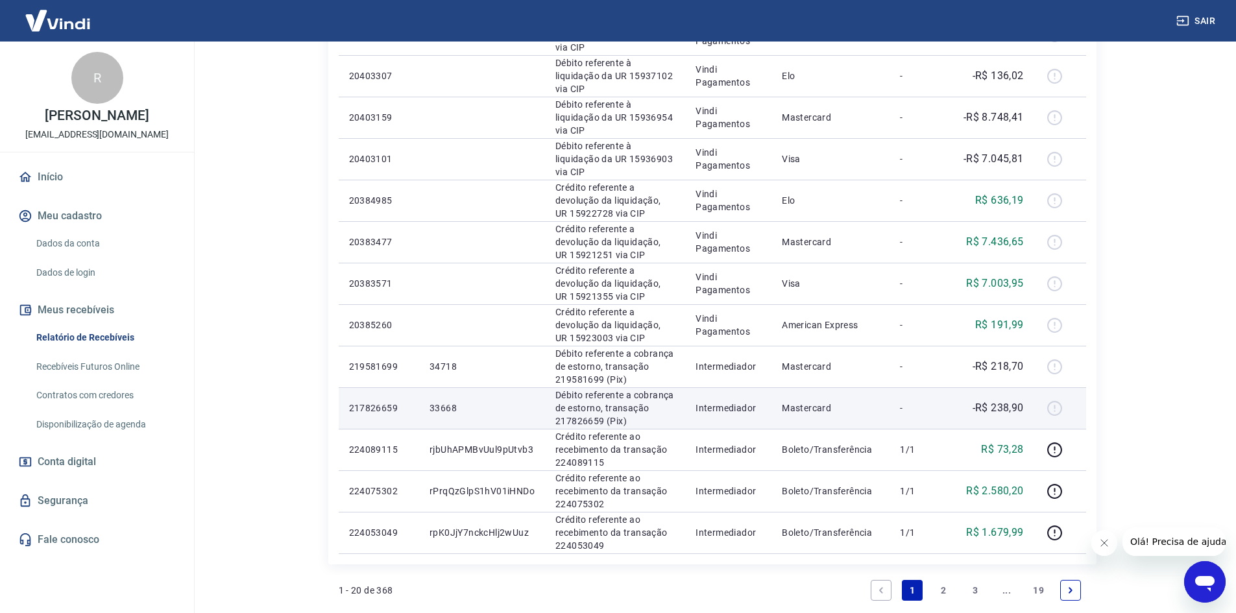
click at [1048, 414] on div at bounding box center [1059, 408] width 31 height 21
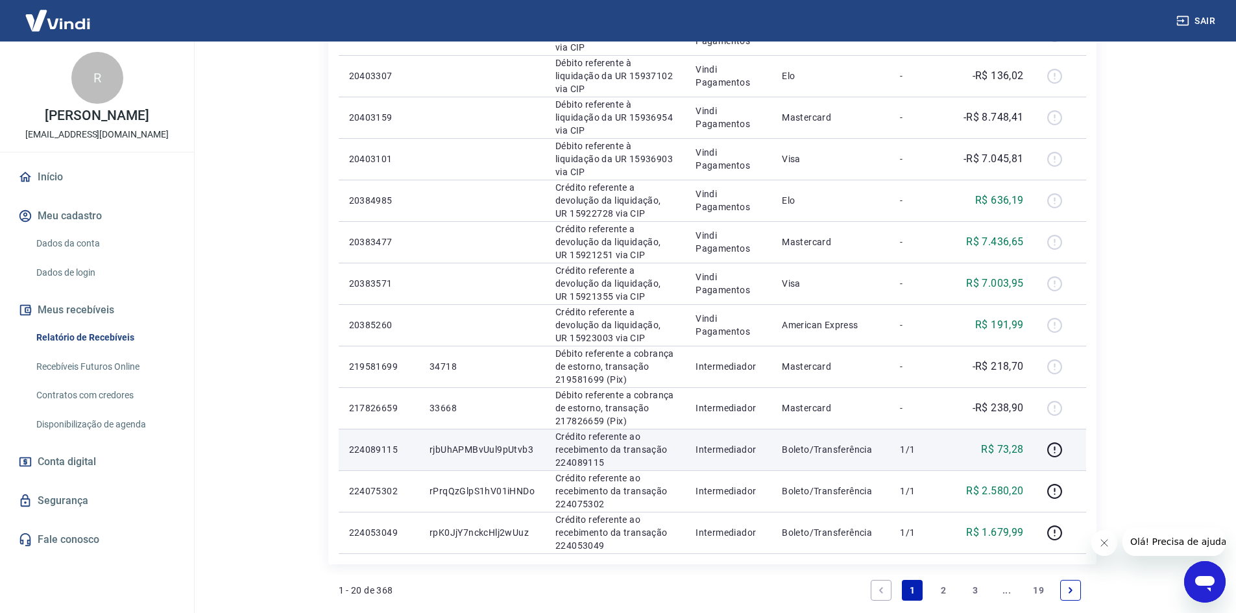
scroll to position [649, 0]
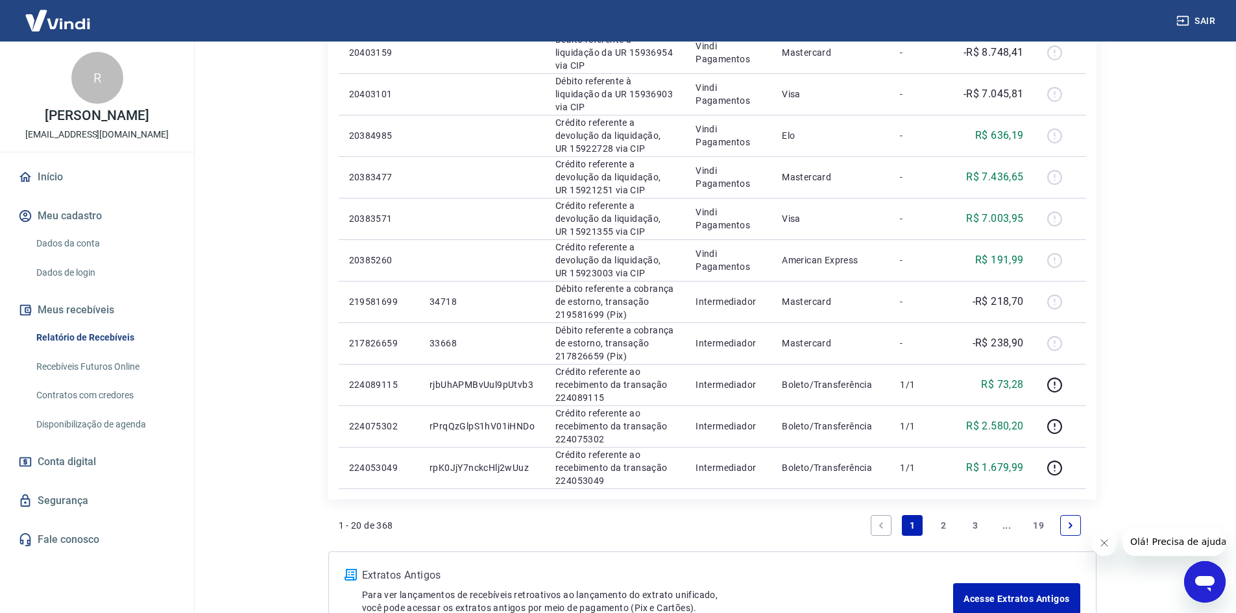
click at [946, 531] on link "2" at bounding box center [943, 525] width 21 height 21
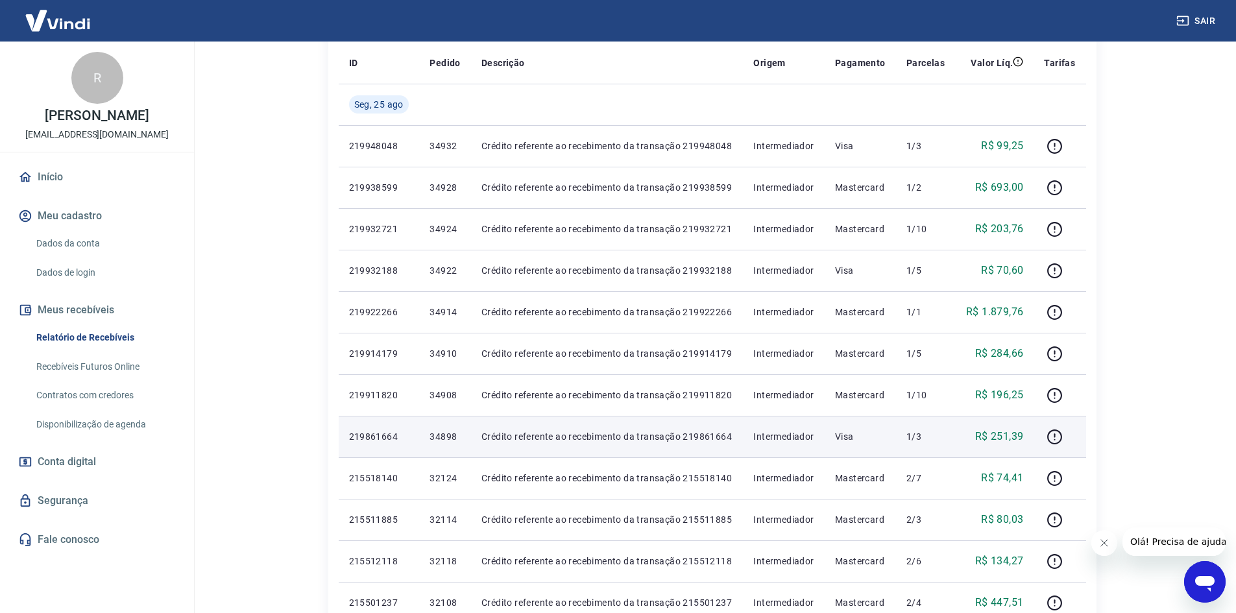
scroll to position [24, 0]
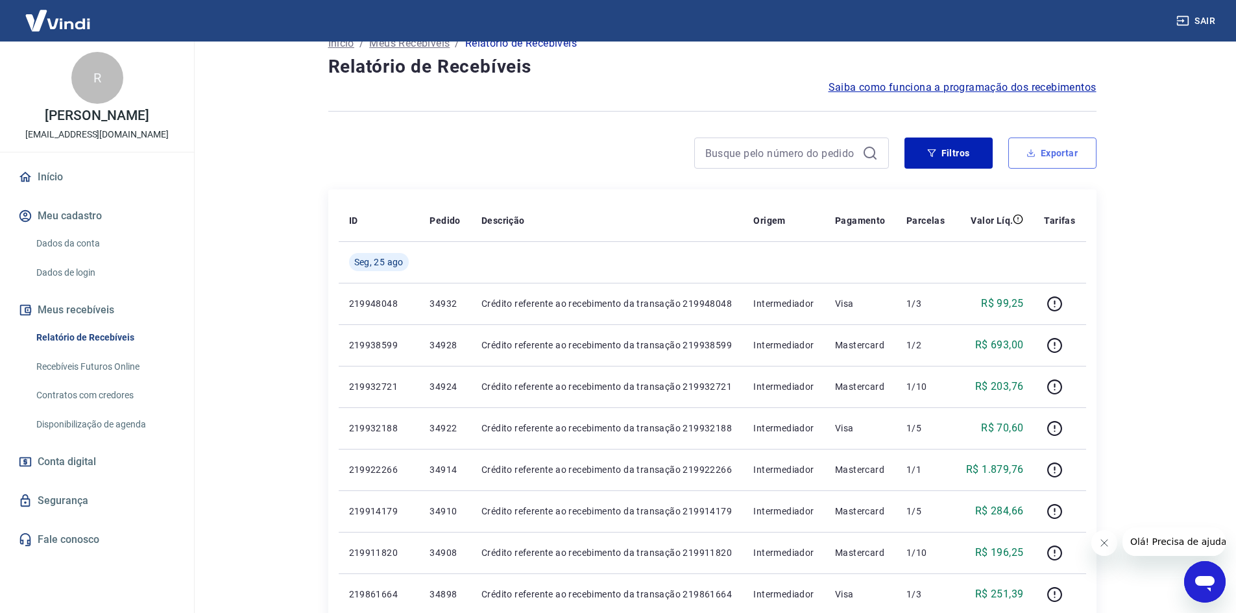
click at [1048, 149] on button "Exportar" at bounding box center [1052, 152] width 88 height 31
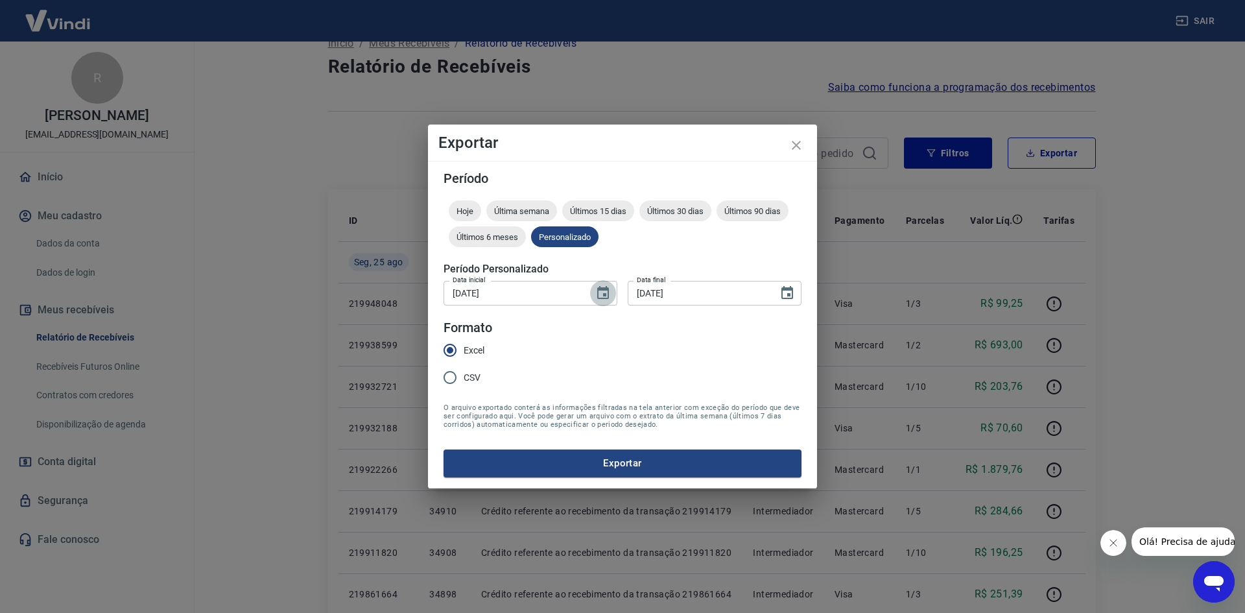
click at [611, 291] on button "Choose date, selected date is 22 de ago de 2025" at bounding box center [603, 293] width 26 height 26
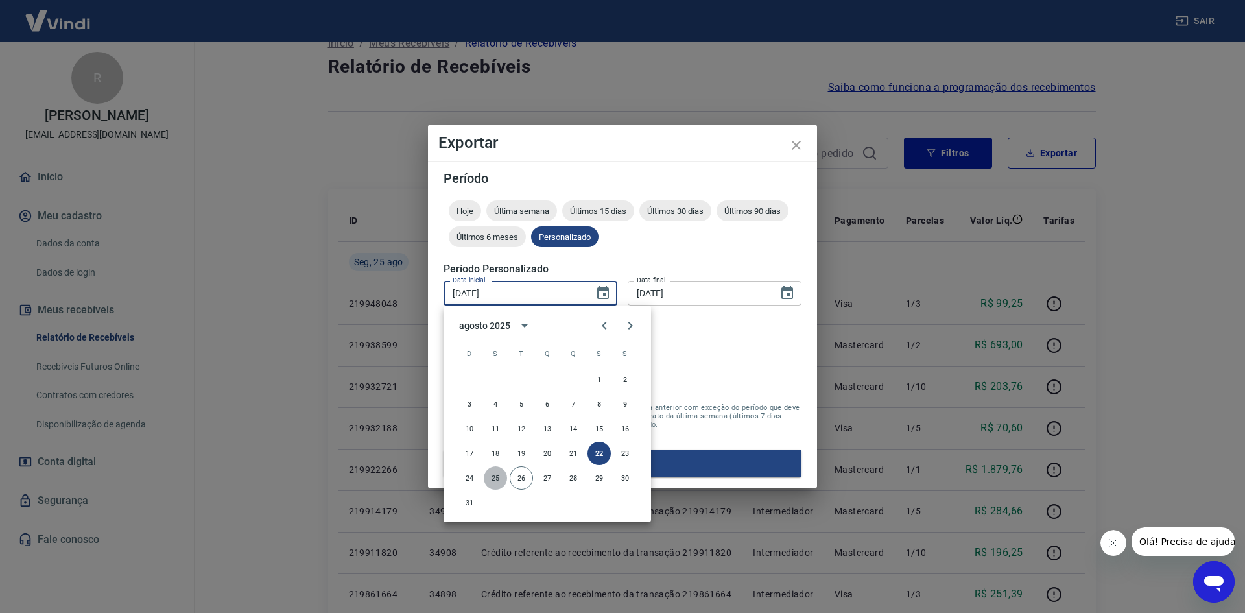
click at [499, 472] on button "25" at bounding box center [495, 477] width 23 height 23
type input "[DATE]"
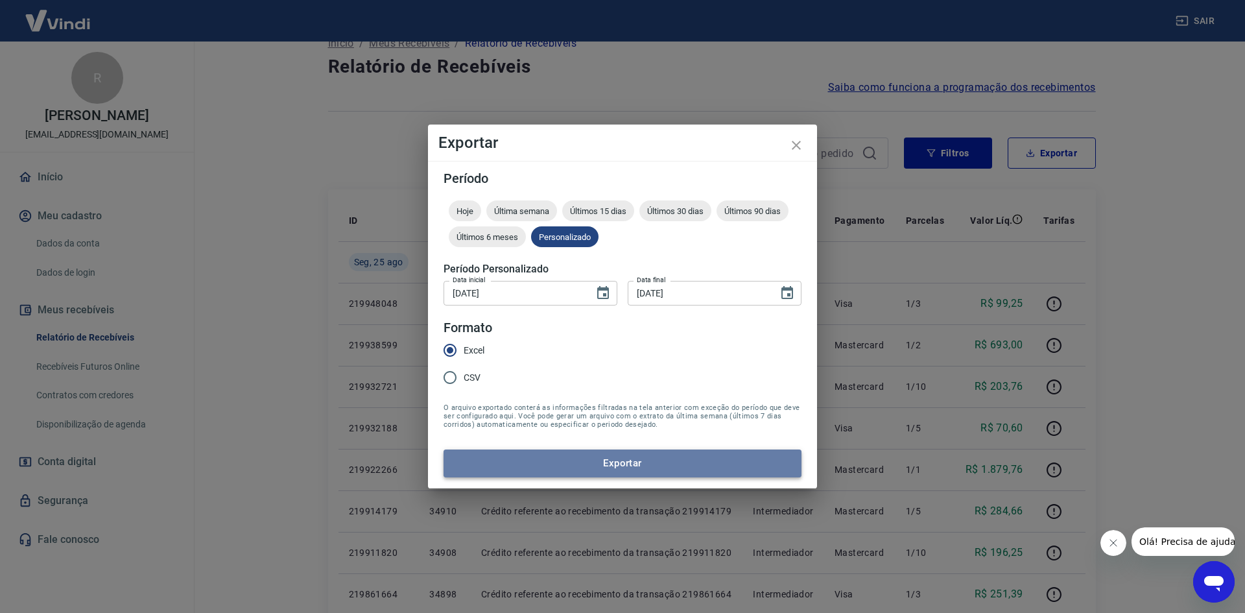
click at [538, 462] on button "Exportar" at bounding box center [623, 462] width 358 height 27
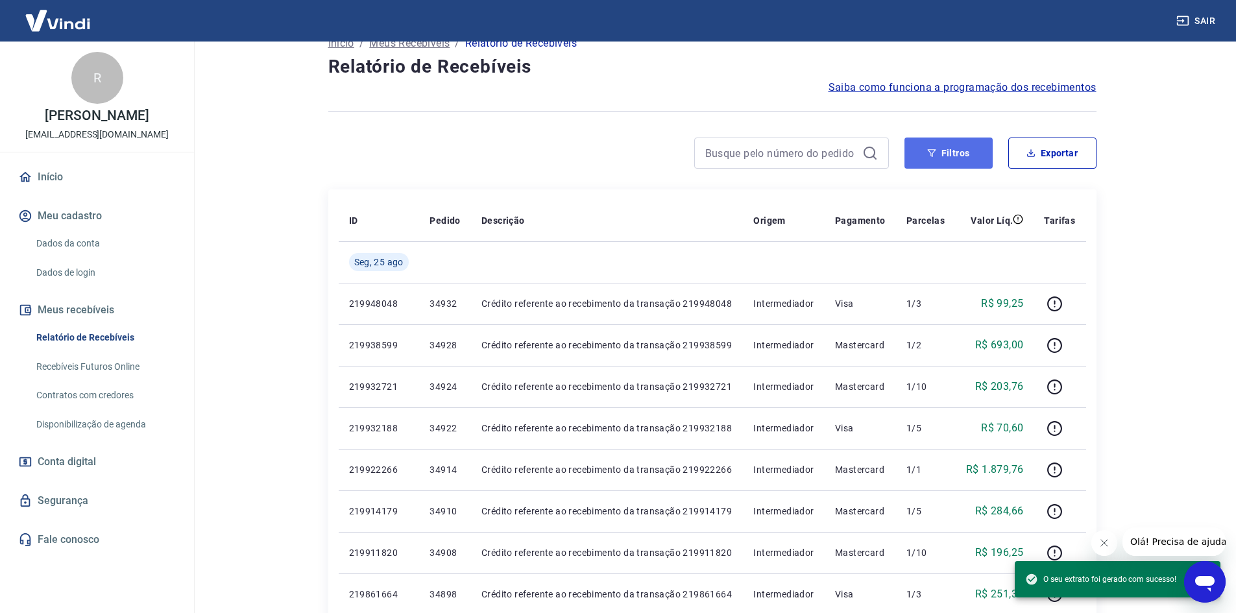
click at [961, 147] on button "Filtros" at bounding box center [948, 152] width 88 height 31
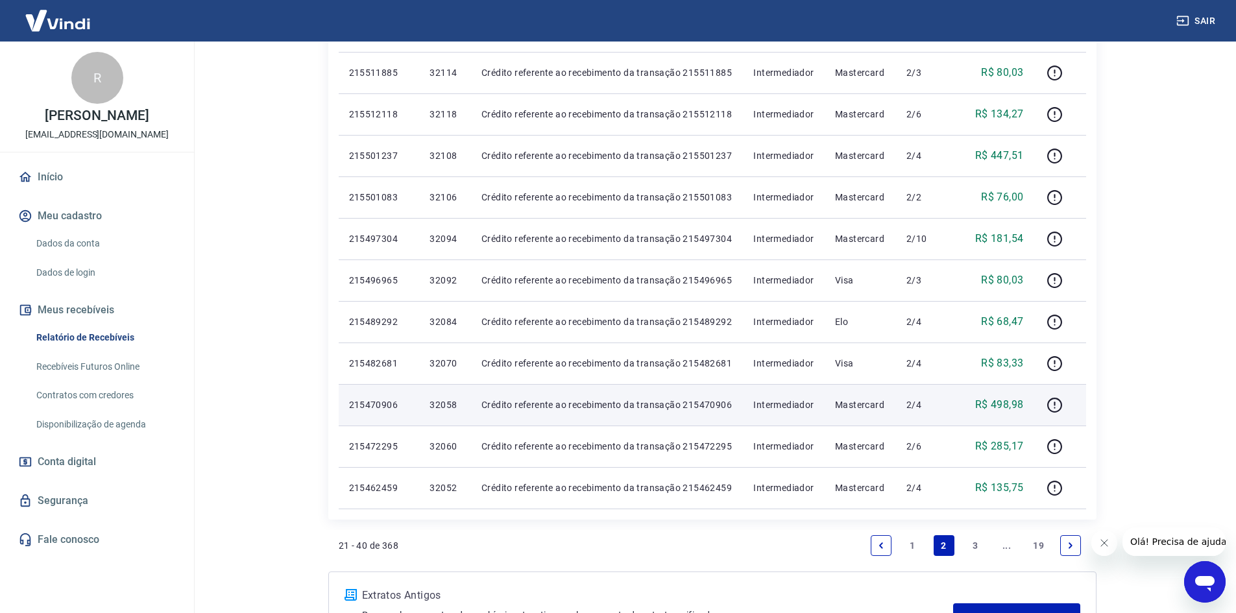
scroll to position [997, 0]
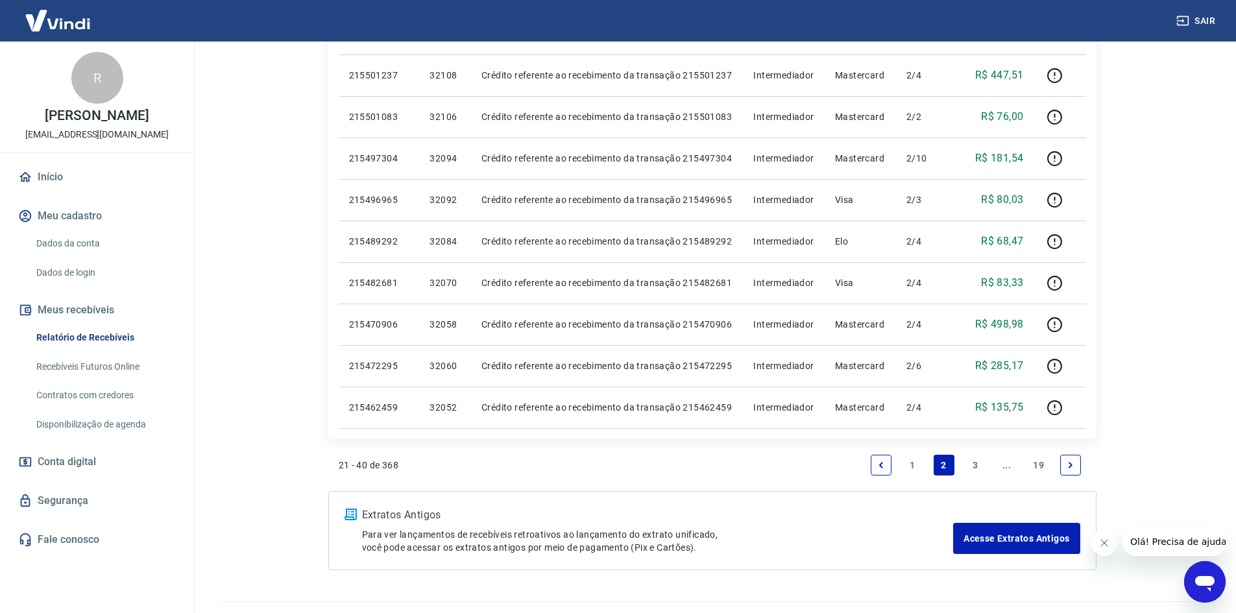
click at [1040, 465] on link "19" at bounding box center [1037, 465] width 21 height 21
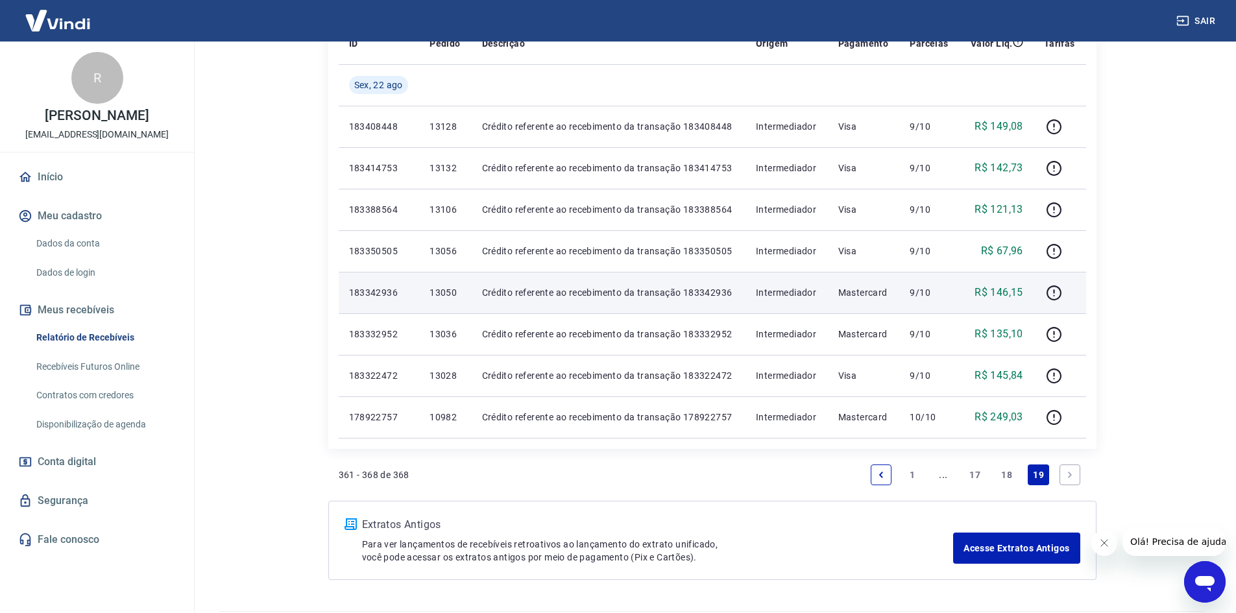
scroll to position [527, 0]
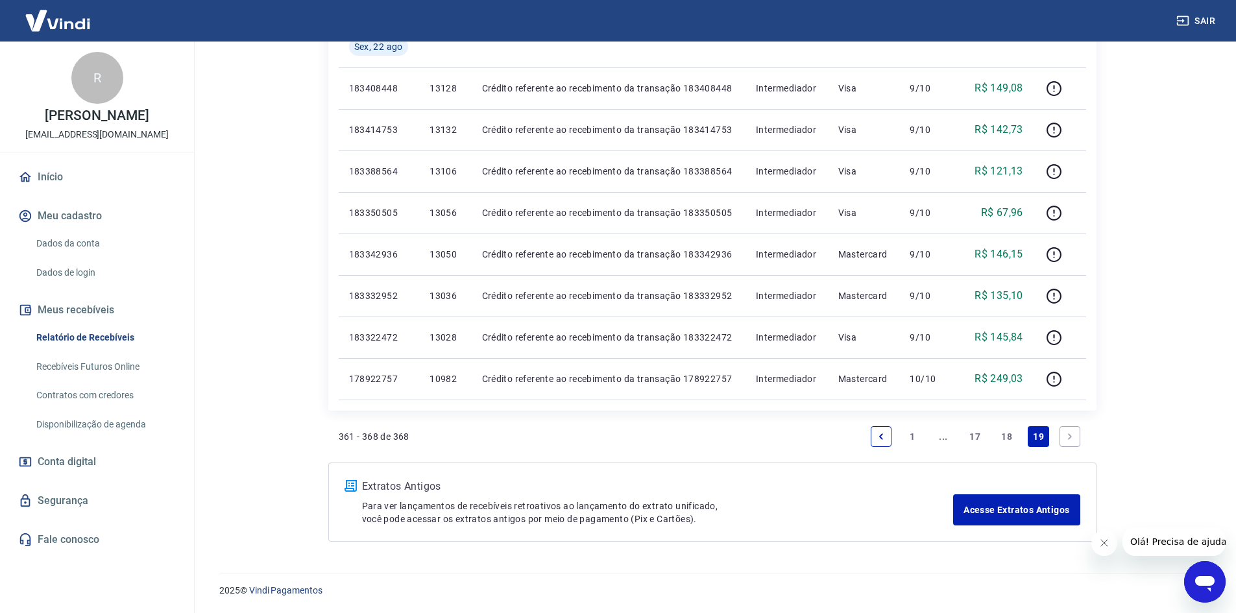
click at [1009, 434] on link "18" at bounding box center [1006, 436] width 21 height 21
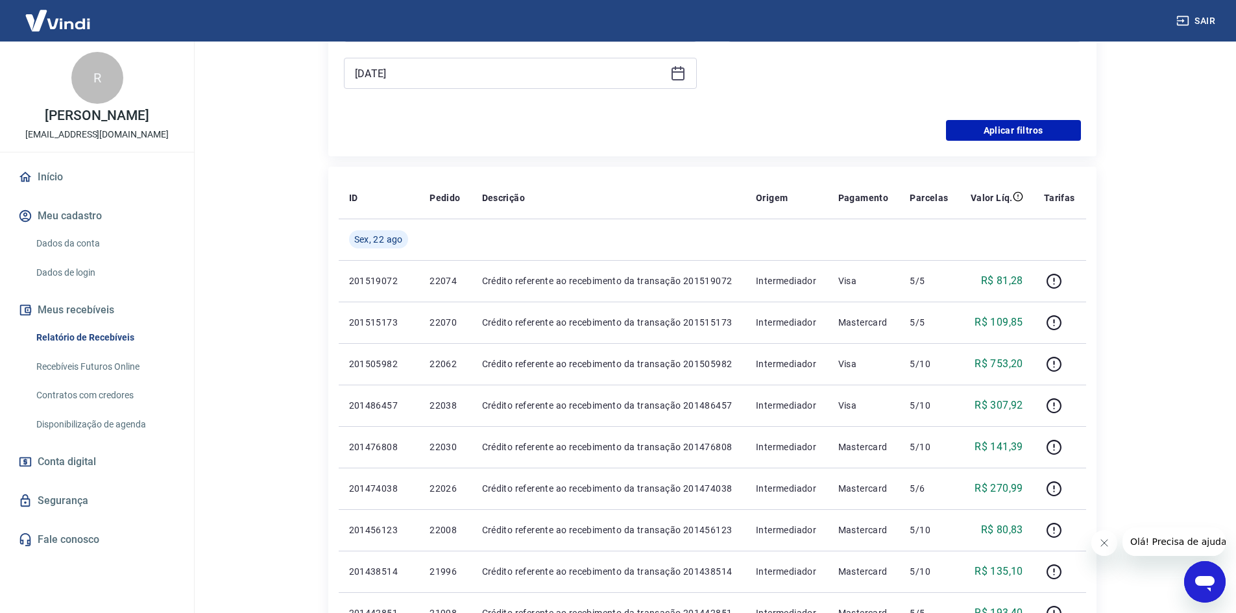
scroll to position [312, 0]
